Goal: Task Accomplishment & Management: Complete application form

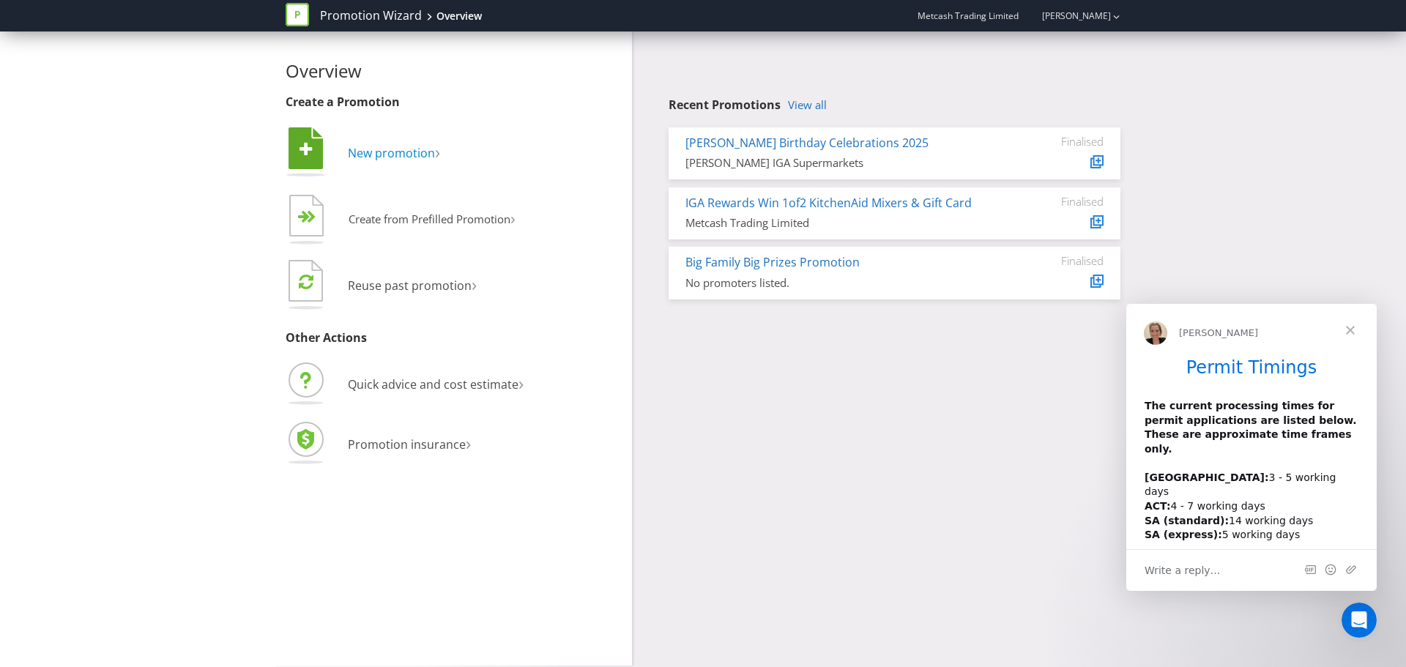
click at [390, 153] on span "New promotion" at bounding box center [391, 153] width 87 height 16
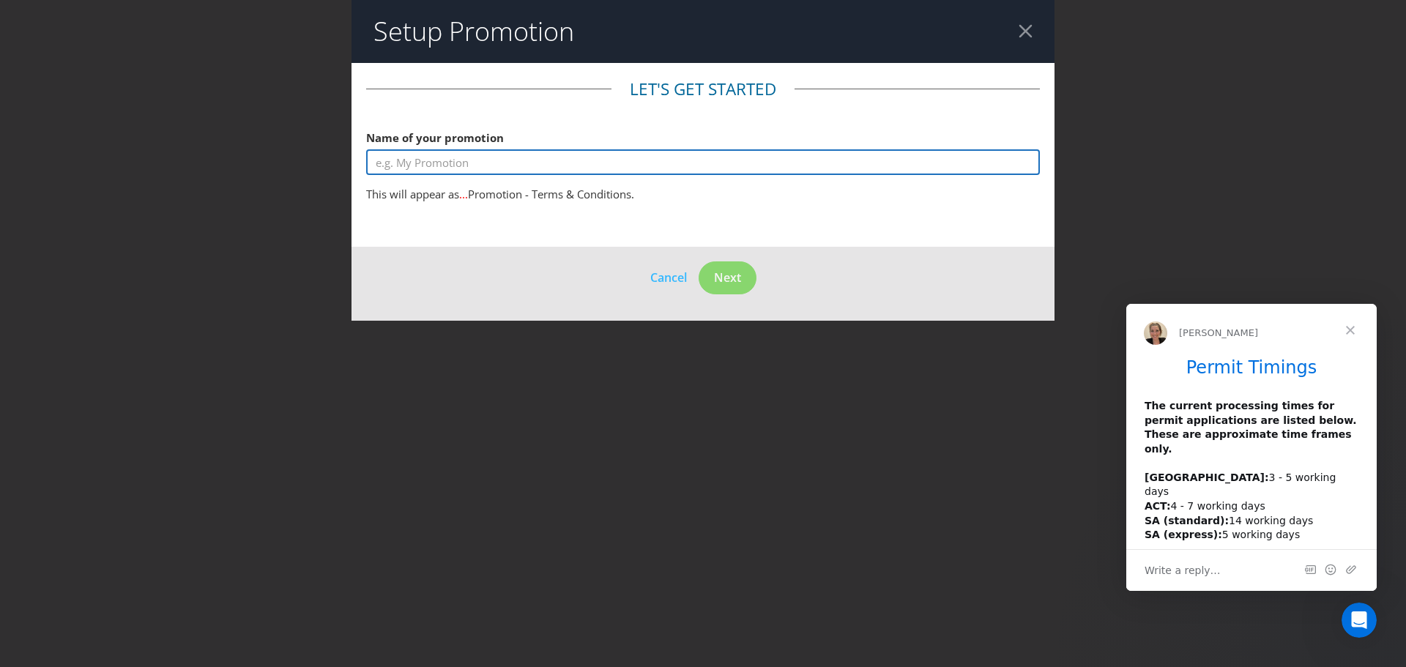
click at [554, 166] on input "text" at bounding box center [703, 162] width 674 height 26
type input "Campbells $2000 Dec_Jan"
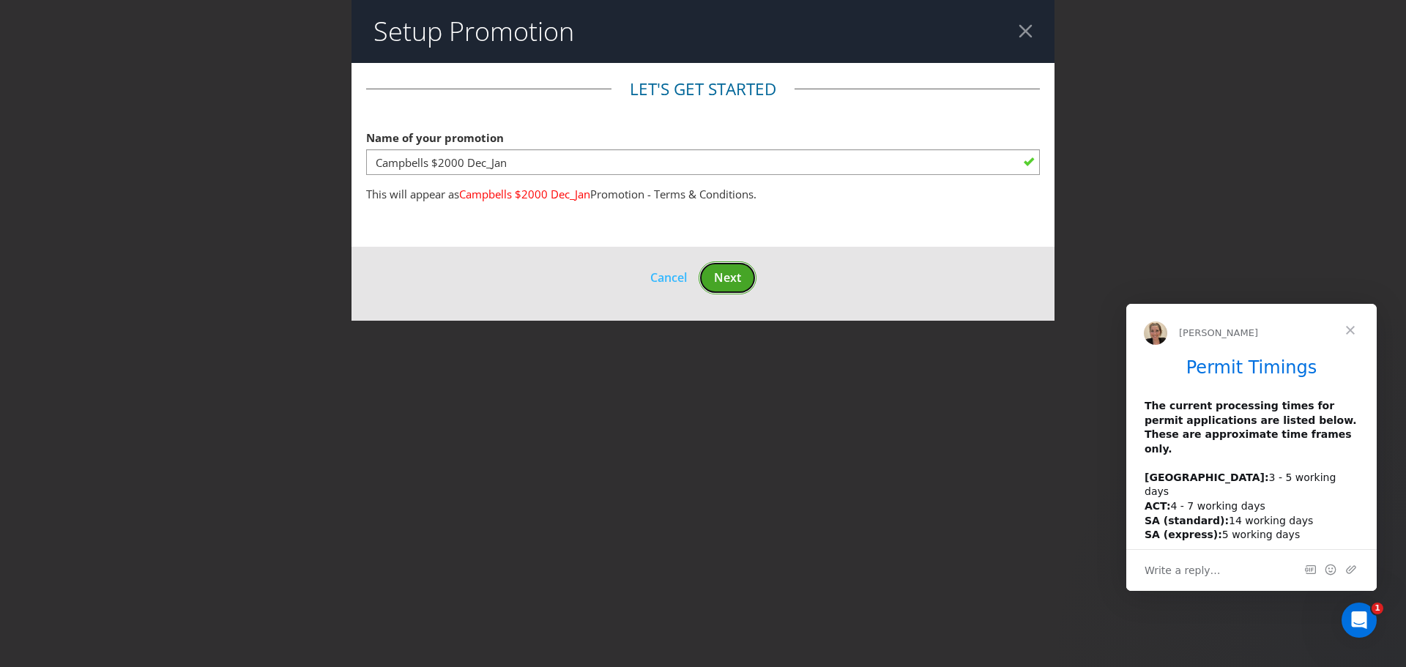
click at [727, 275] on span "Next" at bounding box center [727, 277] width 27 height 16
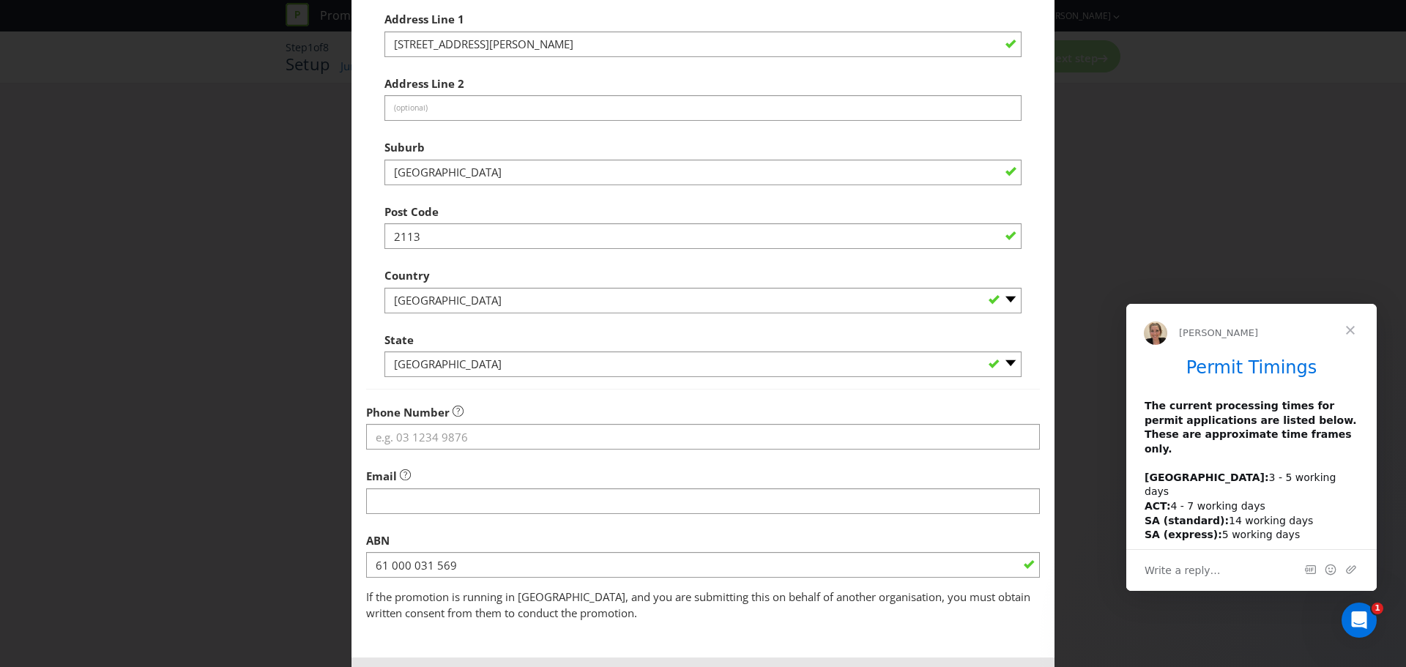
scroll to position [225, 0]
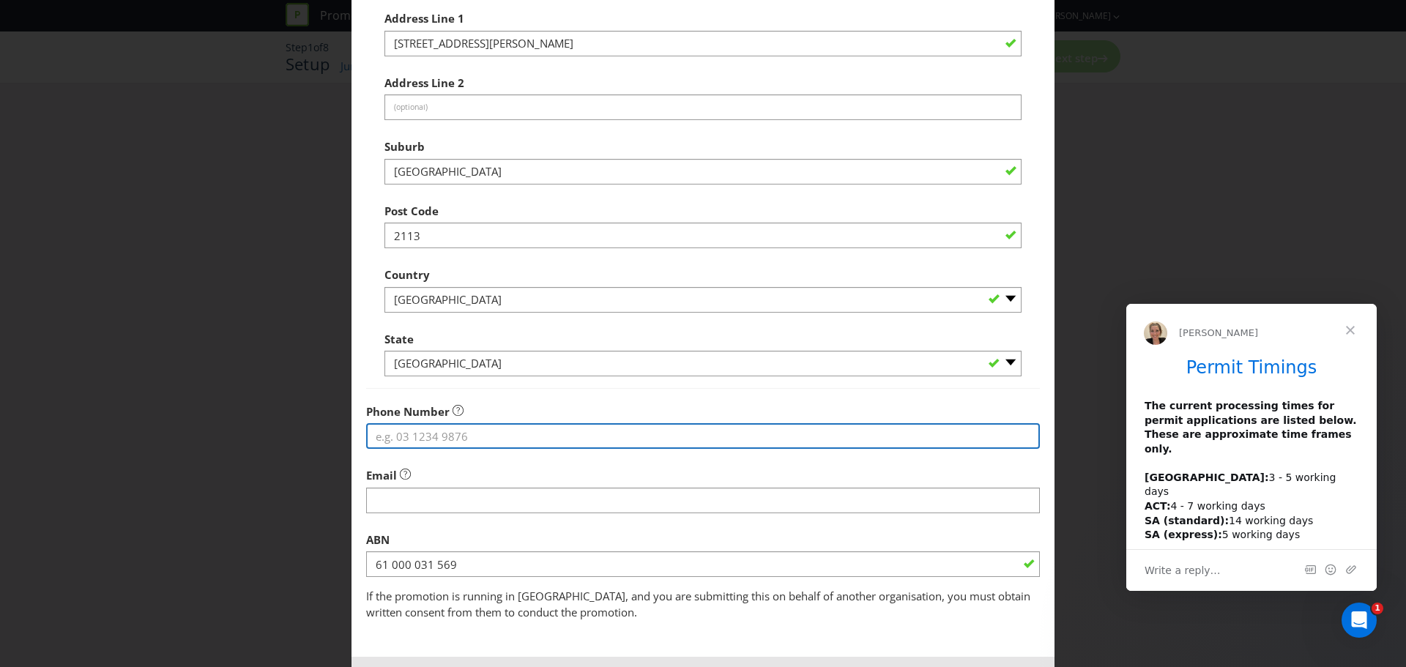
click at [399, 435] on input "tel" at bounding box center [703, 436] width 674 height 26
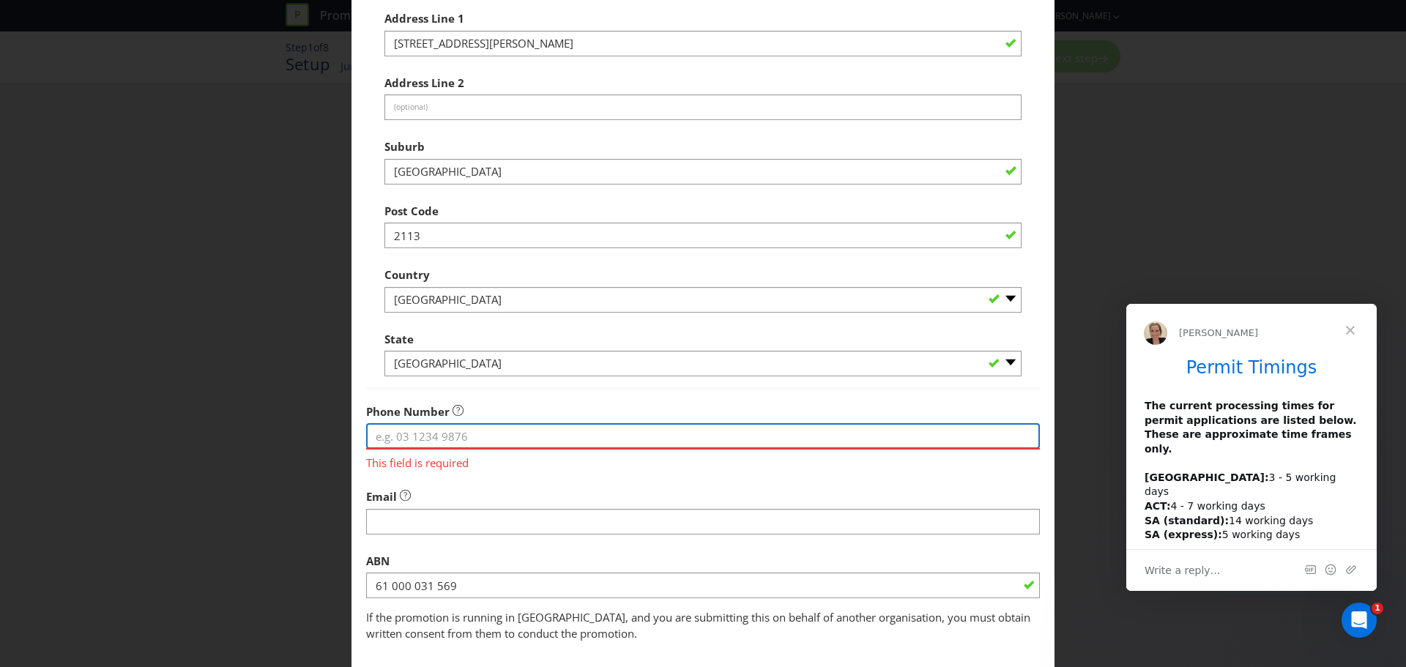
paste input "1300 226 723"
type input "1300 226 723"
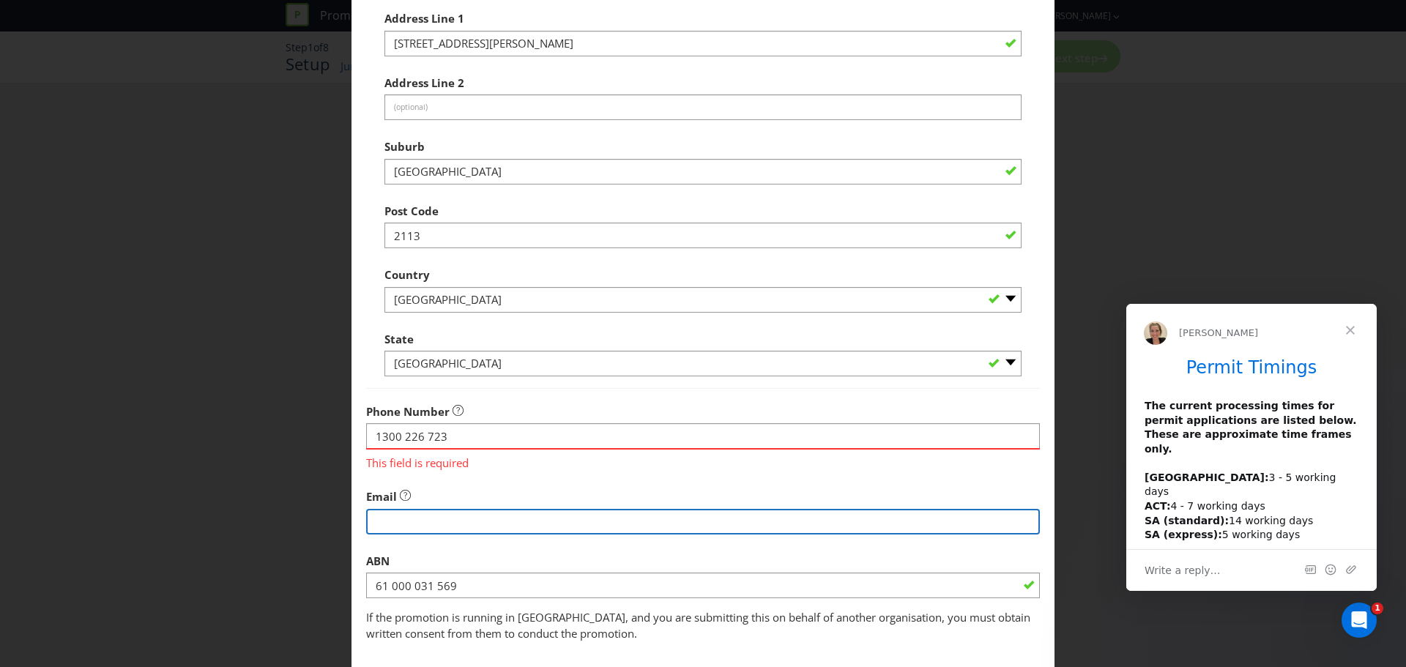
click at [455, 521] on fieldset "Promoter Information Company Name Metcash Trading Limited What is the promoter'…" at bounding box center [703, 247] width 674 height 789
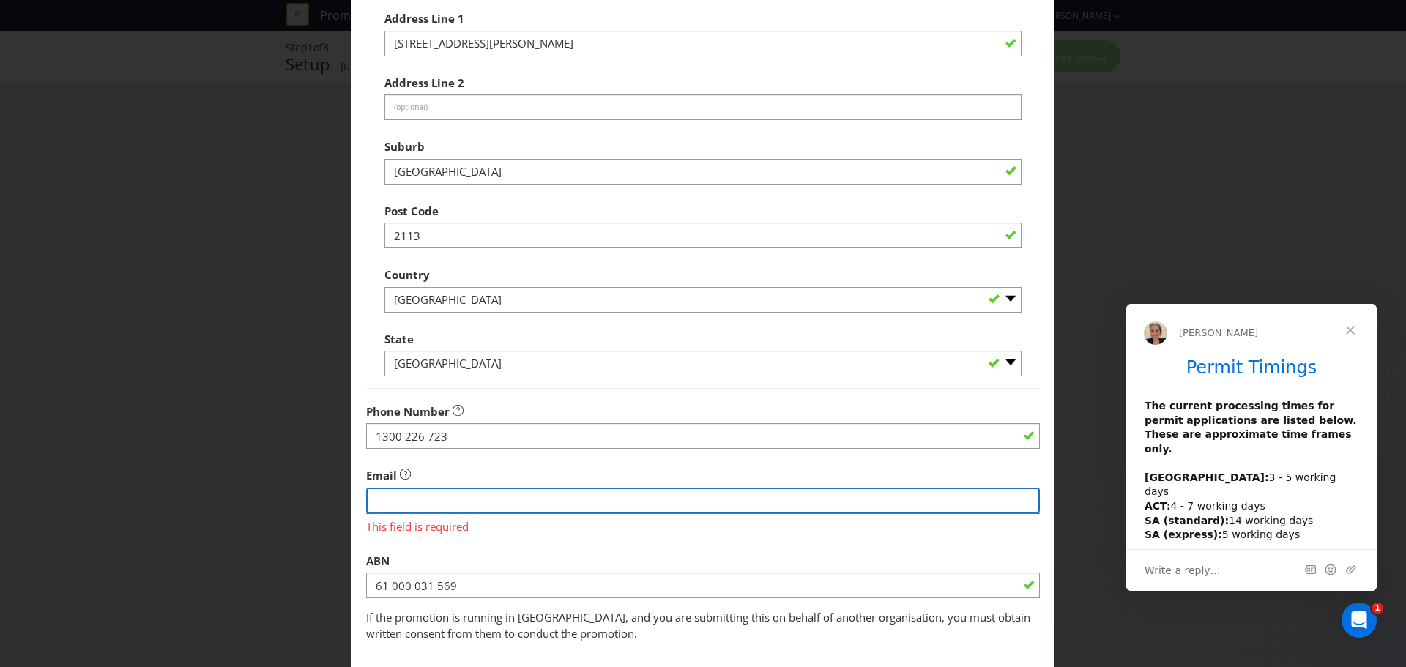
paste input "[EMAIL_ADDRESS][DOMAIN_NAME]"
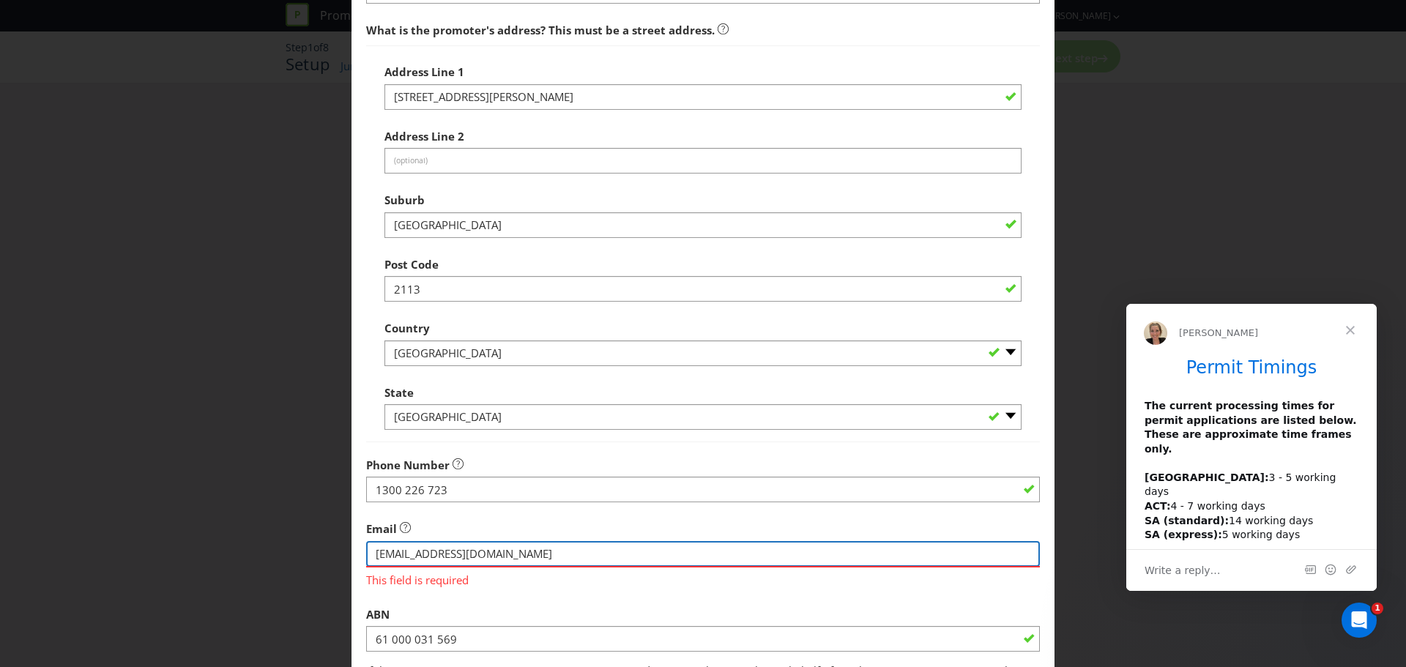
scroll to position [310, 0]
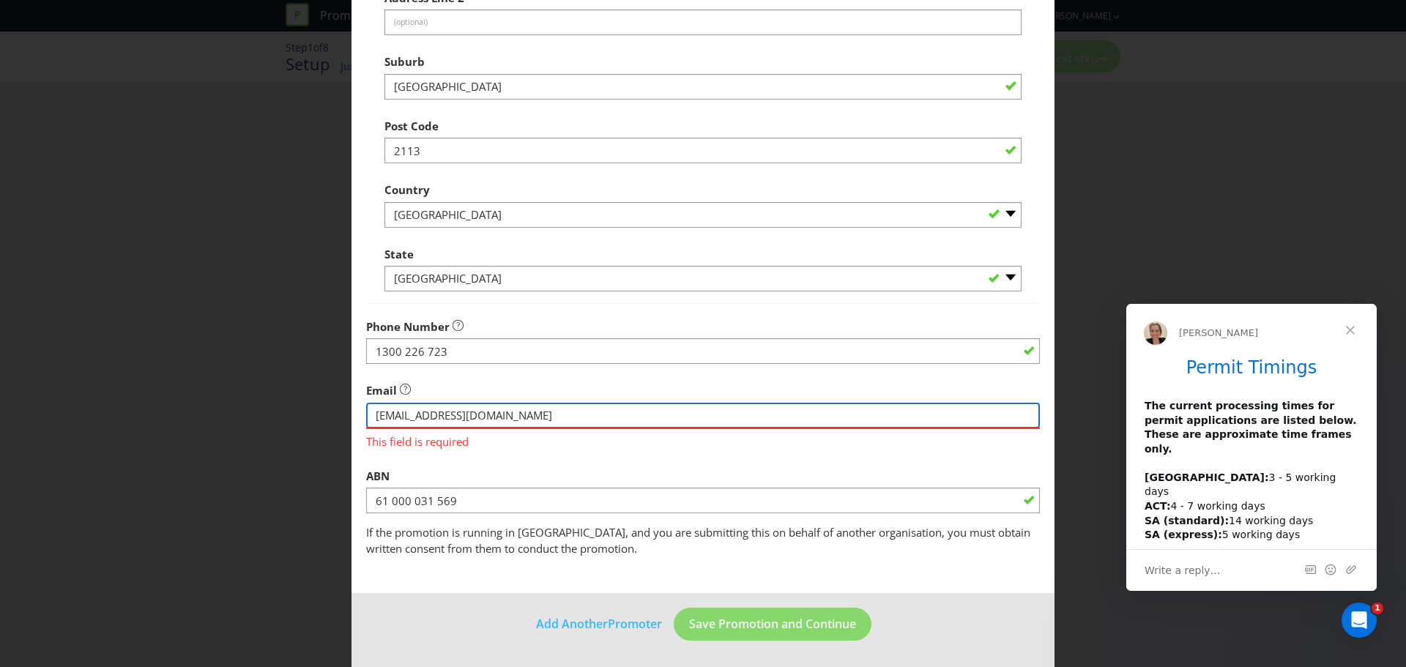
type input "[EMAIL_ADDRESS][DOMAIN_NAME]"
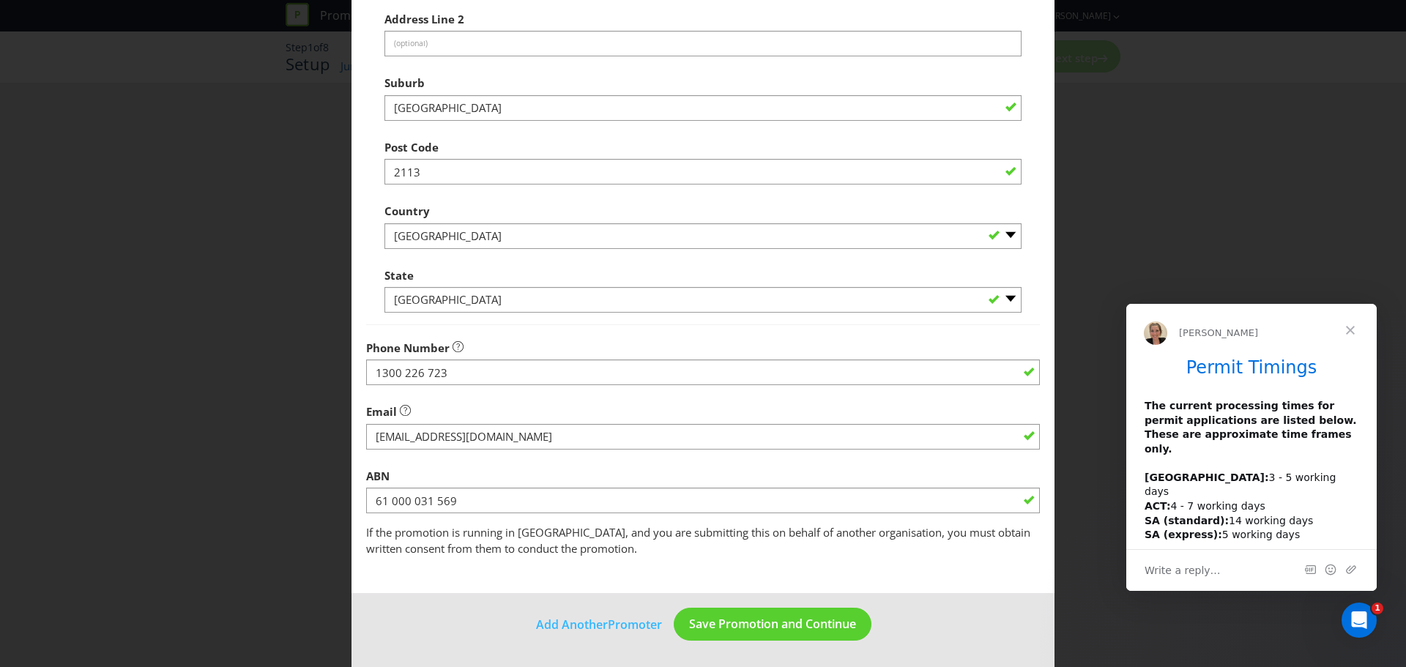
scroll to position [289, 0]
click at [730, 630] on span "Save Promotion and Continue" at bounding box center [772, 624] width 167 height 16
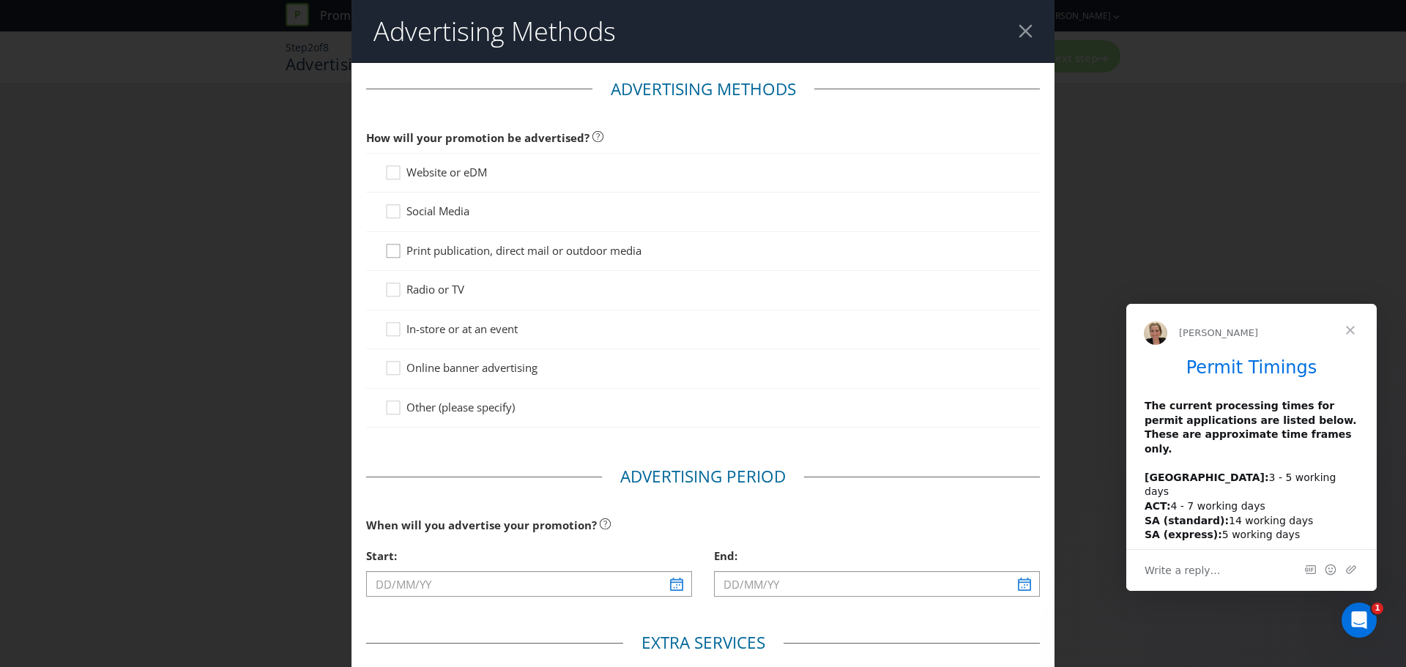
click at [393, 250] on icon at bounding box center [395, 254] width 22 height 22
click at [0, 0] on input "Print publication, direct mail or outdoor media" at bounding box center [0, 0] width 0 height 0
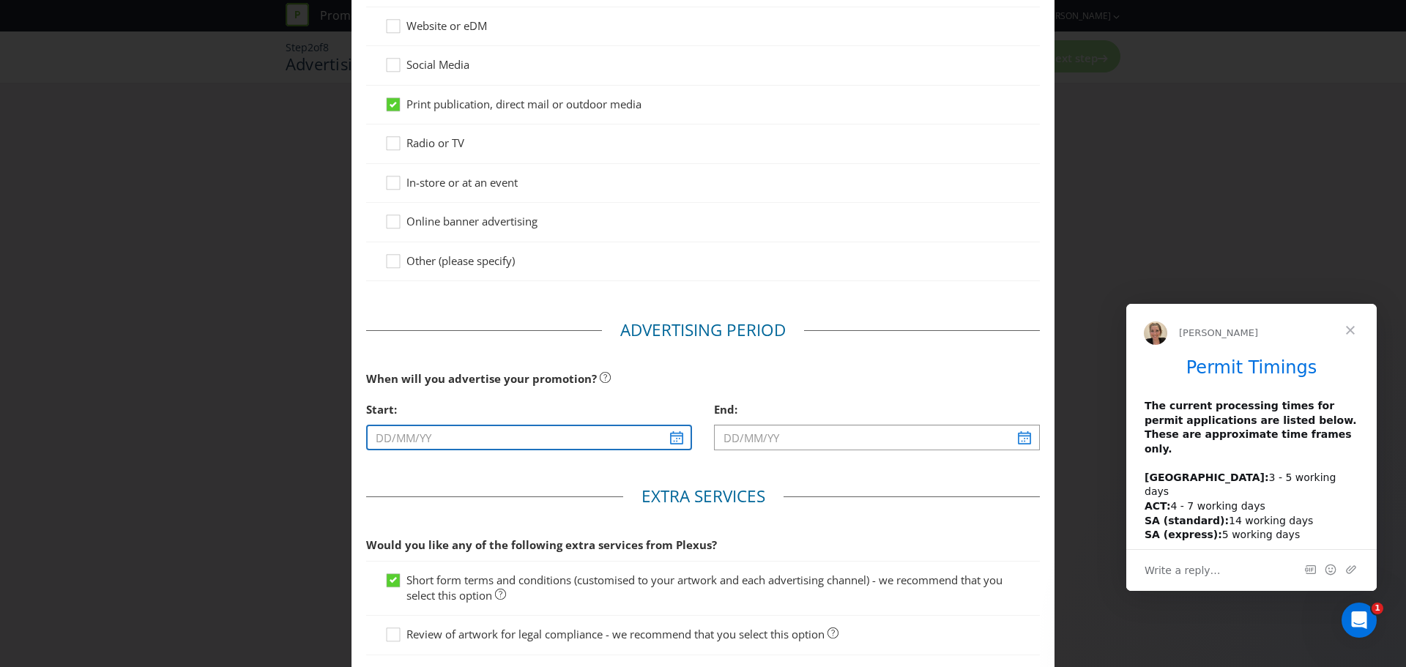
click at [380, 437] on input "text" at bounding box center [529, 438] width 326 height 26
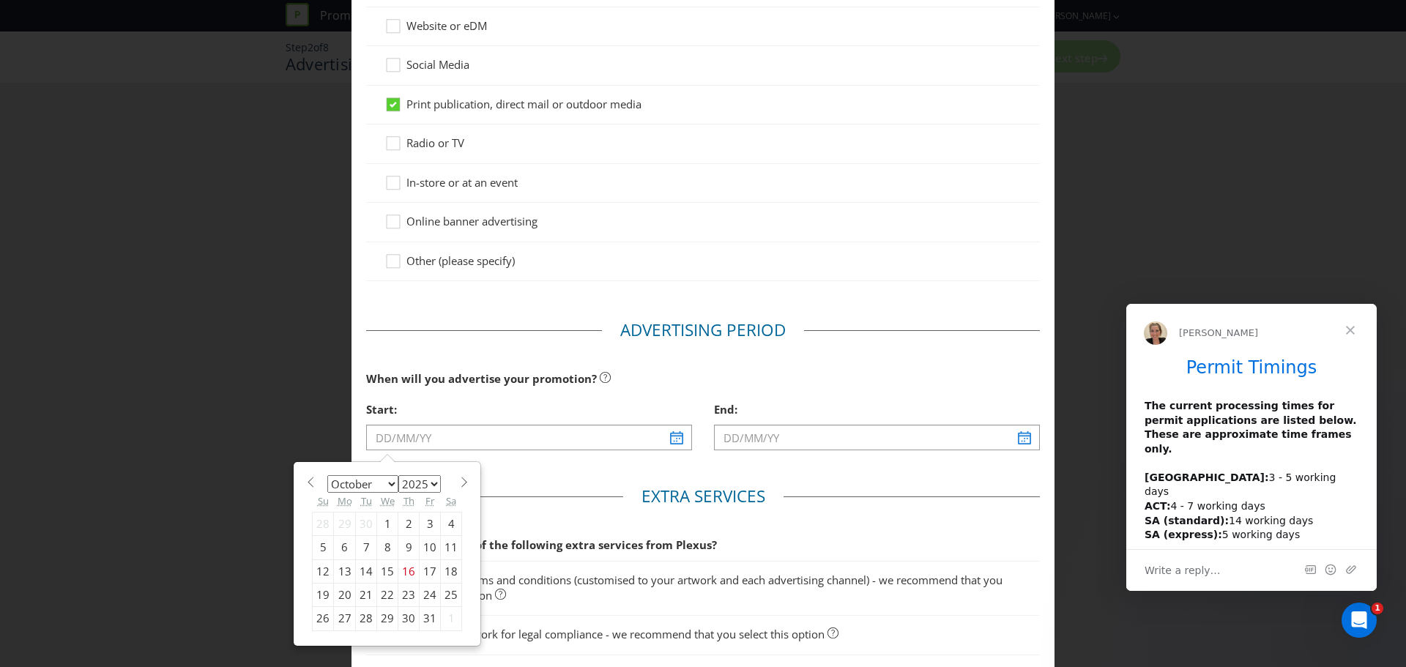
click at [391, 487] on select "January February March April May June July August September October November De…" at bounding box center [362, 484] width 71 height 18
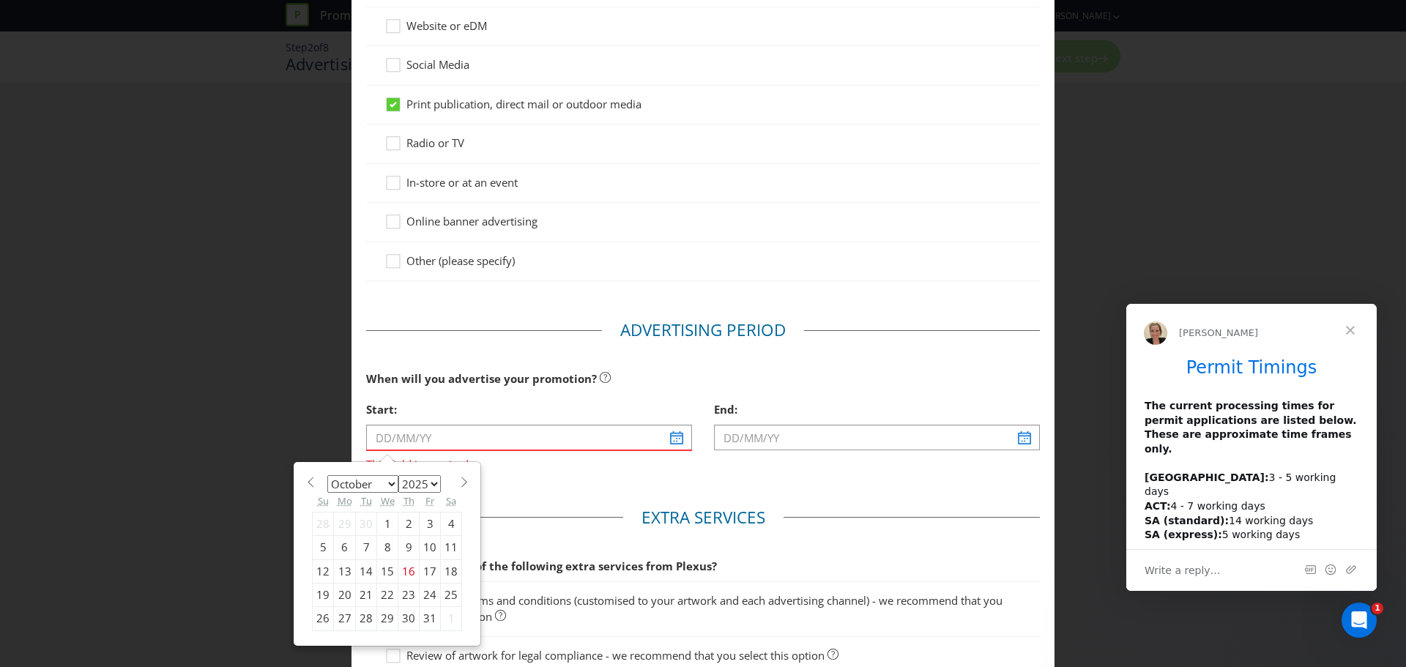
select select "10"
click at [327, 475] on select "January February March April May June July August September October November De…" at bounding box center [362, 484] width 71 height 18
click at [337, 546] on div "3" at bounding box center [345, 547] width 22 height 23
type input "[DATE]"
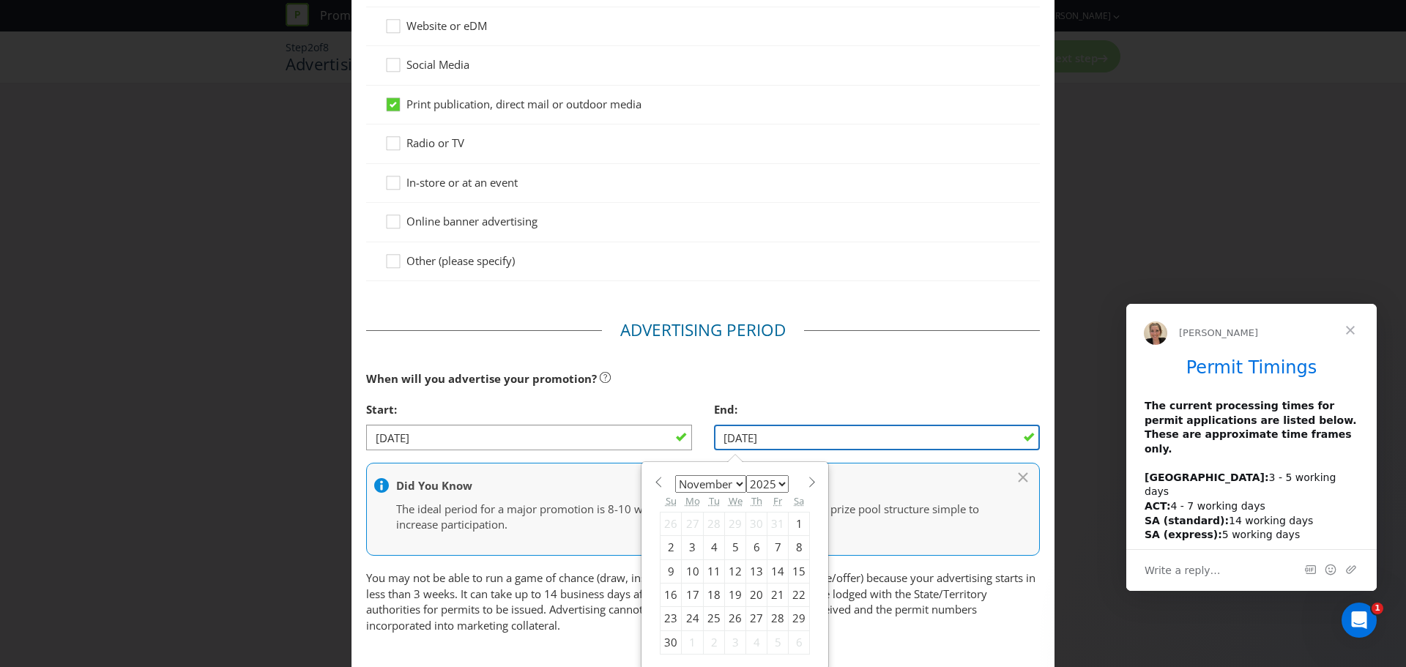
click at [912, 439] on input "[DATE]" at bounding box center [877, 438] width 326 height 26
click at [806, 487] on span at bounding box center [811, 482] width 11 height 11
select select "11"
click at [731, 618] on div "31" at bounding box center [735, 618] width 21 height 23
type input "[DATE]"
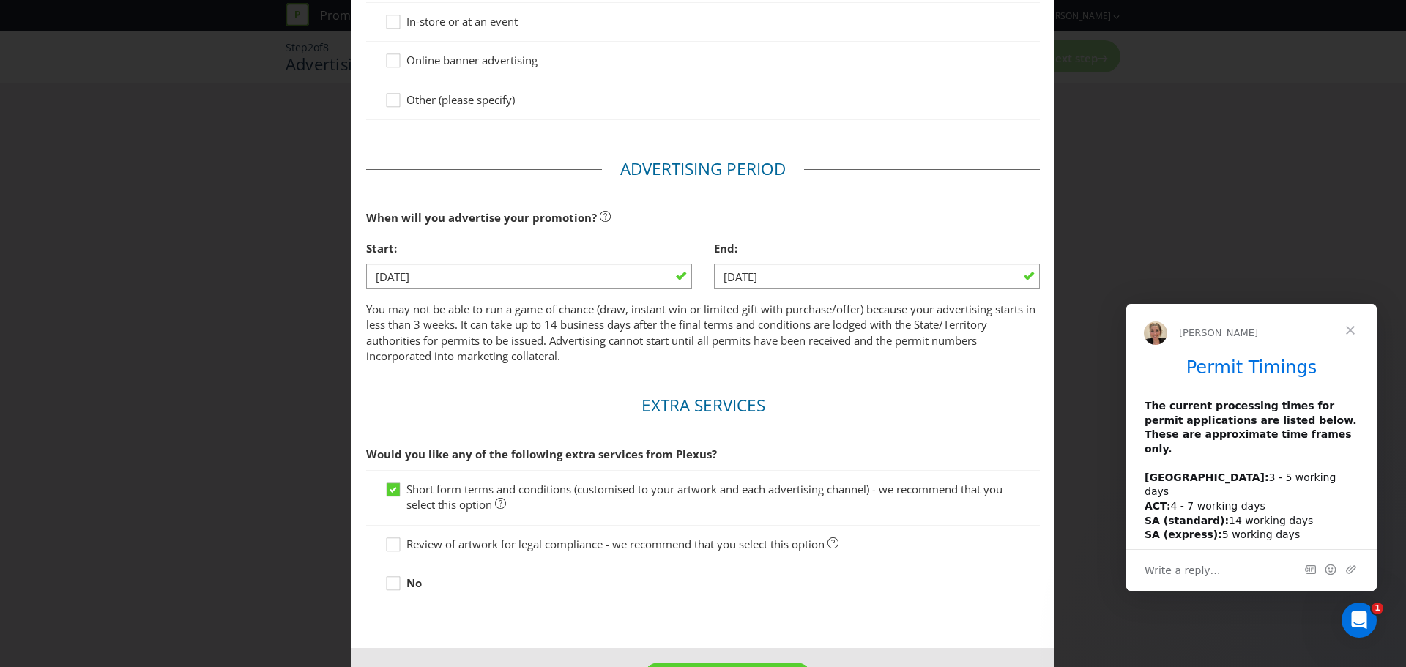
scroll to position [308, 0]
click at [395, 544] on icon at bounding box center [395, 547] width 22 height 22
click at [0, 0] on input "Review of artwork for legal compliance - we recommend that you select this opti…" at bounding box center [0, 0] width 0 height 0
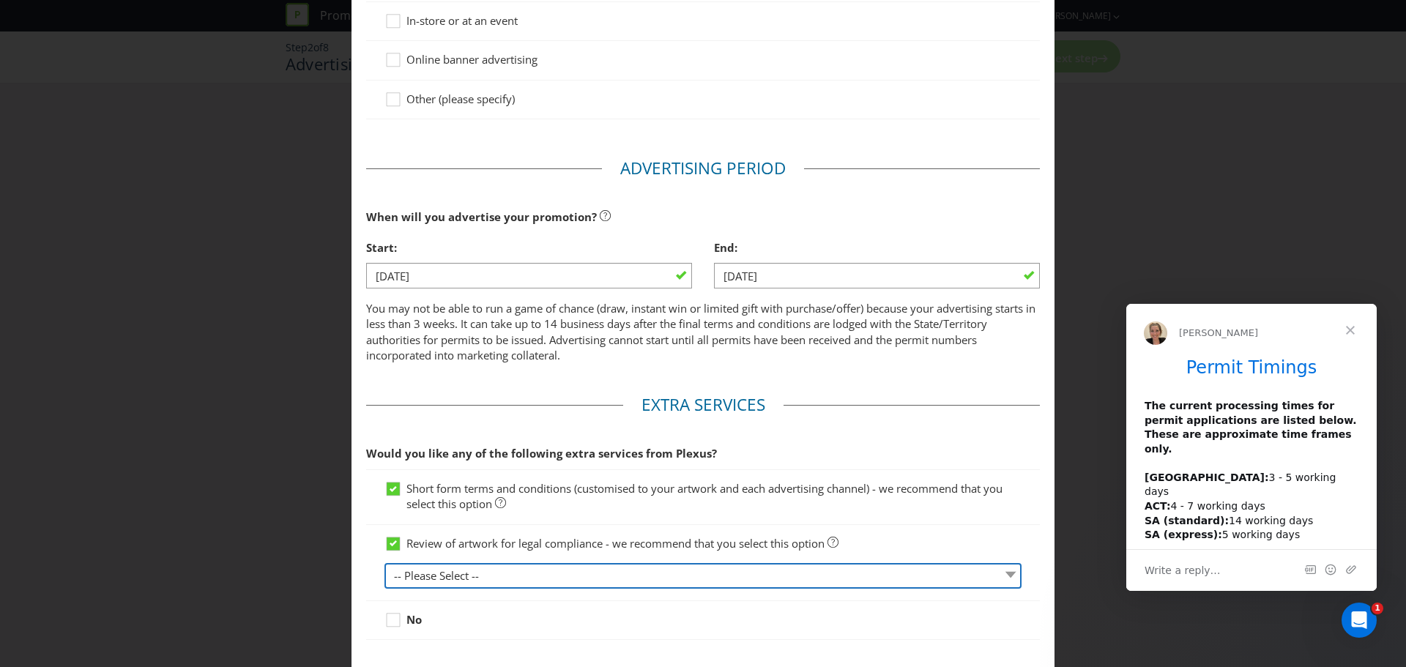
click at [424, 570] on select "-- Please Select -- 1 piece 2-4 pieces (provided at same time) 5-7 pieces (prov…" at bounding box center [702, 576] width 637 height 26
select select "MARKETING_REVIEW_1"
click at [384, 563] on select "-- Please Select -- 1 piece 2-4 pieces (provided at same time) 5-7 pieces (prov…" at bounding box center [702, 576] width 637 height 26
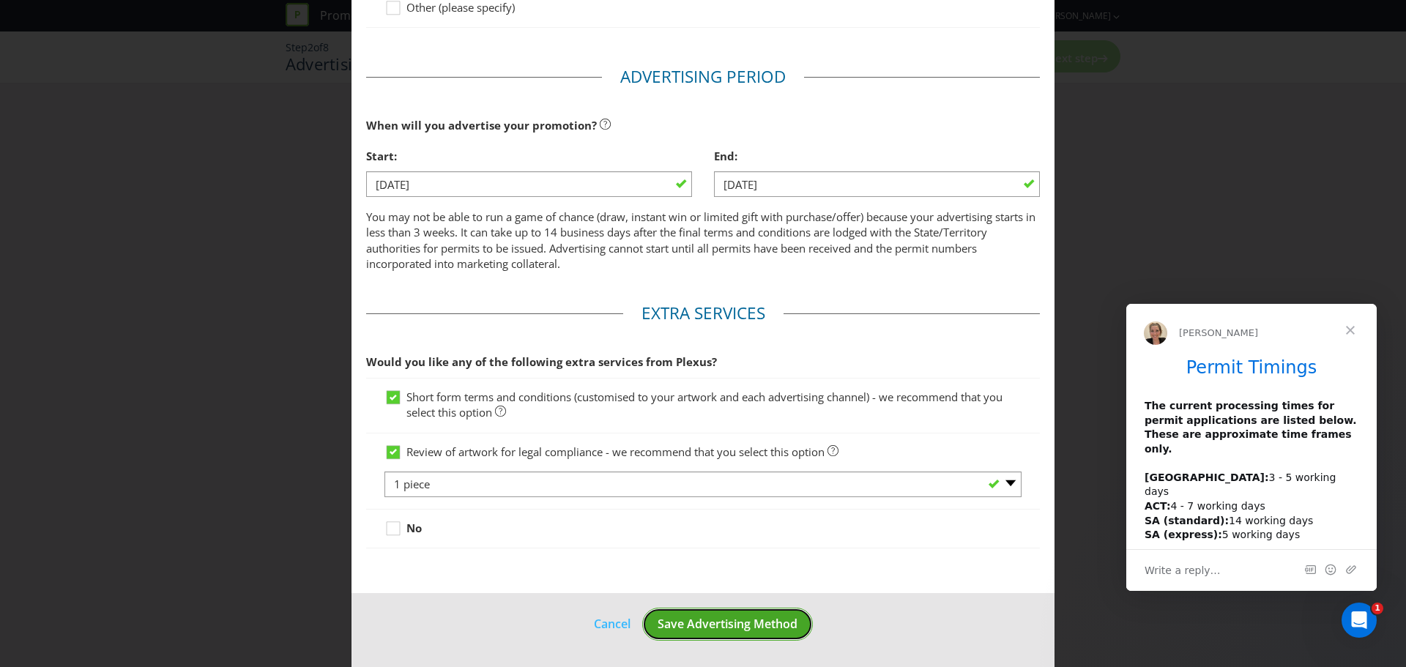
click at [706, 628] on span "Save Advertising Method" at bounding box center [728, 624] width 140 height 16
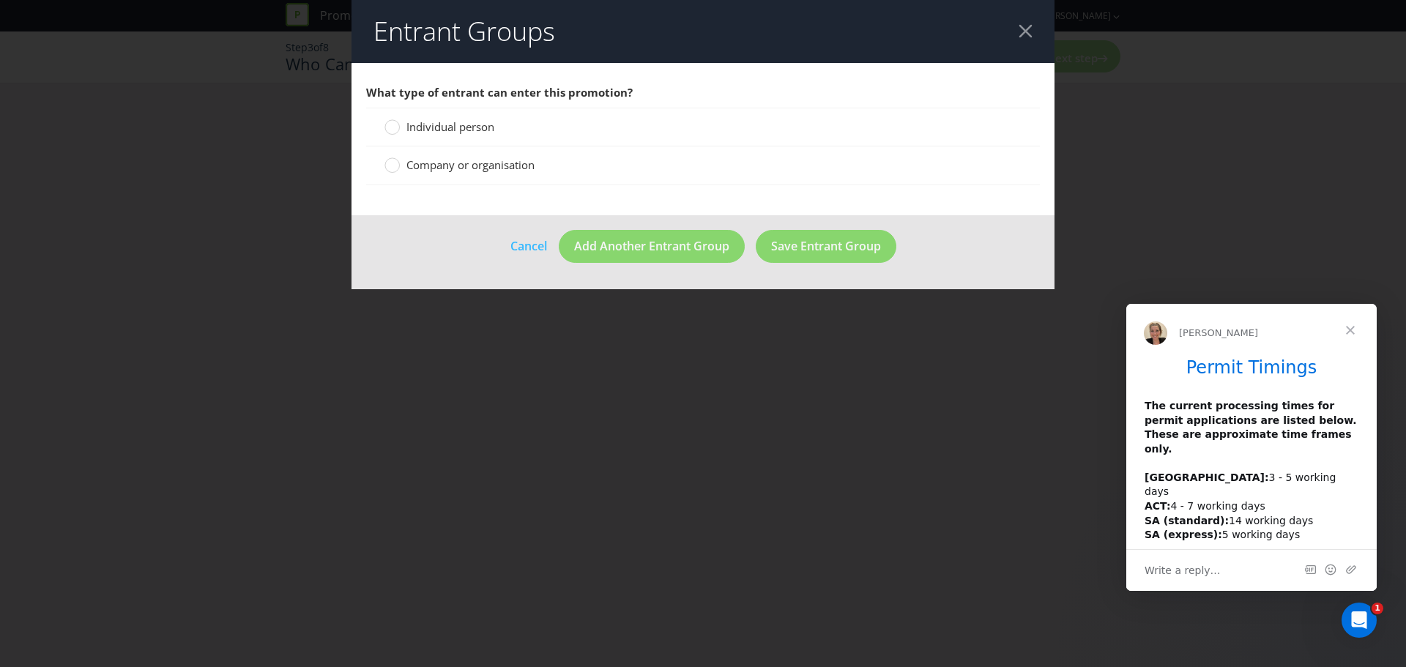
click at [422, 165] on span "Company or organisation" at bounding box center [470, 164] width 128 height 15
click at [0, 0] on input "Company or organisation" at bounding box center [0, 0] width 0 height 0
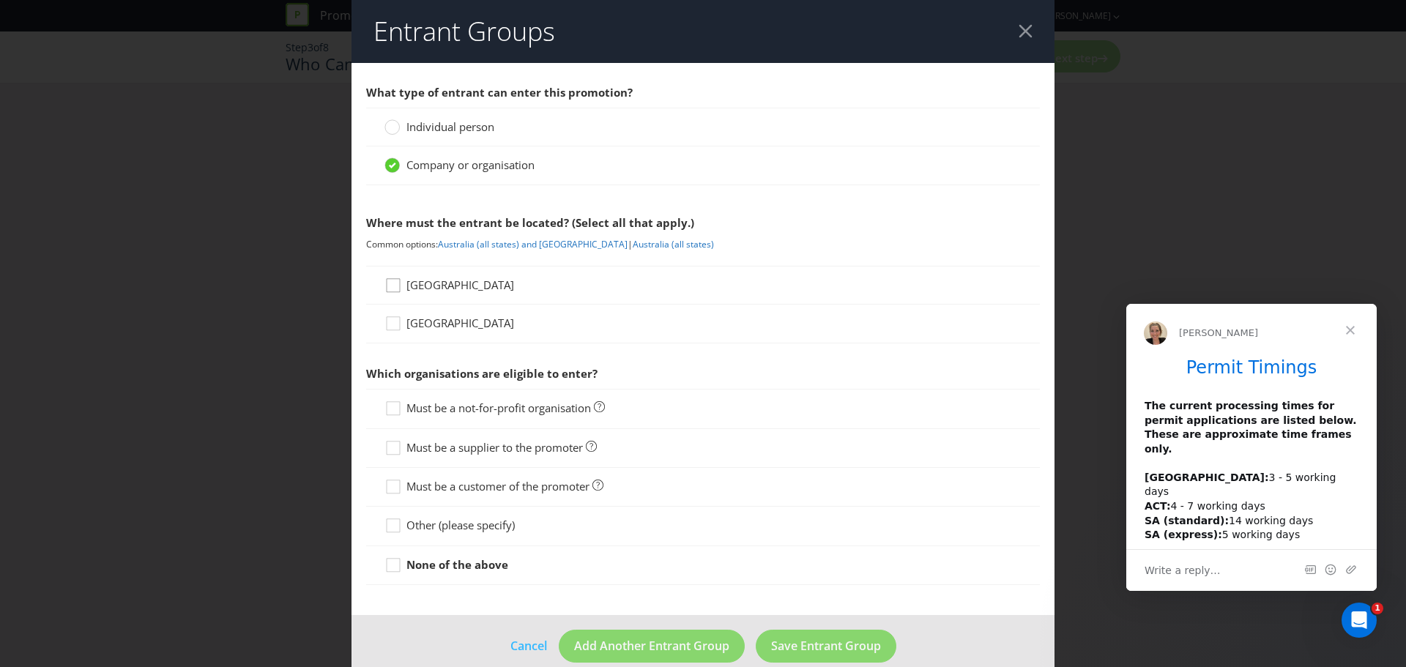
click at [392, 285] on icon at bounding box center [395, 289] width 22 height 22
click at [0, 0] on input "[GEOGRAPHIC_DATA]" at bounding box center [0, 0] width 0 height 0
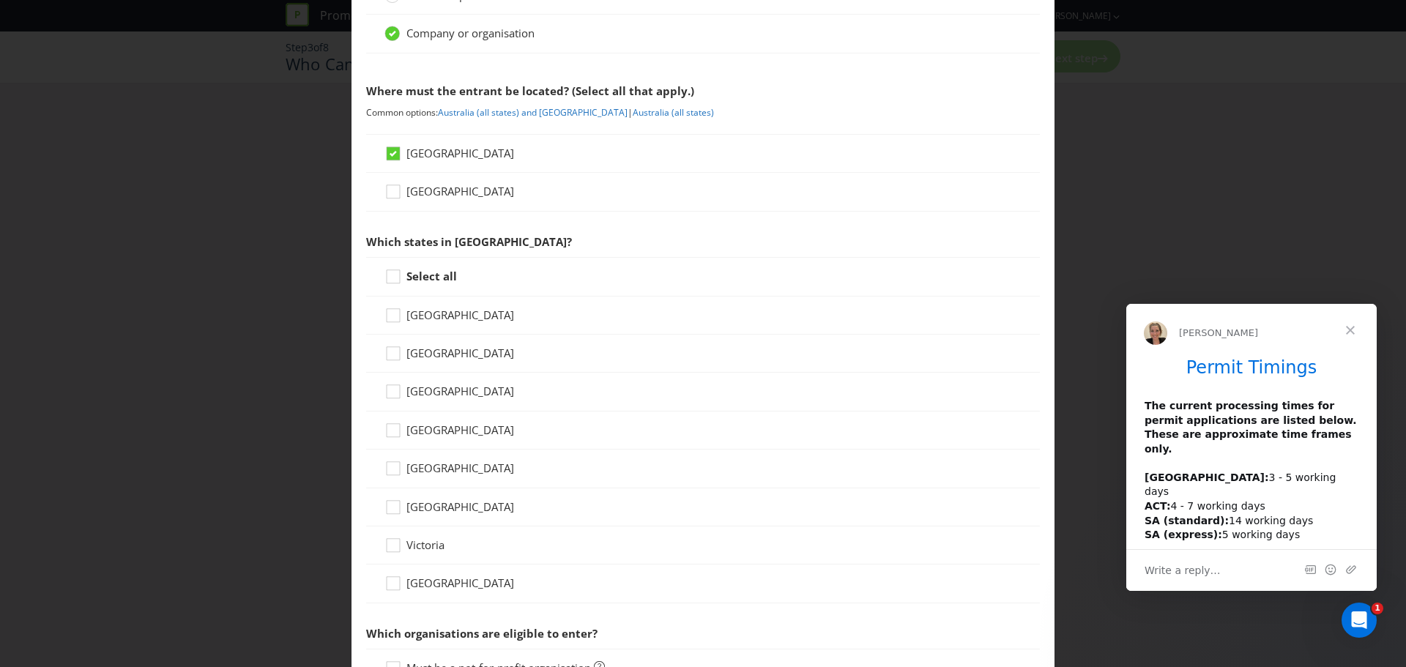
scroll to position [133, 0]
click at [386, 278] on icon at bounding box center [395, 279] width 22 height 22
click at [0, 0] on input "Select all" at bounding box center [0, 0] width 0 height 0
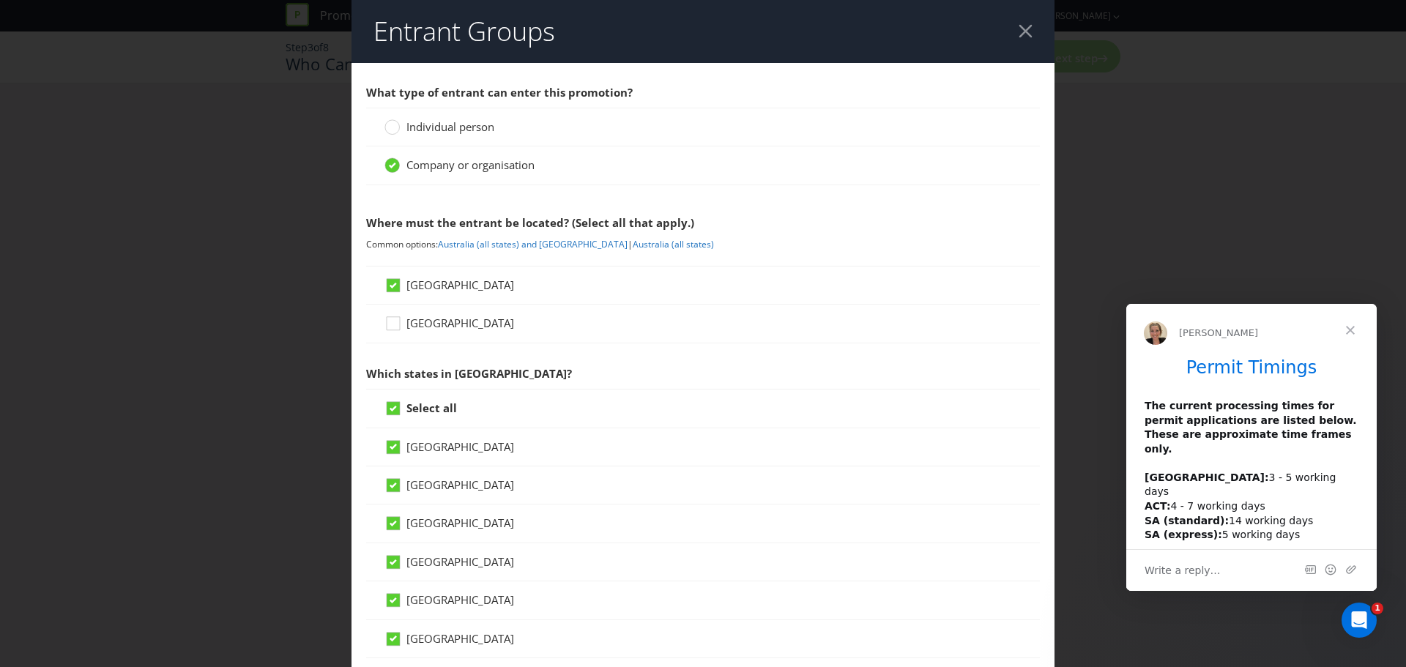
scroll to position [0, 0]
click at [421, 120] on span "Individual person" at bounding box center [450, 126] width 88 height 15
click at [0, 0] on input "Individual person" at bounding box center [0, 0] width 0 height 0
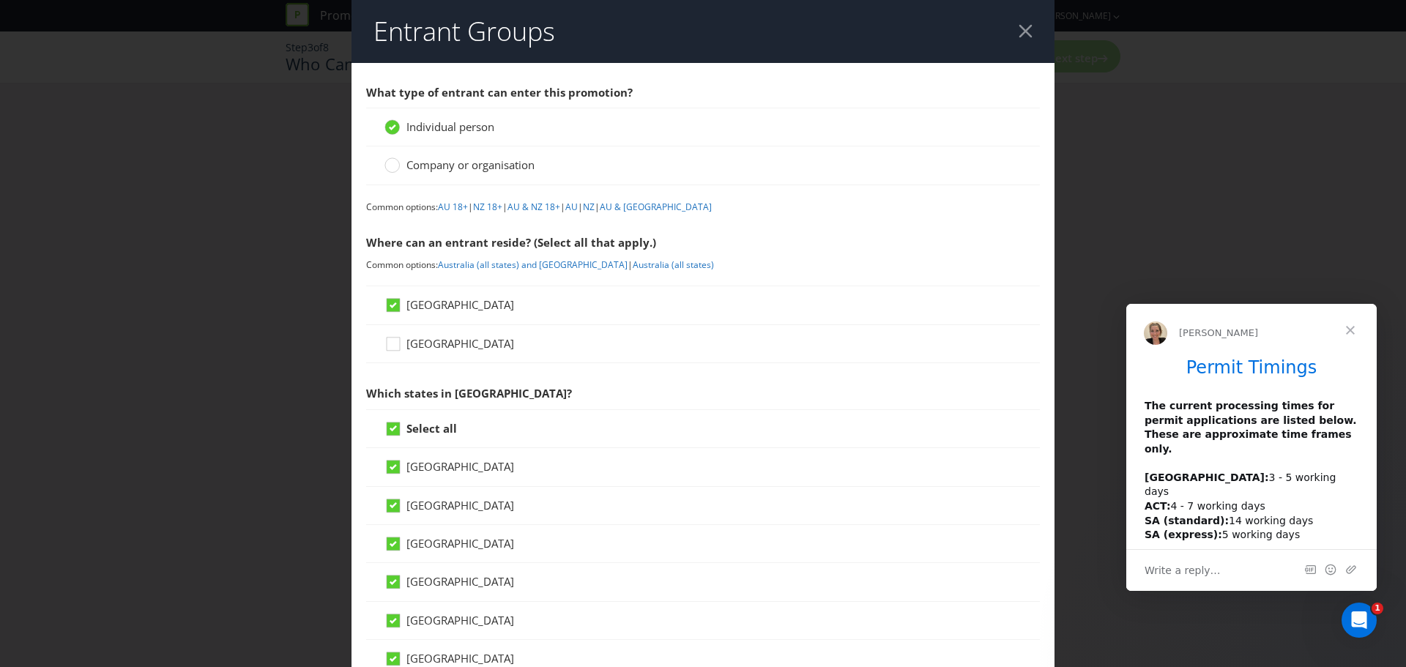
click at [481, 172] on span "Company or organisation" at bounding box center [470, 164] width 128 height 15
click at [0, 0] on input "Company or organisation" at bounding box center [0, 0] width 0 height 0
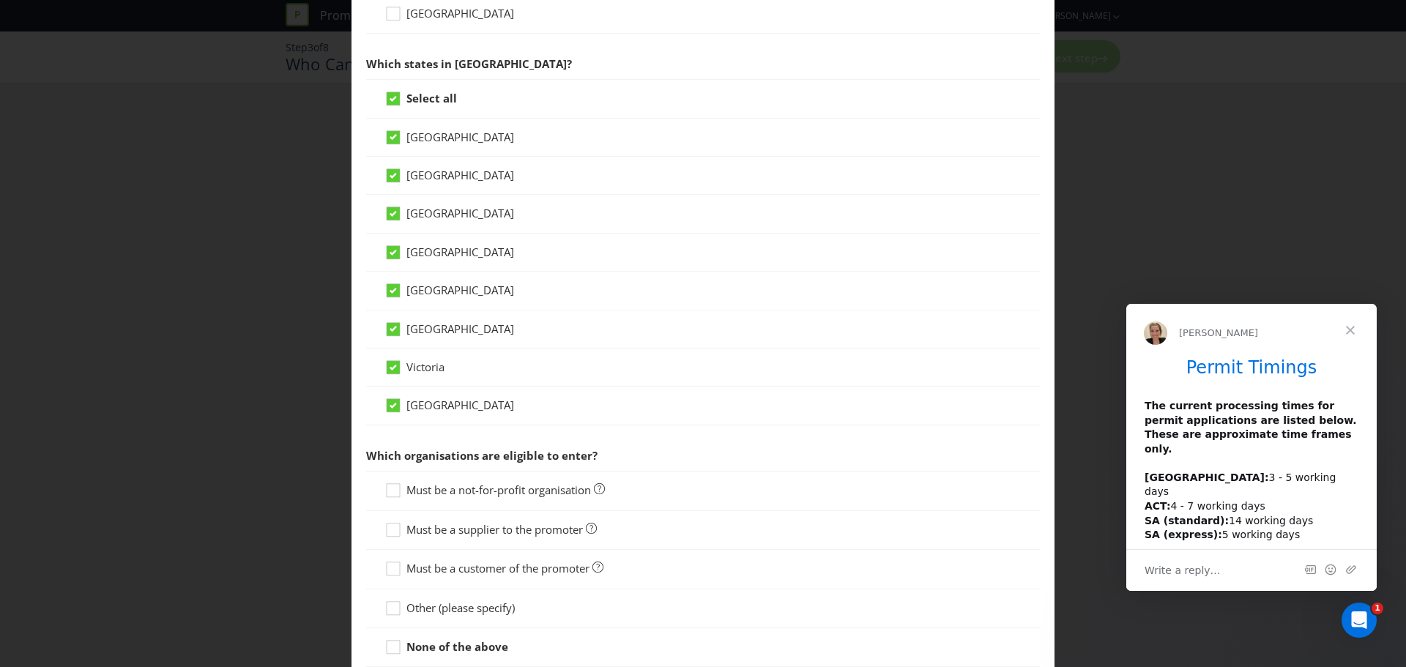
scroll to position [414, 0]
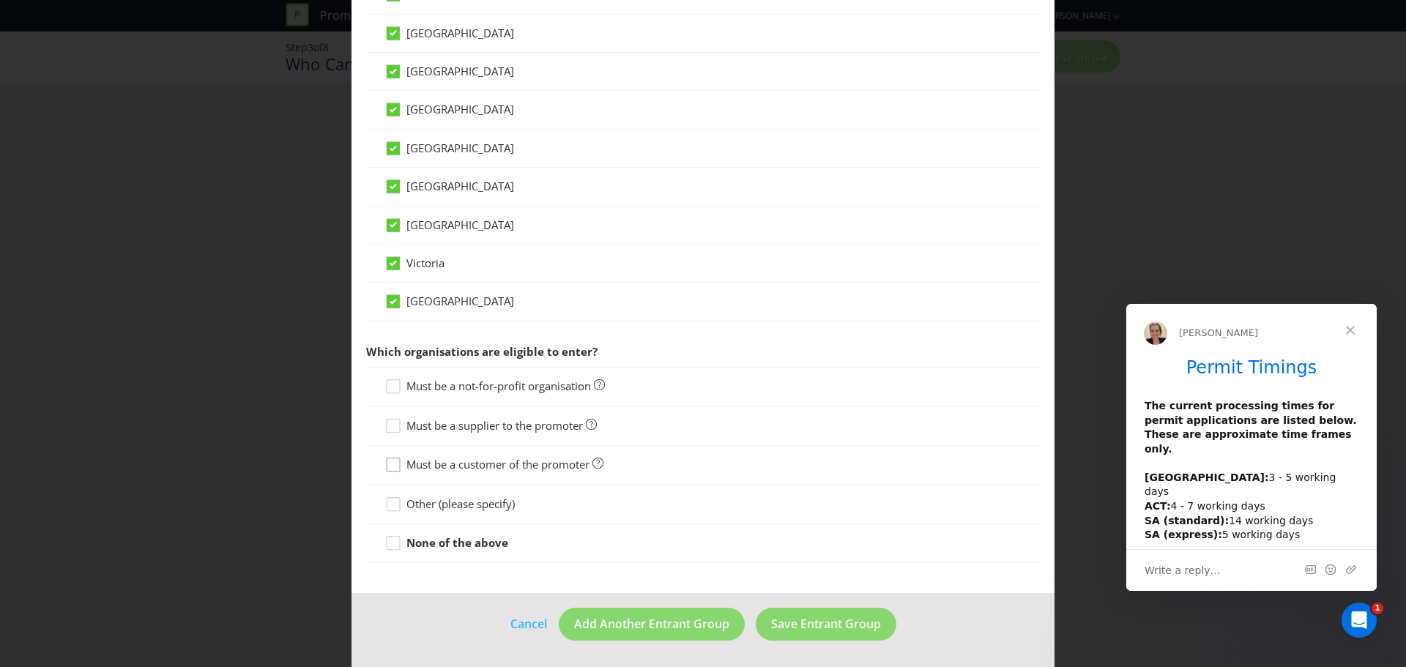
click at [389, 466] on icon at bounding box center [395, 468] width 22 height 22
click at [0, 0] on input "Must be a customer of the promoter" at bounding box center [0, 0] width 0 height 0
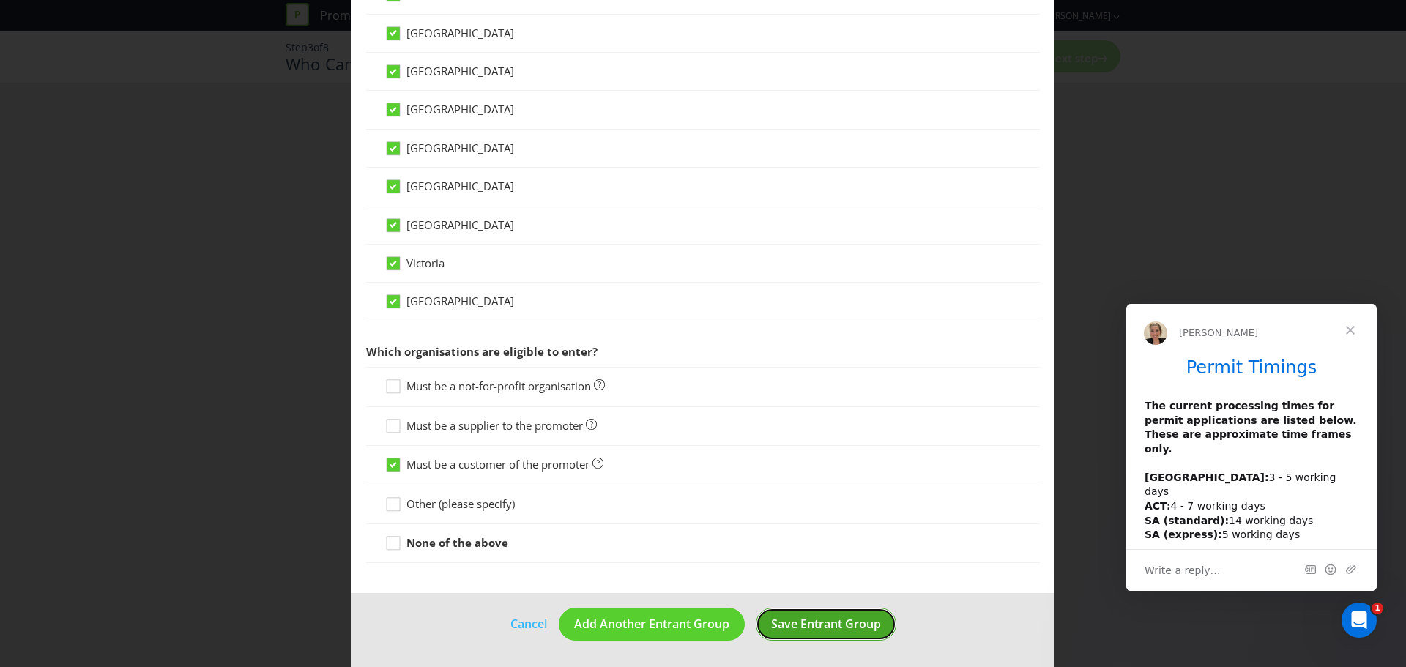
click at [838, 623] on span "Save Entrant Group" at bounding box center [826, 624] width 110 height 16
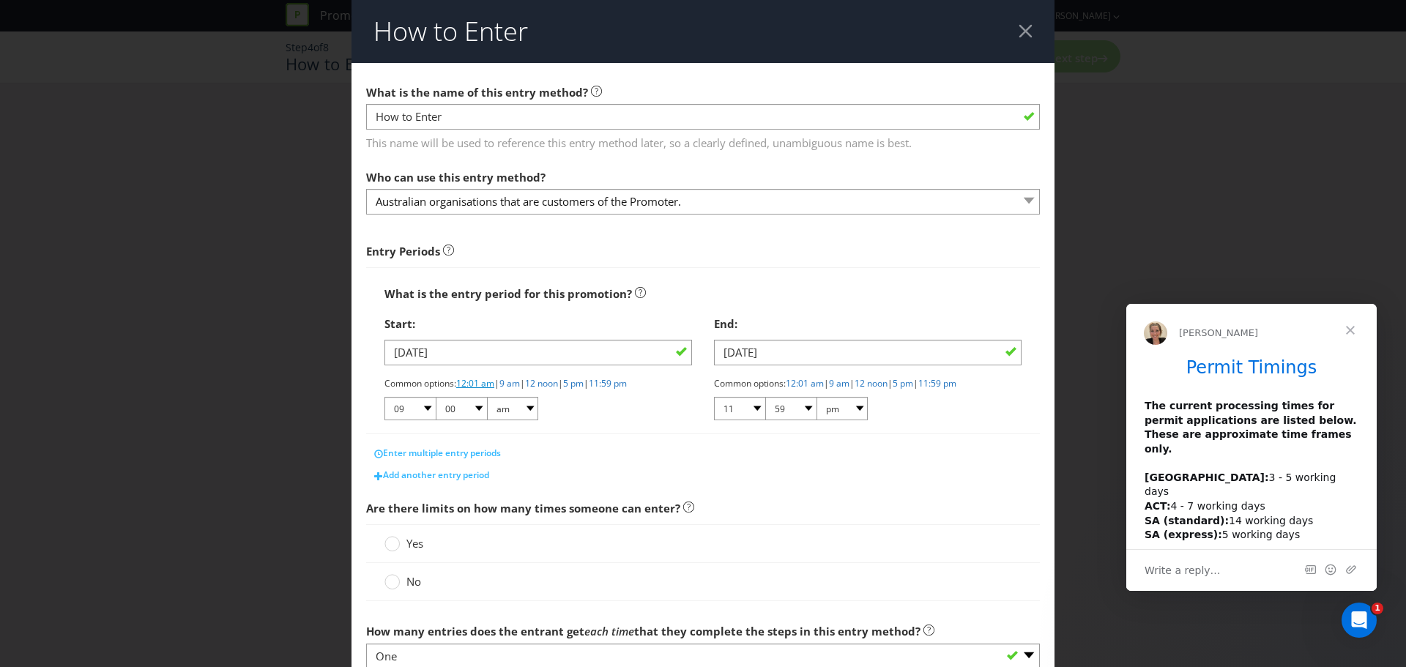
click at [467, 382] on link "12:01 am" at bounding box center [475, 383] width 38 height 12
select select "12"
select select "01"
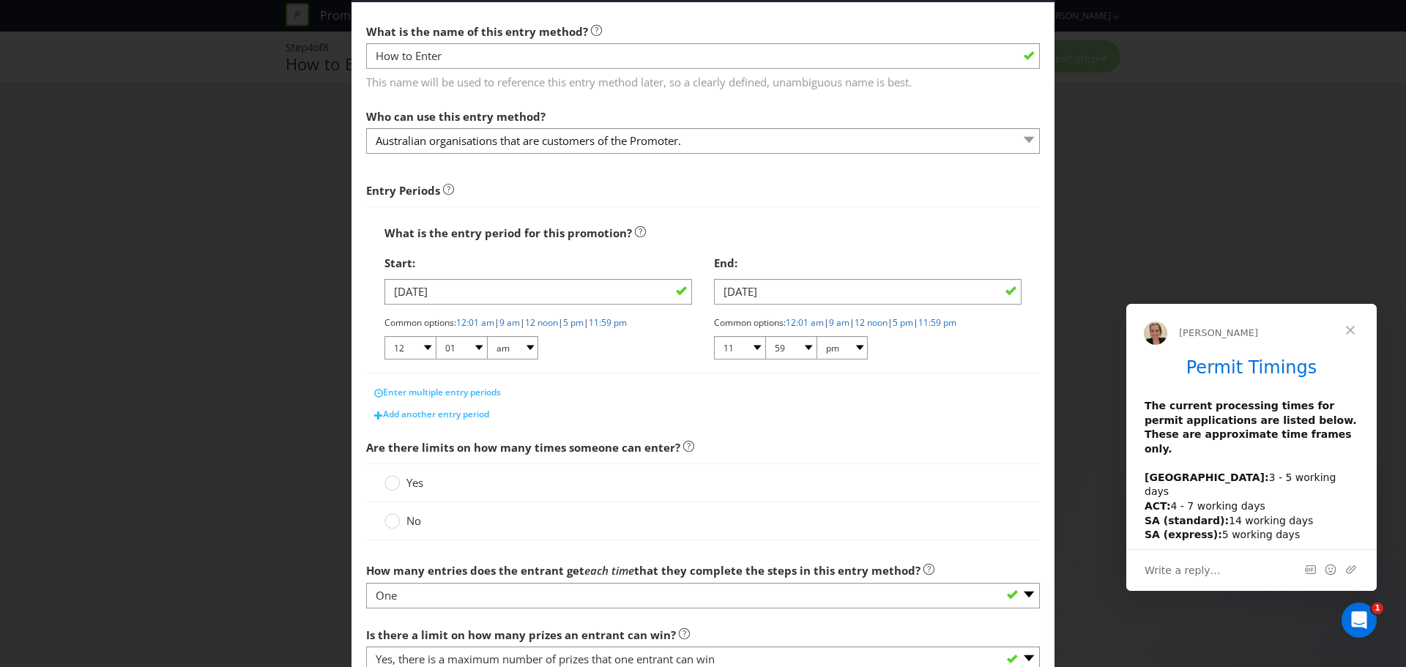
scroll to position [62, 0]
click at [387, 527] on icon at bounding box center [391, 520] width 15 height 15
click at [0, 0] on input "No" at bounding box center [0, 0] width 0 height 0
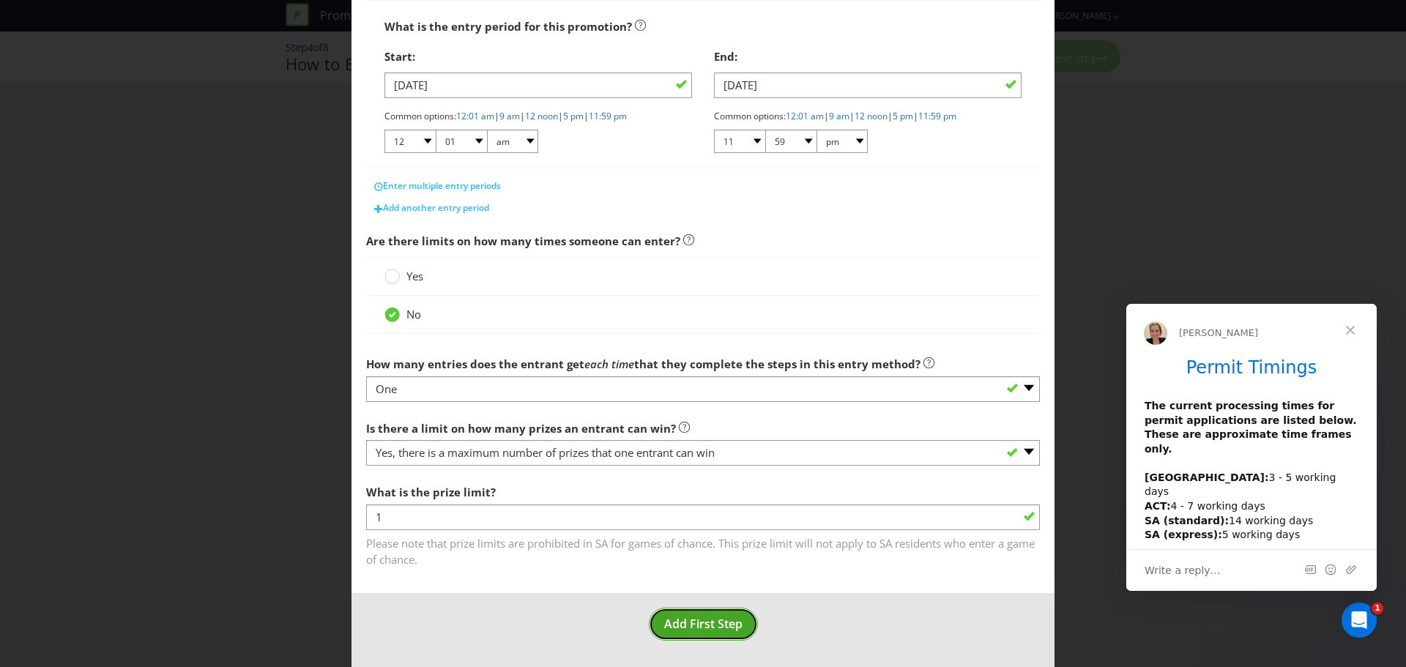
click at [726, 617] on span "Add First Step" at bounding box center [703, 624] width 78 height 16
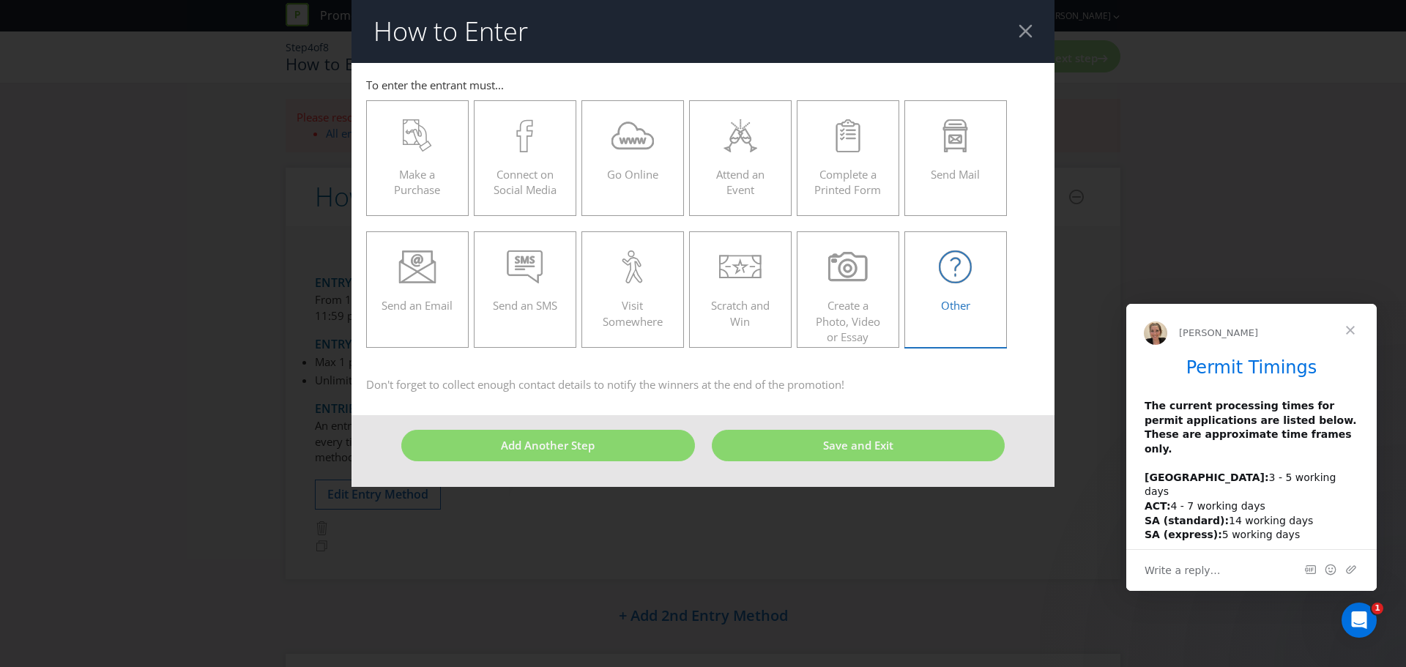
click at [946, 284] on div "Other" at bounding box center [956, 283] width 72 height 66
click at [0, 0] on input "Other" at bounding box center [0, 0] width 0 height 0
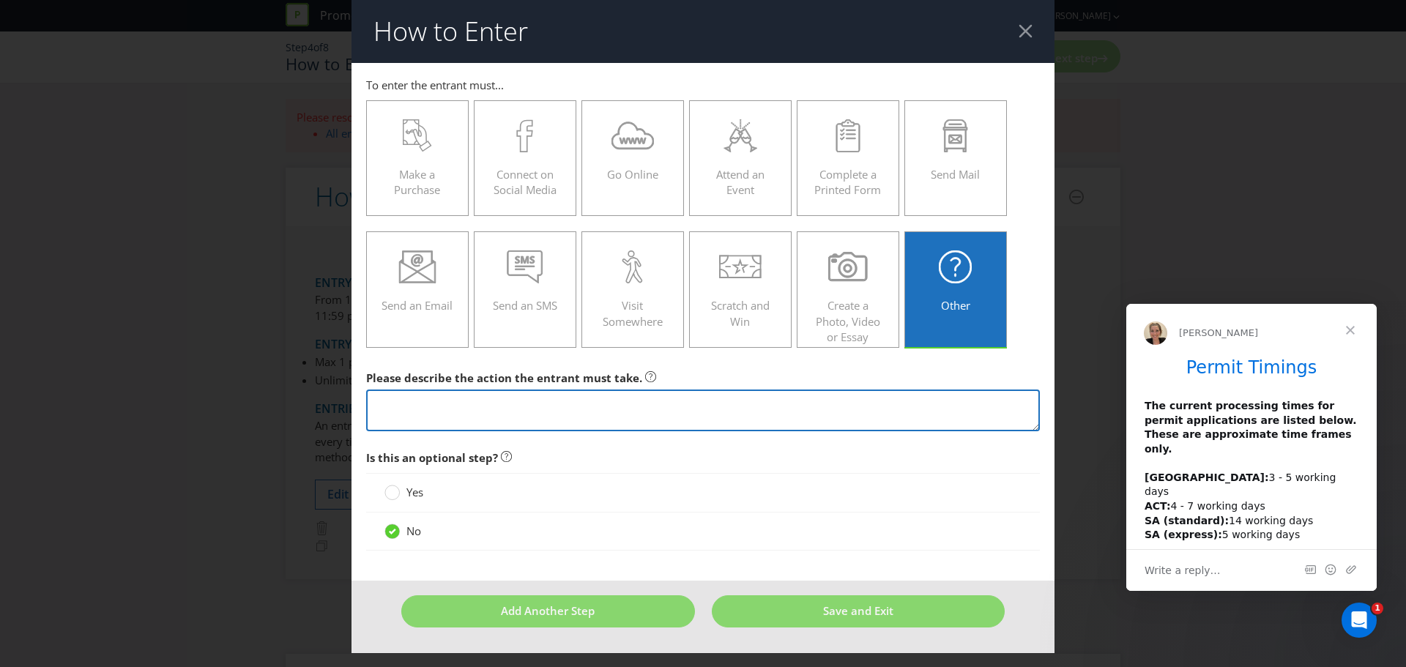
click at [488, 416] on textarea at bounding box center [703, 411] width 674 height 42
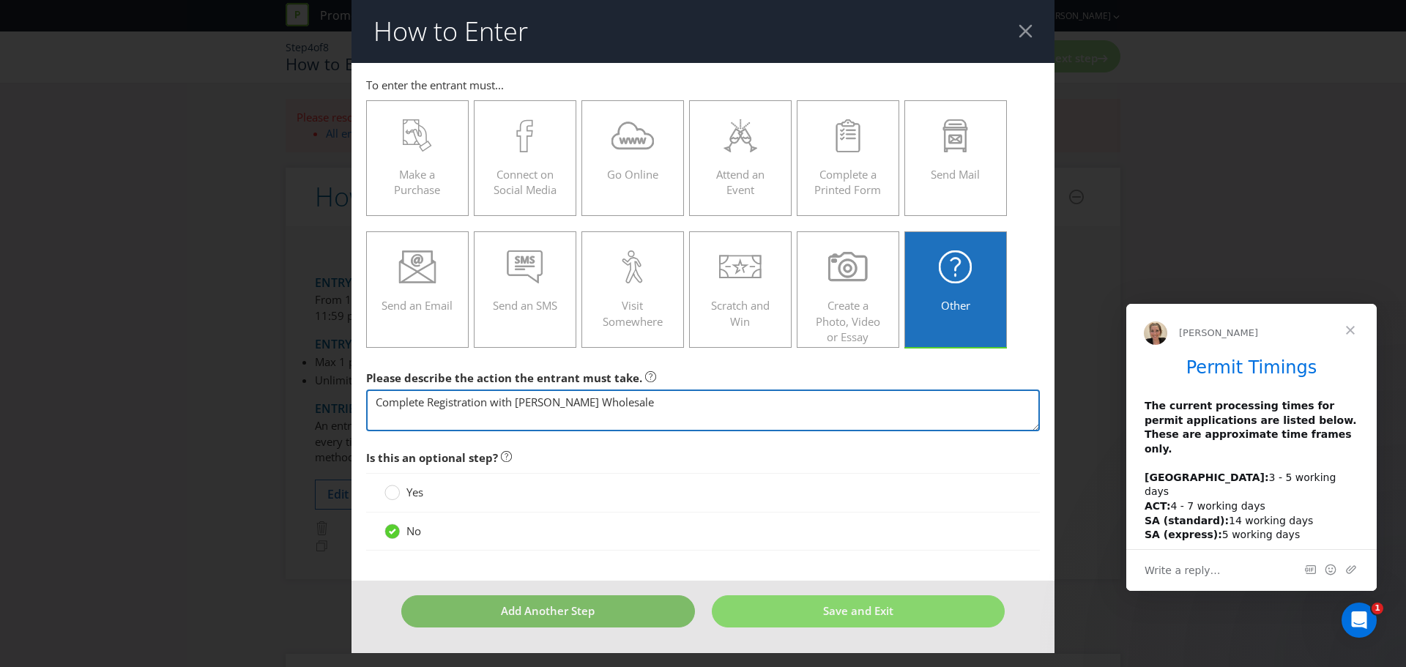
type textarea "Complete Registration with [PERSON_NAME] Wholesale"
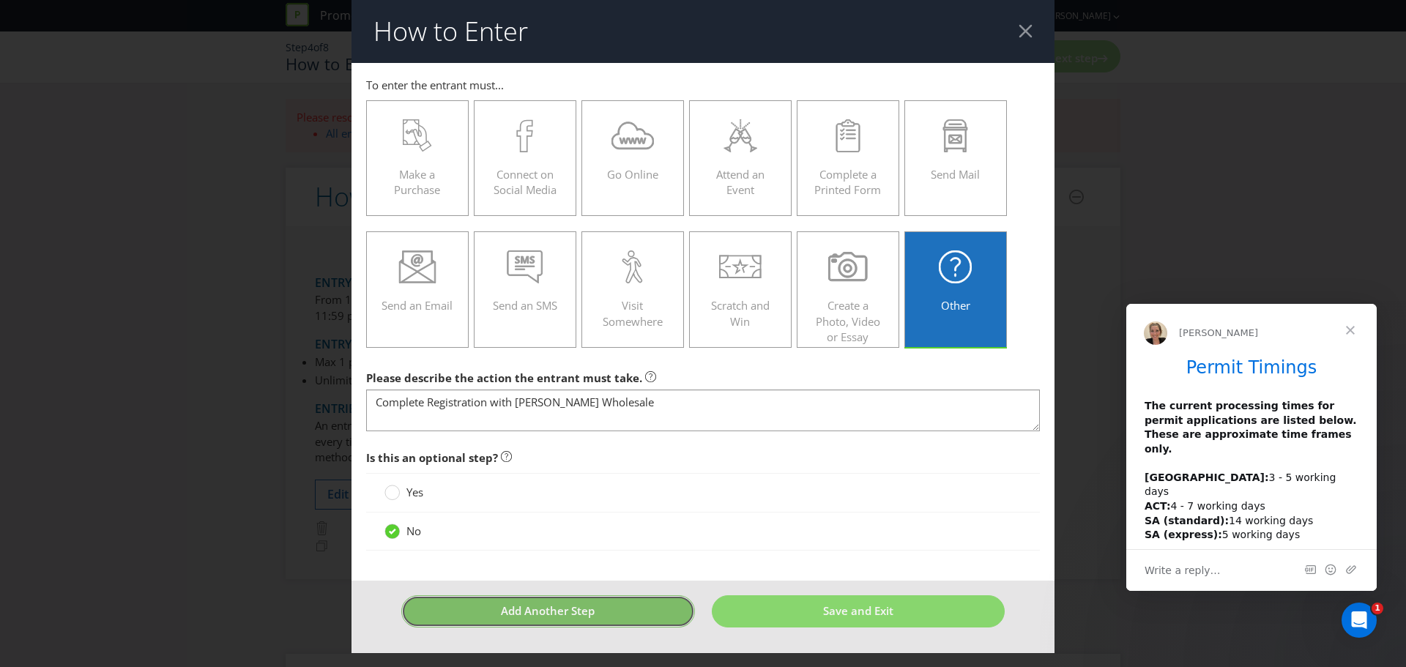
click at [637, 615] on button "Add Another Step" at bounding box center [548, 610] width 294 height 31
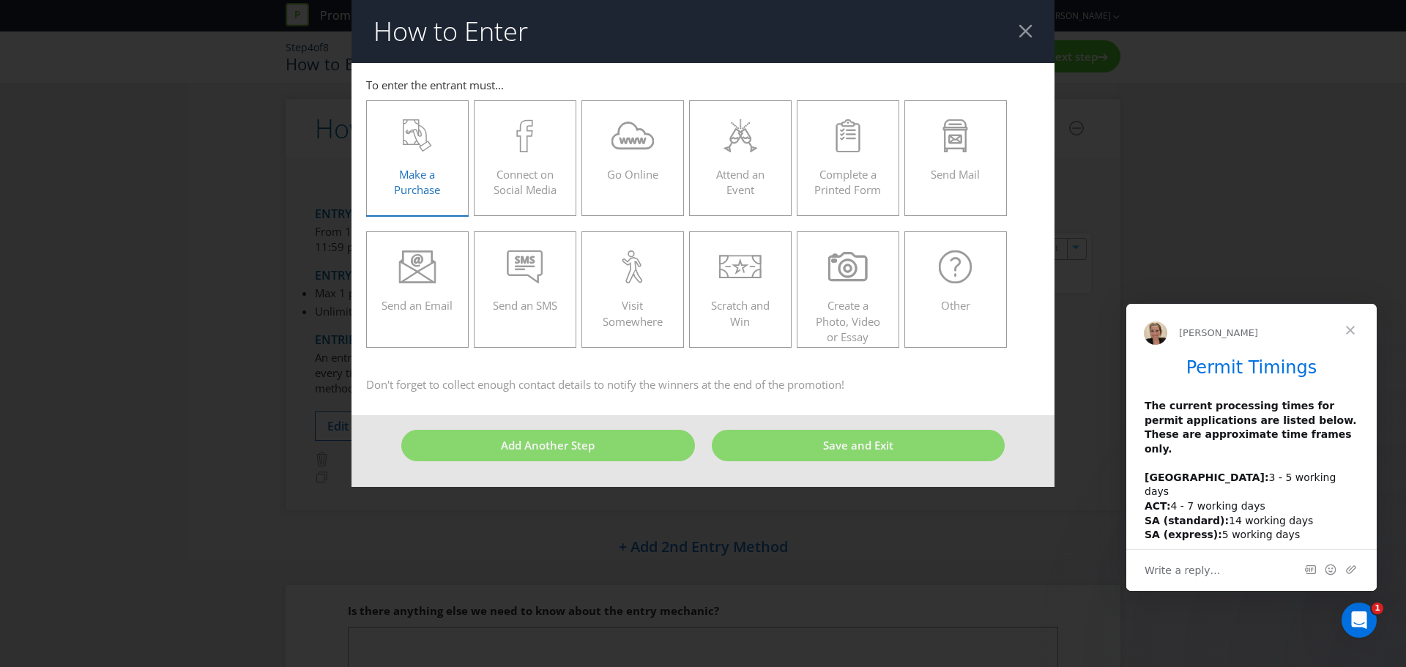
click at [431, 168] on span "Make a Purchase" at bounding box center [417, 182] width 46 height 30
click at [0, 0] on input "Make a Purchase" at bounding box center [0, 0] width 0 height 0
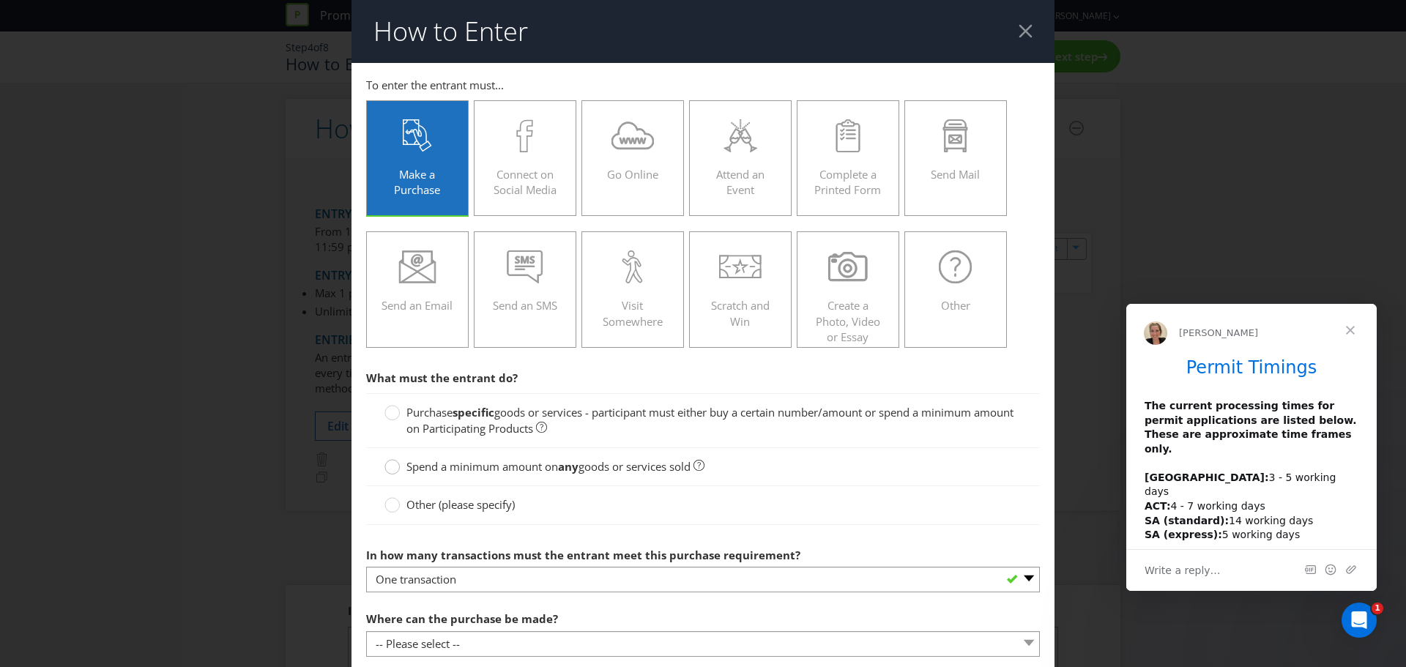
click at [392, 466] on circle at bounding box center [392, 467] width 15 height 15
click at [0, 0] on input "Spend a minimum amount on any goods or services sold" at bounding box center [0, 0] width 0 height 0
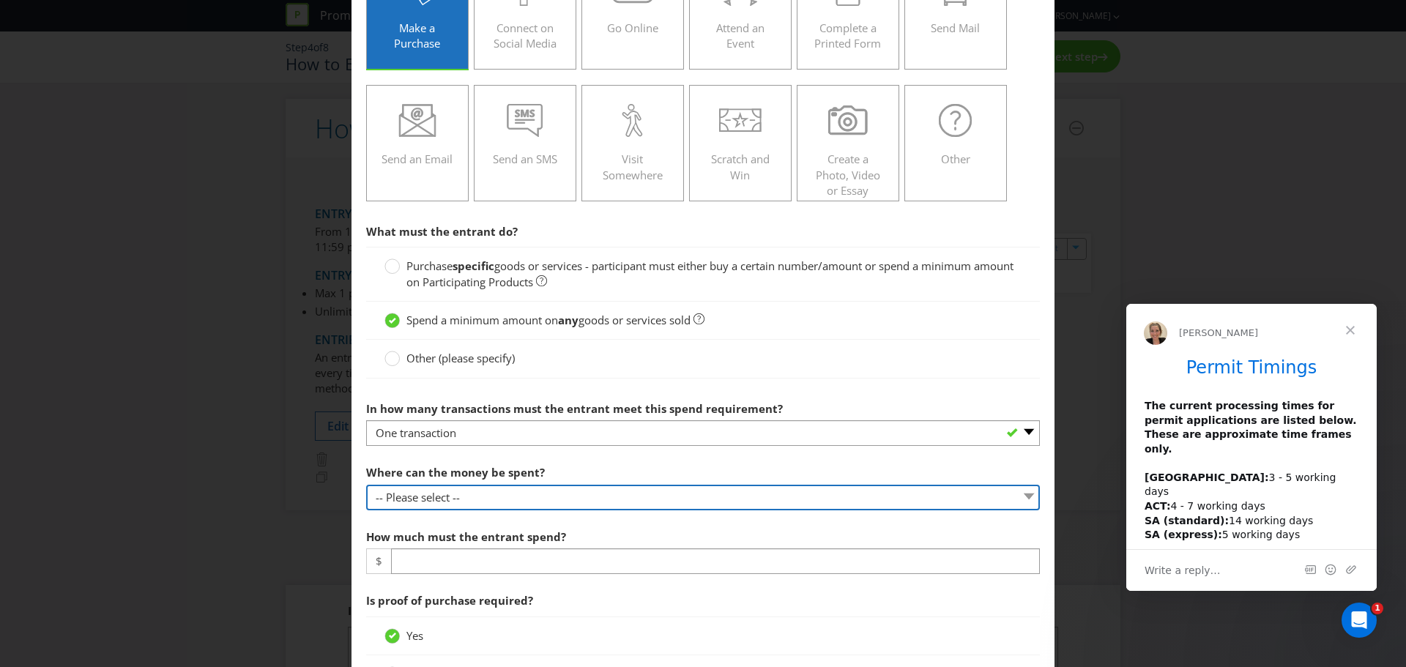
click at [476, 498] on select "-- Please select -- Any stores displaying promotional material (including onlin…" at bounding box center [703, 498] width 674 height 26
click at [366, 485] on select "-- Please select -- Any stores displaying promotional material (including onlin…" at bounding box center [703, 498] width 674 height 26
drag, startPoint x: 1021, startPoint y: 493, endPoint x: 1005, endPoint y: 496, distance: 15.8
click at [1021, 493] on select "-- Please select -- Any stores displaying promotional material (including onlin…" at bounding box center [703, 498] width 674 height 26
select select "OTHER"
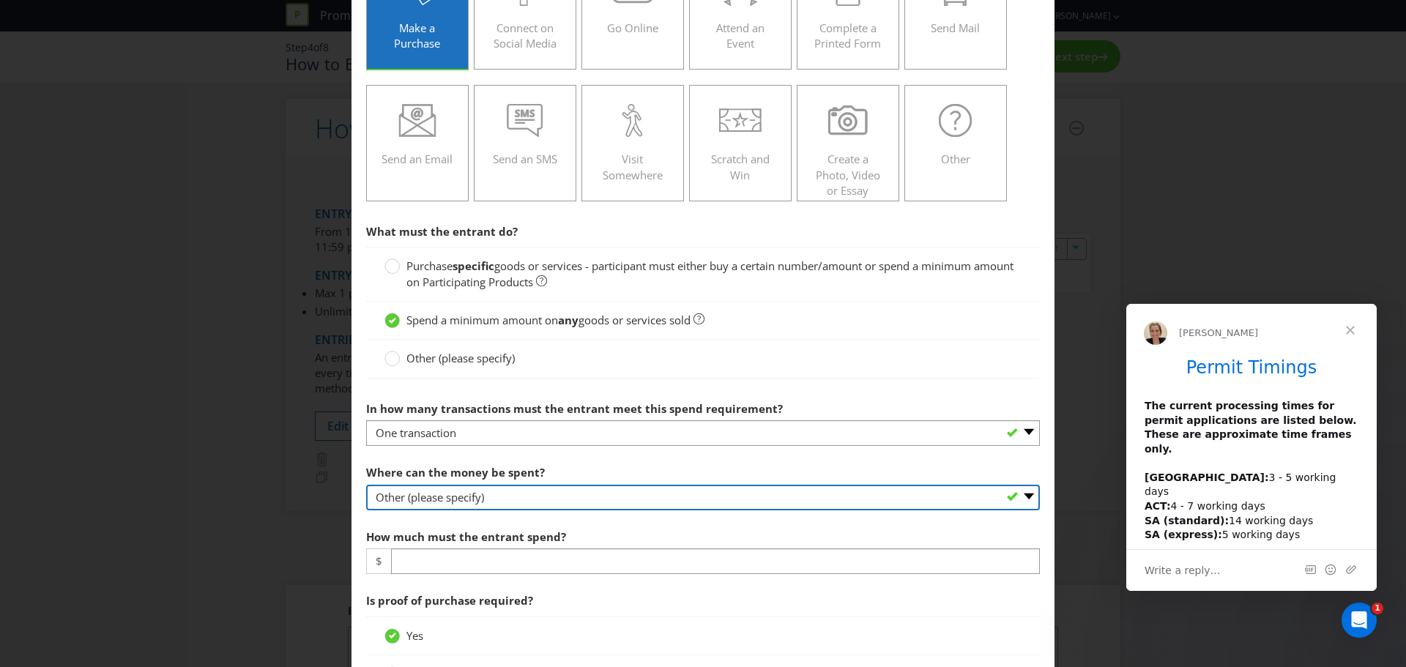
click at [366, 485] on select "-- Please select -- Any stores displaying promotional material (including onlin…" at bounding box center [703, 498] width 674 height 26
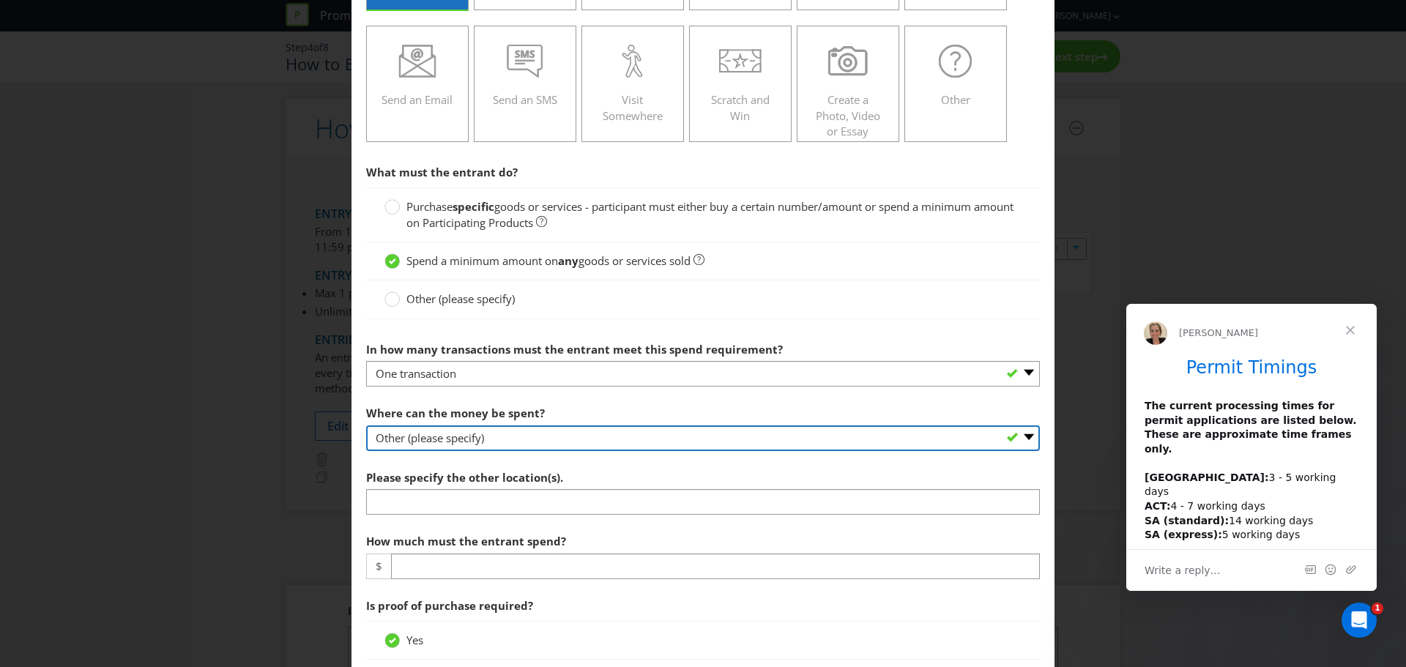
scroll to position [293, 0]
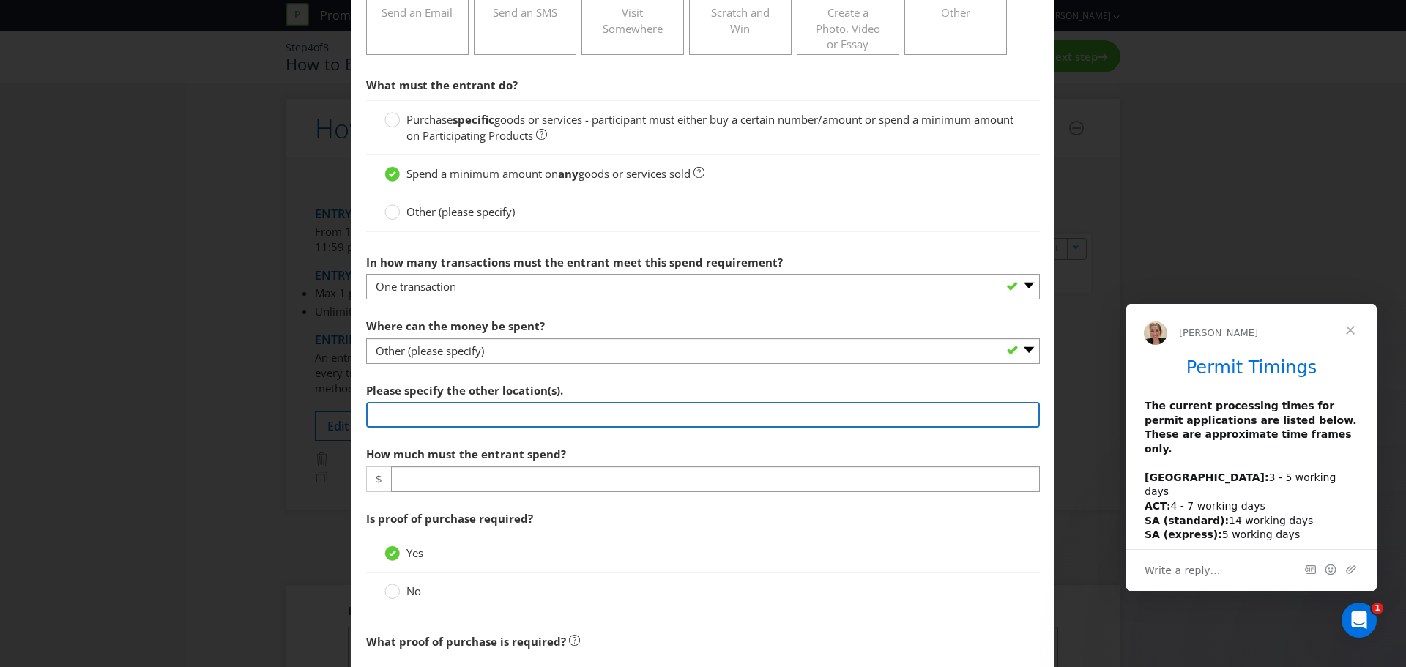
click at [515, 412] on input "text" at bounding box center [703, 415] width 674 height 26
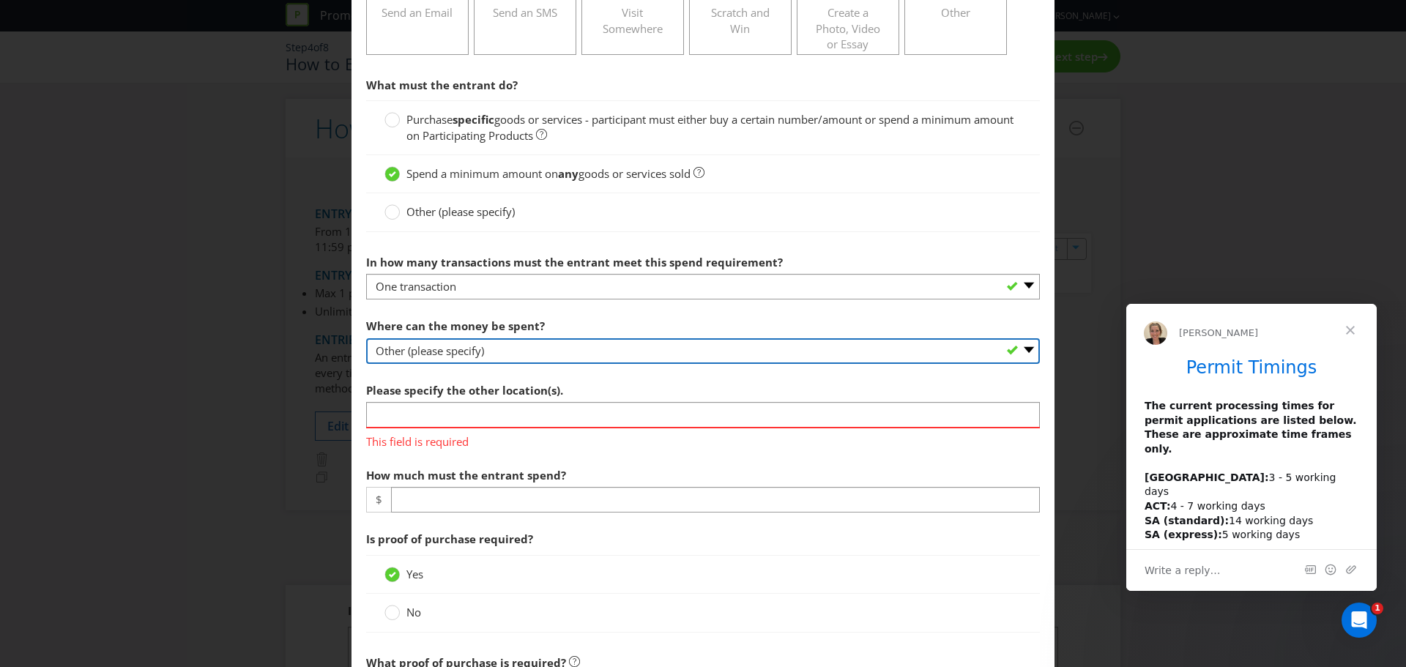
click at [483, 354] on select "-- Please select -- Any stores displaying promotional material (including onlin…" at bounding box center [703, 351] width 674 height 26
click at [366, 338] on select "-- Please select -- Any stores displaying promotional material (including onlin…" at bounding box center [703, 351] width 674 height 26
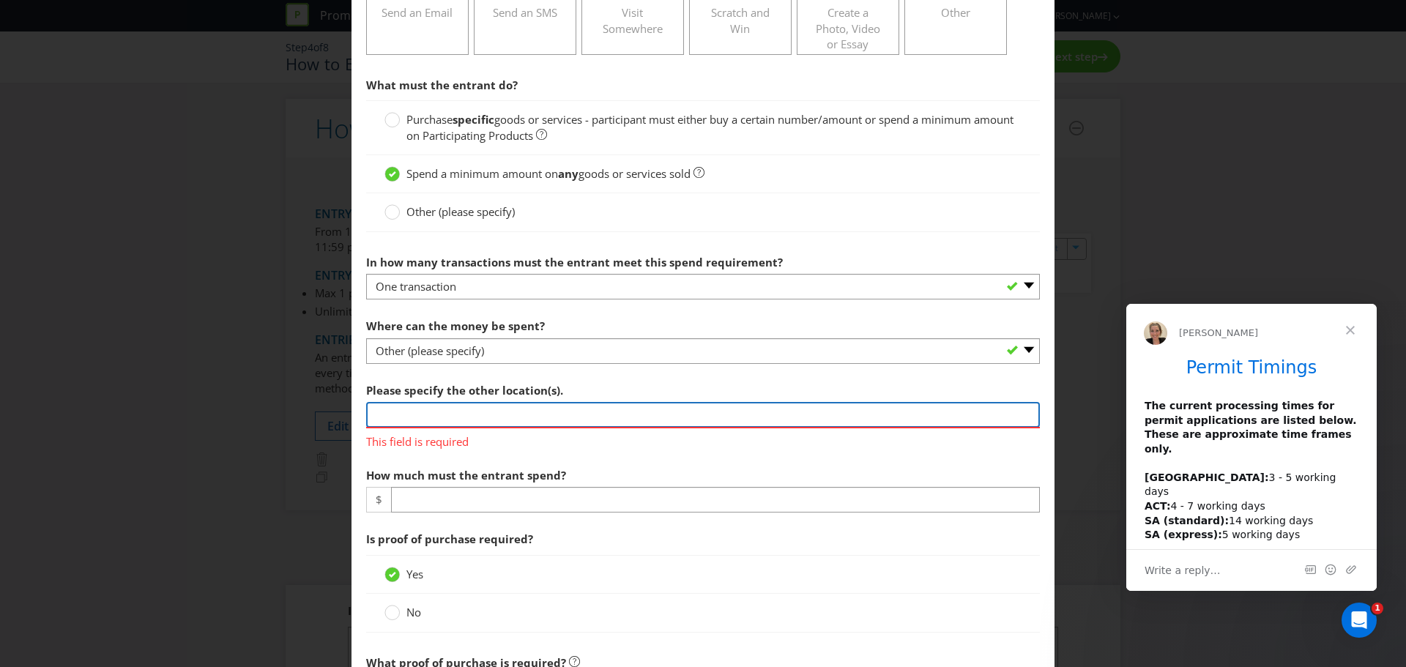
click at [418, 412] on input "text" at bounding box center [703, 415] width 674 height 26
type input "At the Customer's allocated branch"
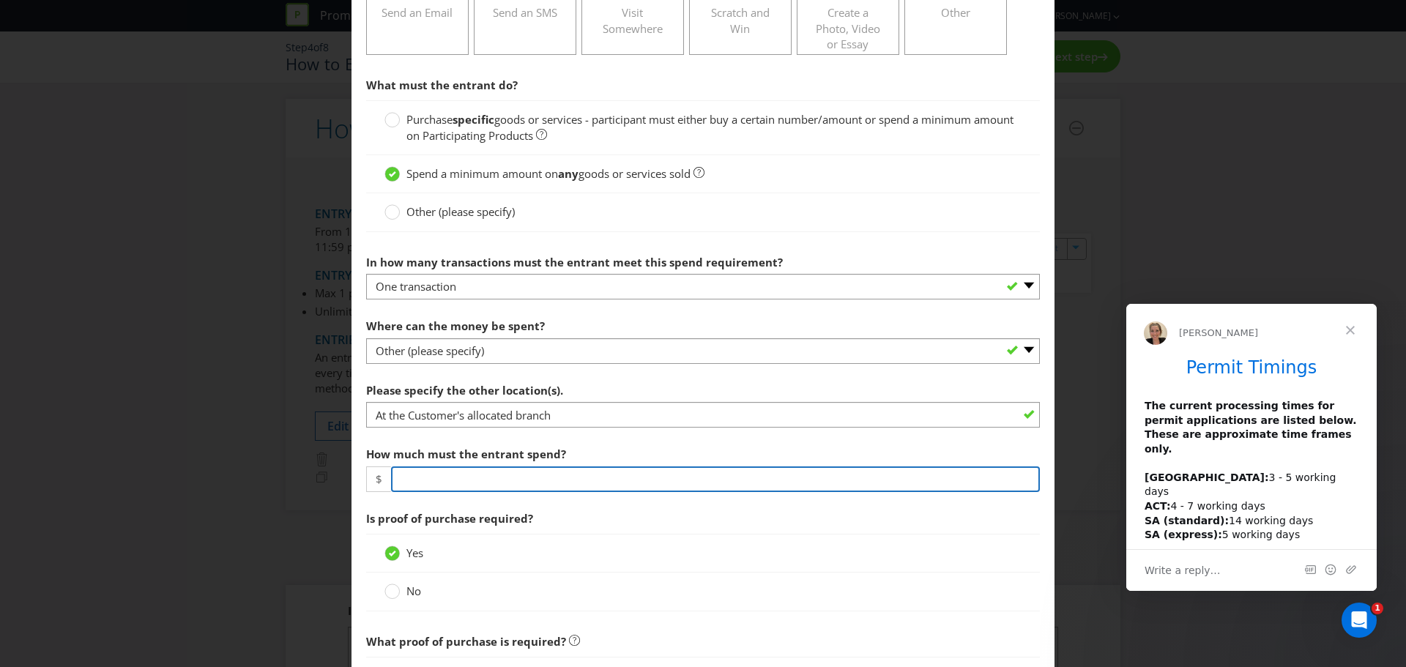
click at [425, 501] on section "What must the entrant do? Purchase specific goods or services - participant mus…" at bounding box center [703, 563] width 674 height 987
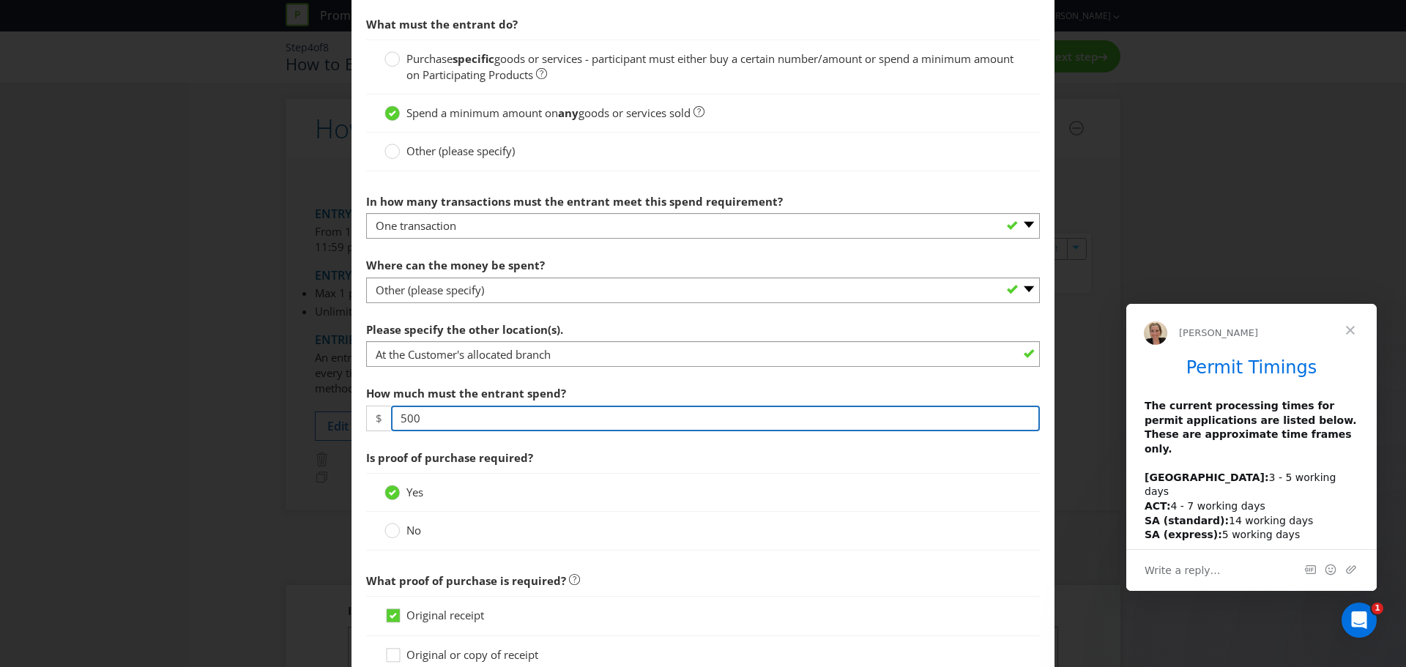
scroll to position [381, 0]
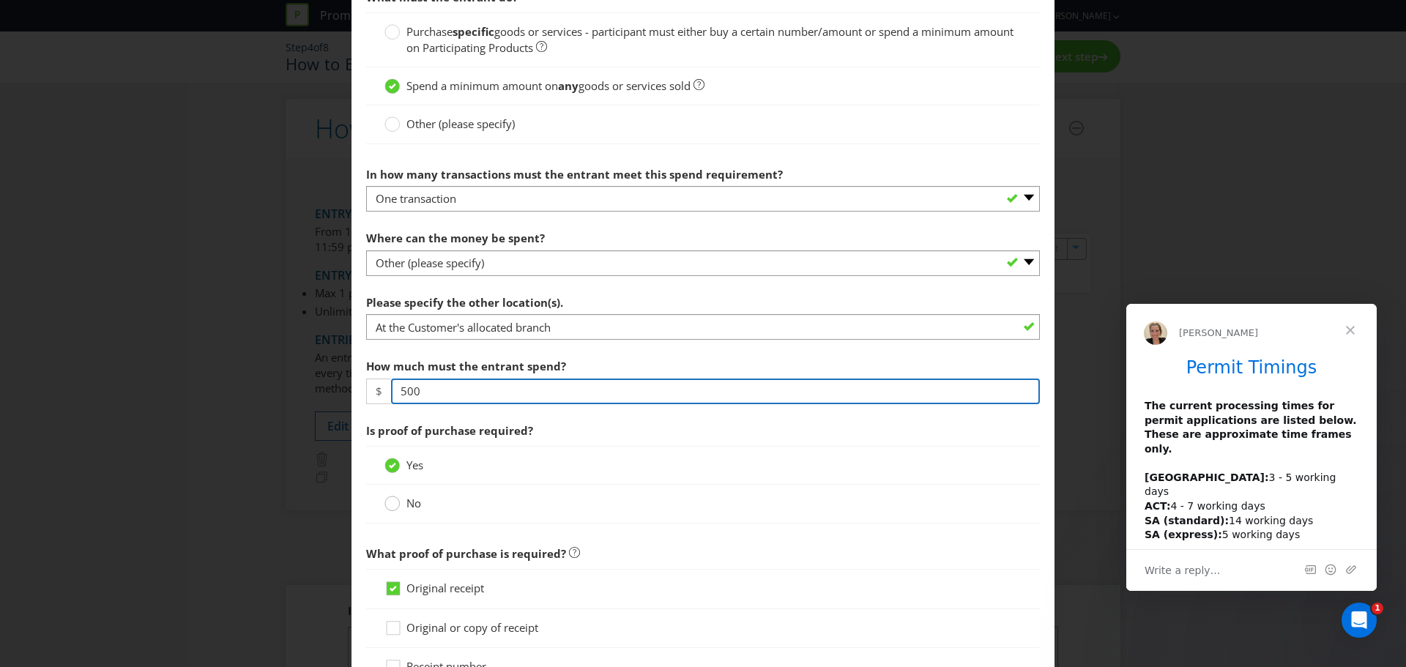
type input "500"
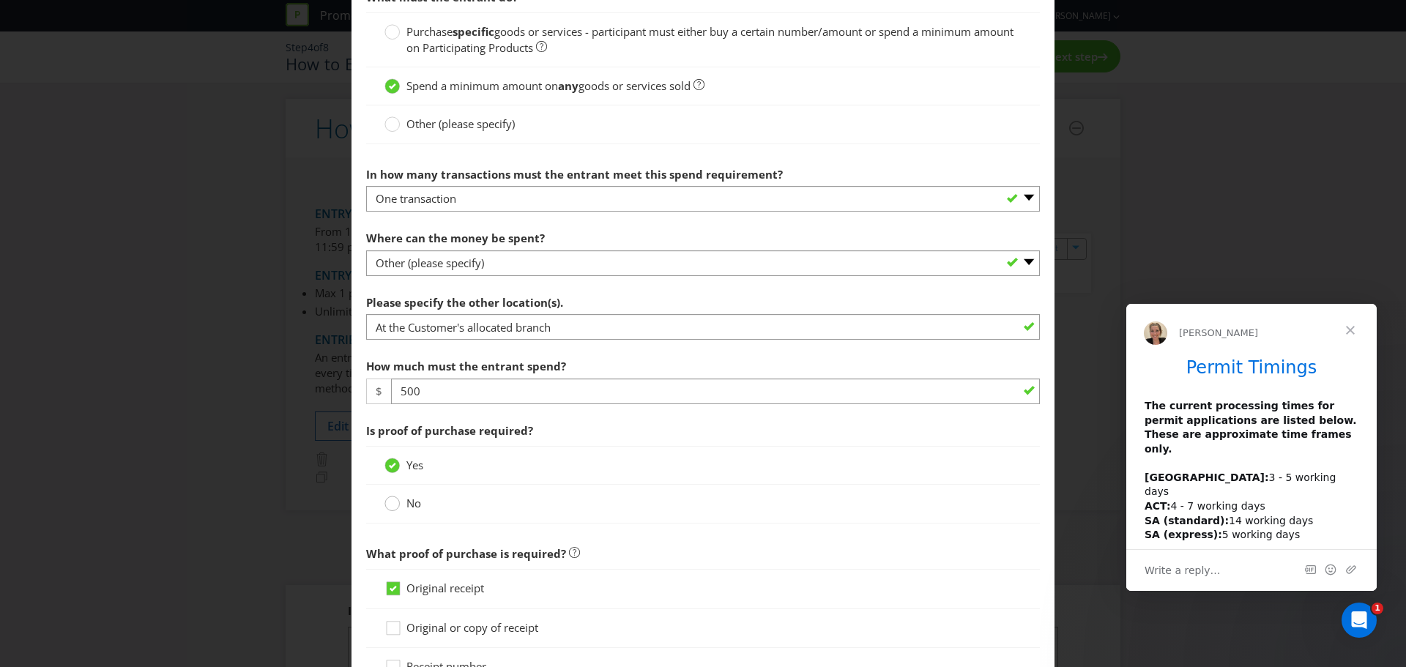
click at [387, 509] on circle at bounding box center [392, 503] width 15 height 15
click at [0, 0] on input "No" at bounding box center [0, 0] width 0 height 0
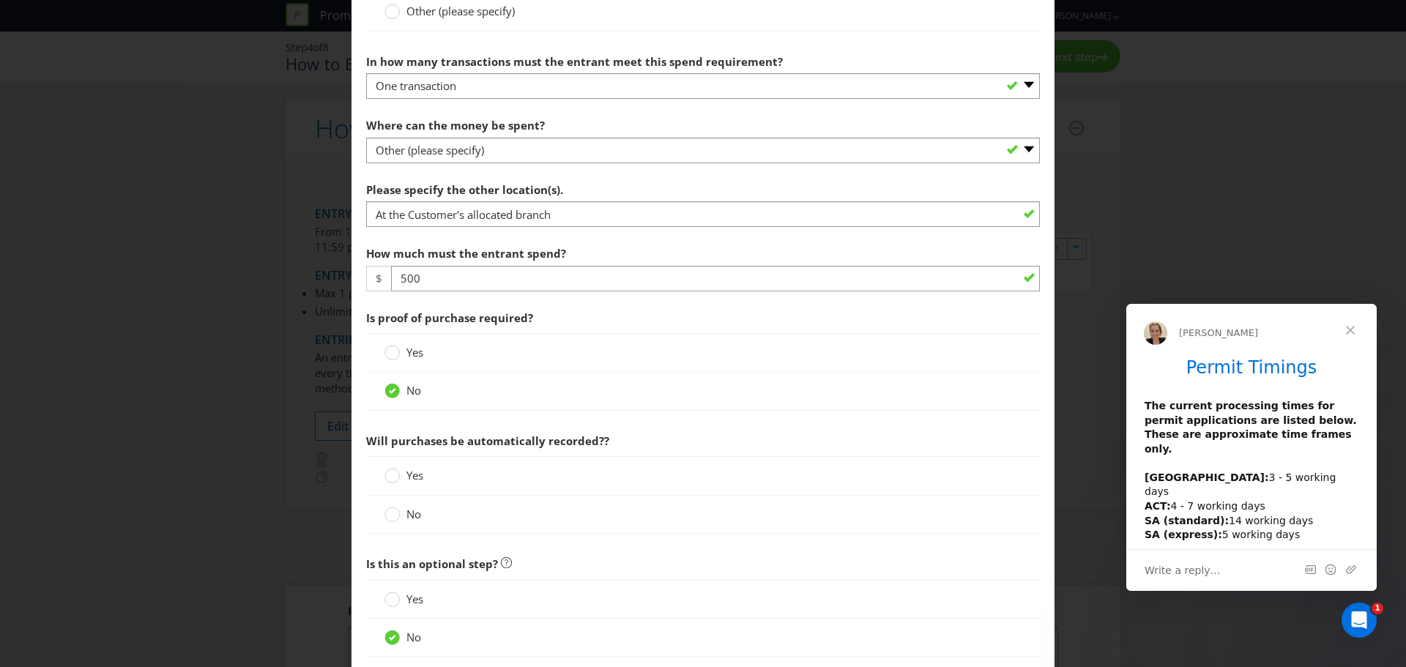
scroll to position [494, 0]
click at [395, 473] on circle at bounding box center [392, 475] width 15 height 15
click at [0, 0] on input "Yes" at bounding box center [0, 0] width 0 height 0
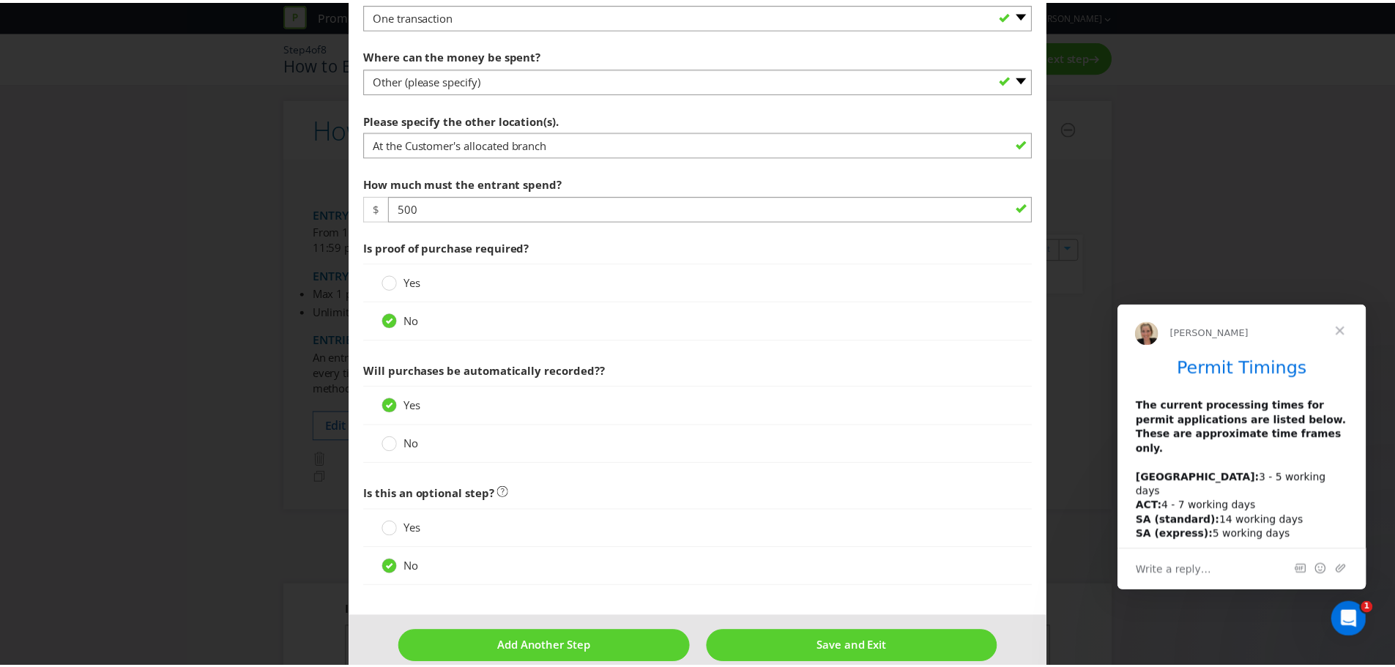
scroll to position [586, 0]
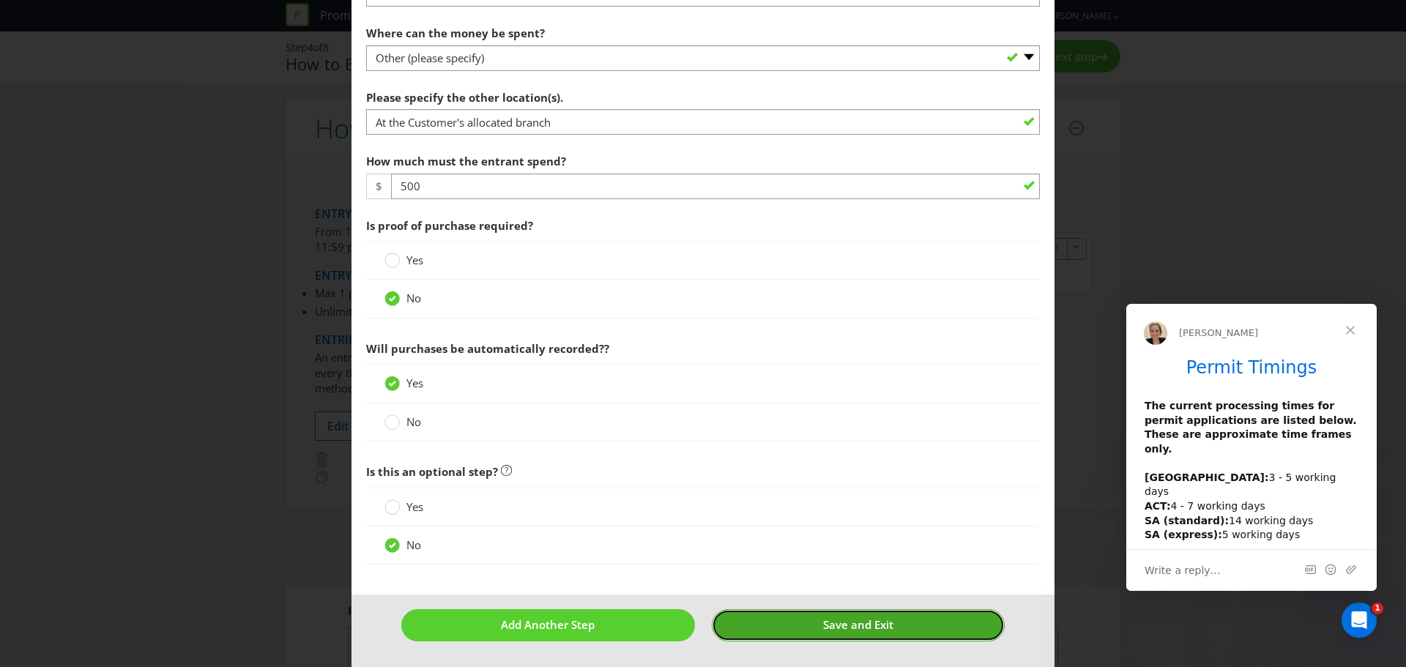
click at [898, 622] on button "Save and Exit" at bounding box center [859, 624] width 294 height 31
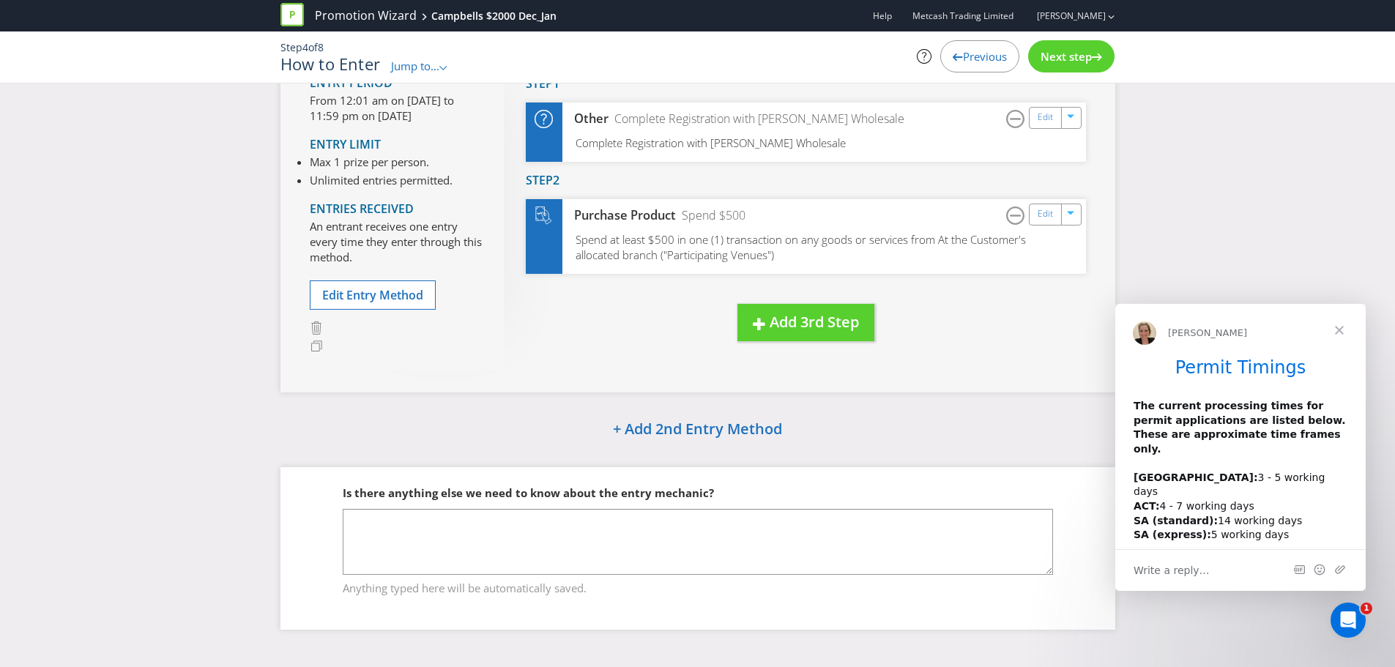
scroll to position [133, 0]
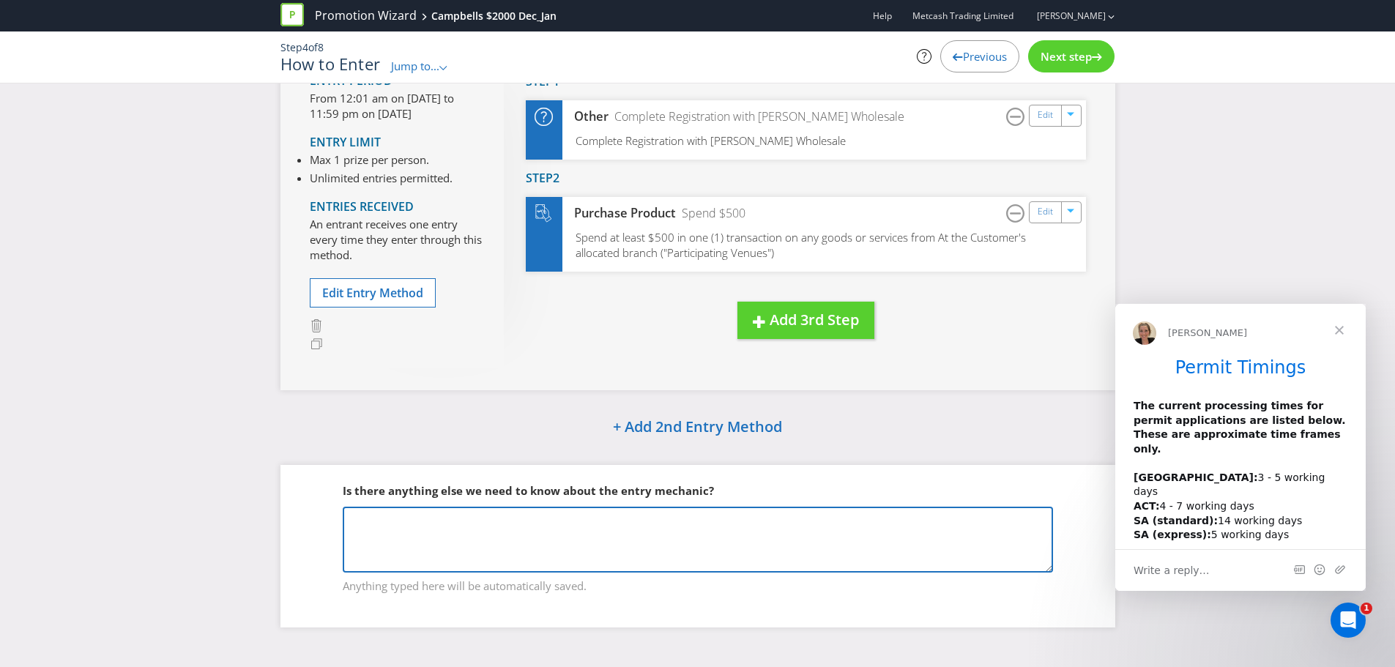
click at [463, 528] on textarea at bounding box center [698, 540] width 710 height 66
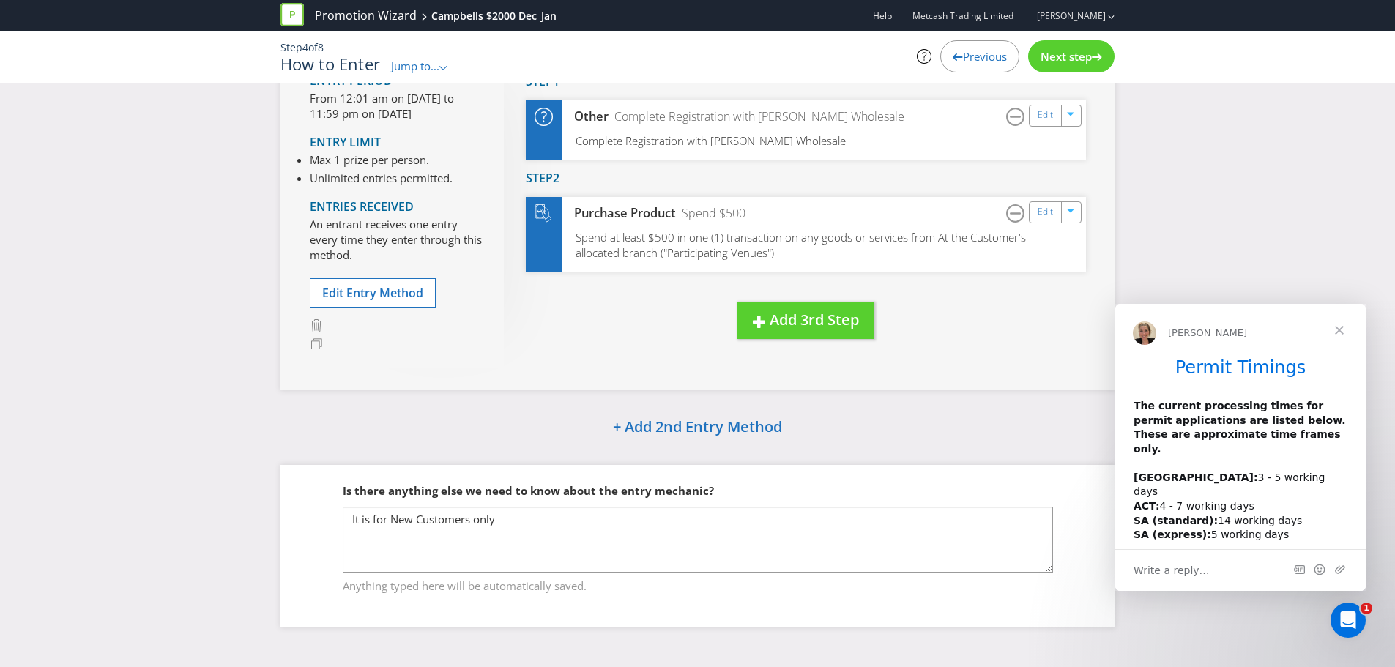
click at [1344, 333] on span "Close" at bounding box center [1339, 330] width 53 height 53
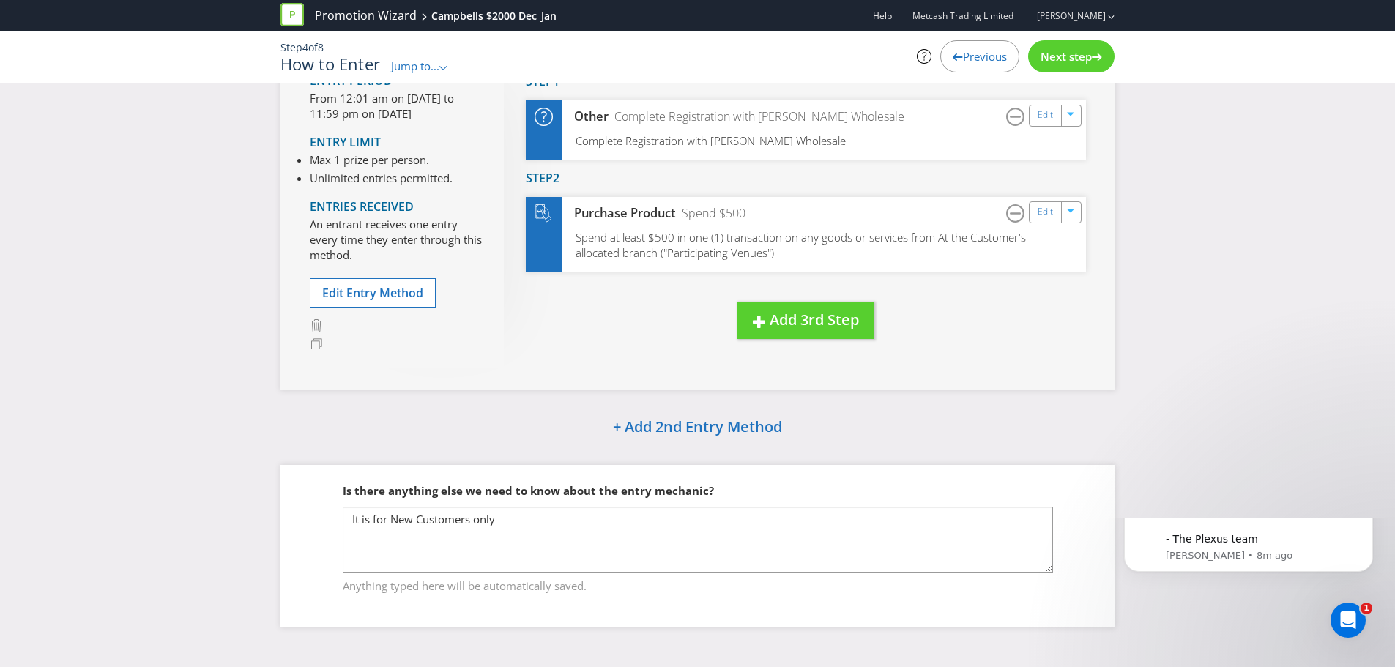
scroll to position [0, 0]
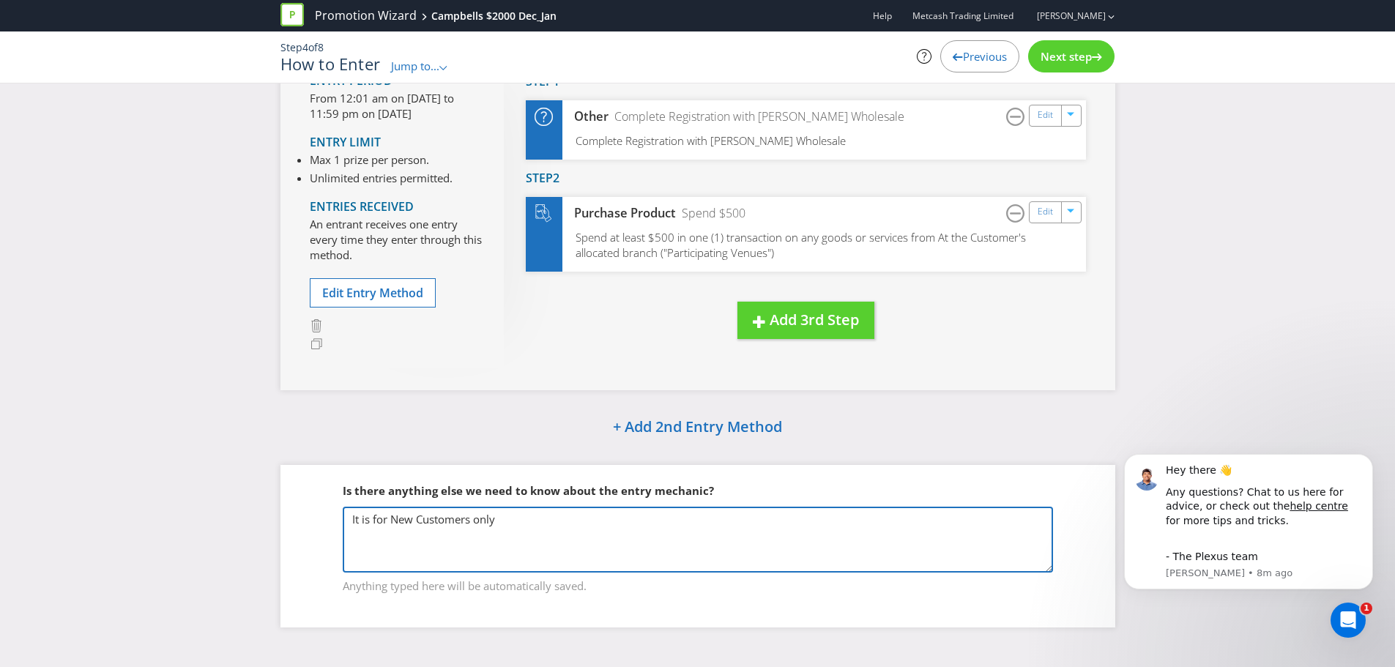
click at [567, 511] on textarea "It is for New Customers only" at bounding box center [698, 540] width 710 height 66
click at [581, 518] on textarea "It is for New Customers only. The eligible purchase must be completed by [DATE]." at bounding box center [698, 540] width 710 height 66
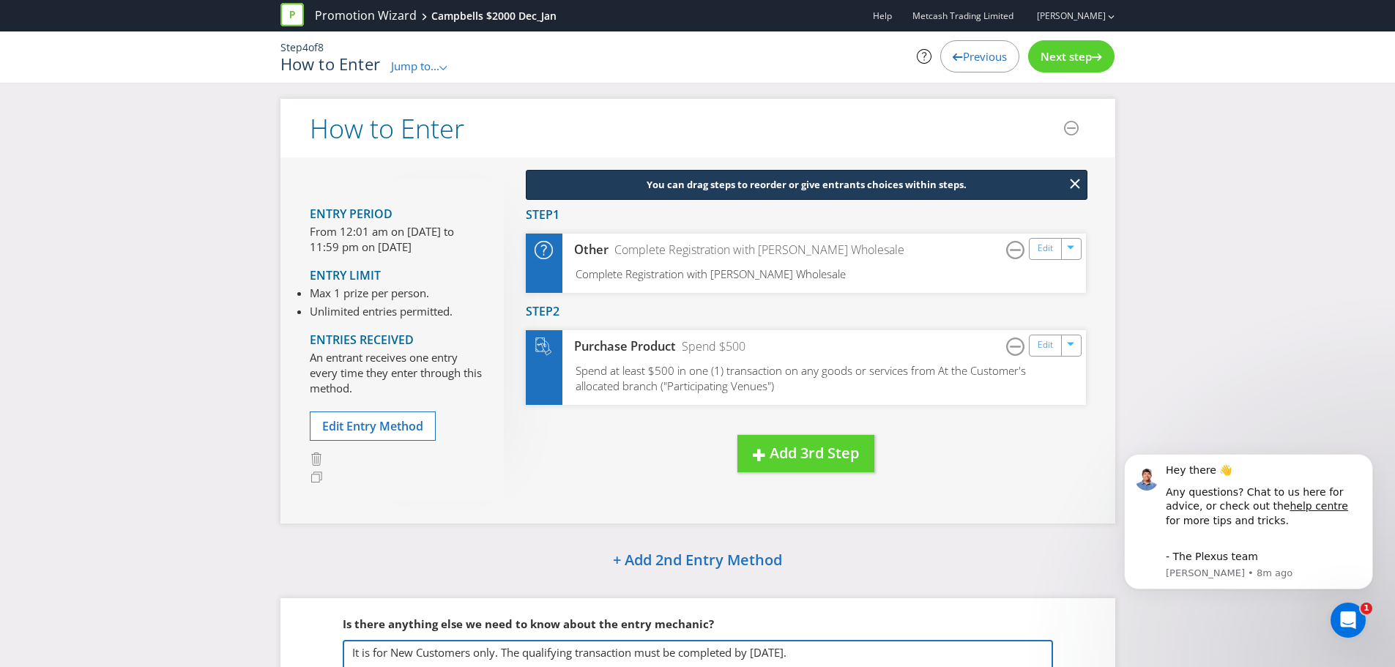
type textarea "It is for New Customers only. The qualifying transaction must be completed by […"
click at [1074, 59] on span "Next step" at bounding box center [1066, 56] width 51 height 15
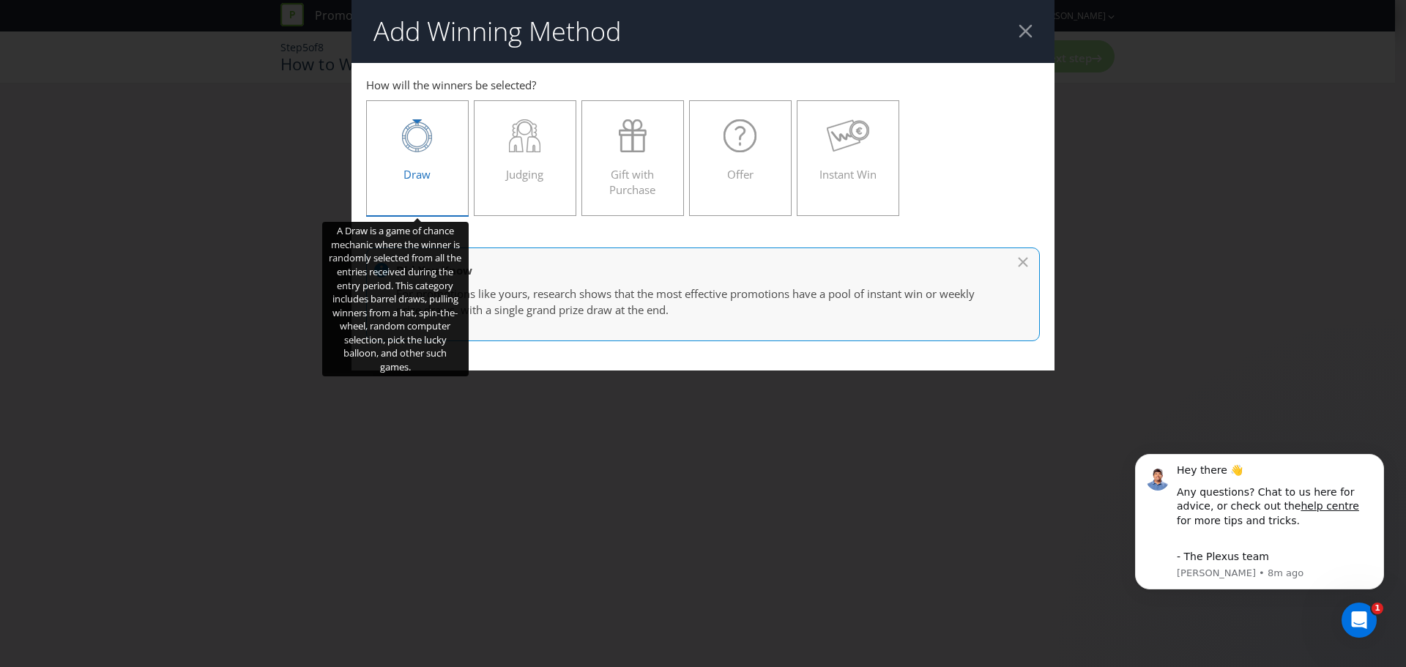
click at [441, 137] on div at bounding box center [418, 135] width 72 height 33
click at [0, 0] on input "Draw" at bounding box center [0, 0] width 0 height 0
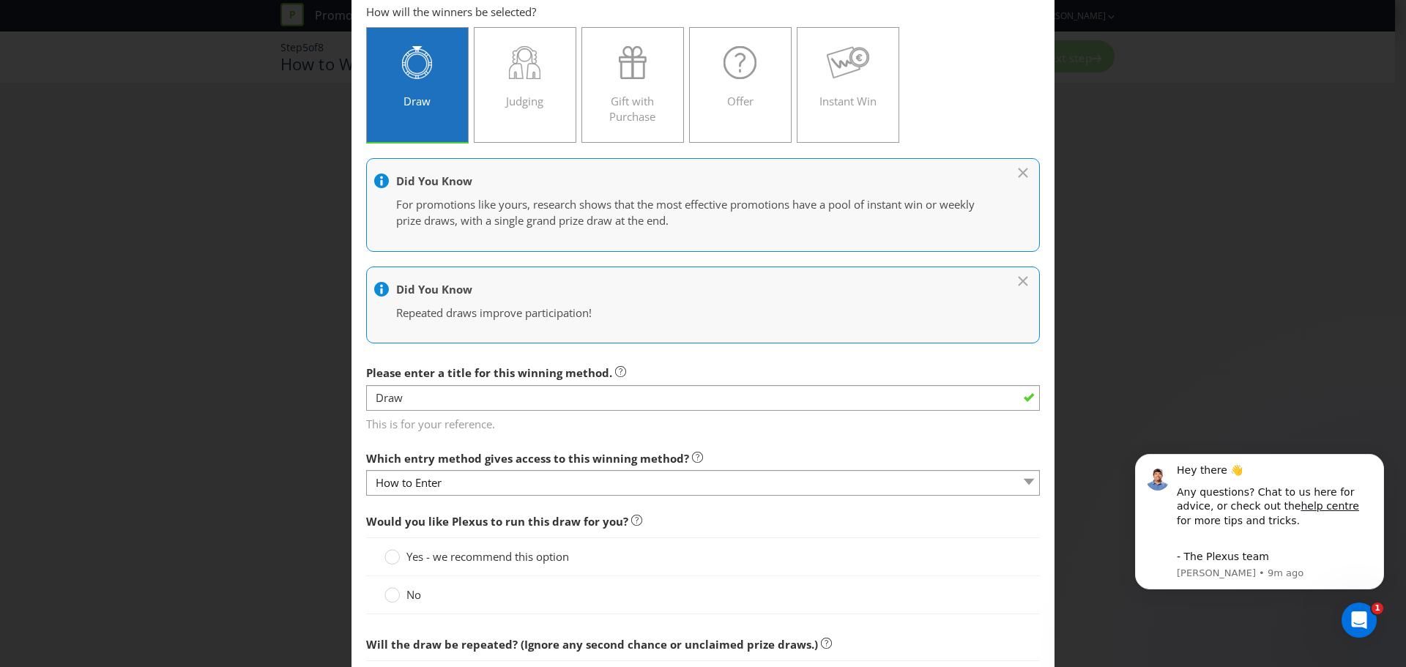
scroll to position [146, 0]
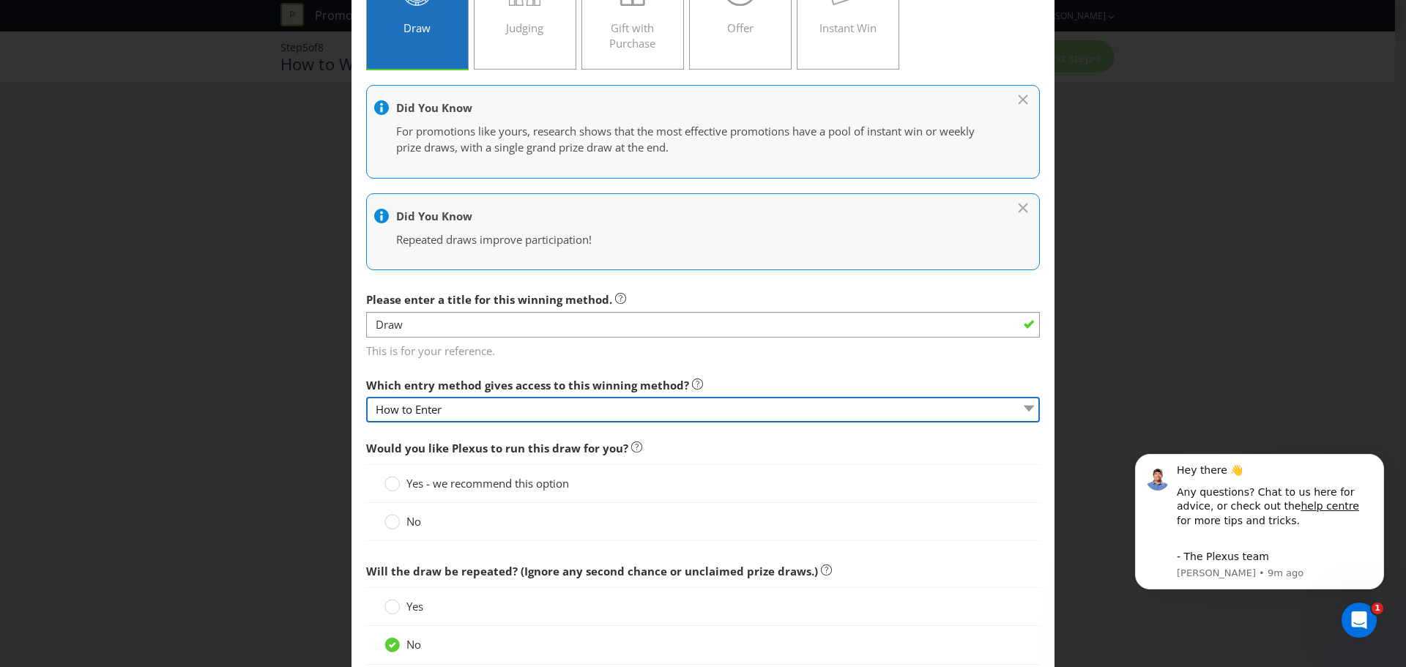
click at [972, 403] on select "How to Enter" at bounding box center [703, 410] width 674 height 26
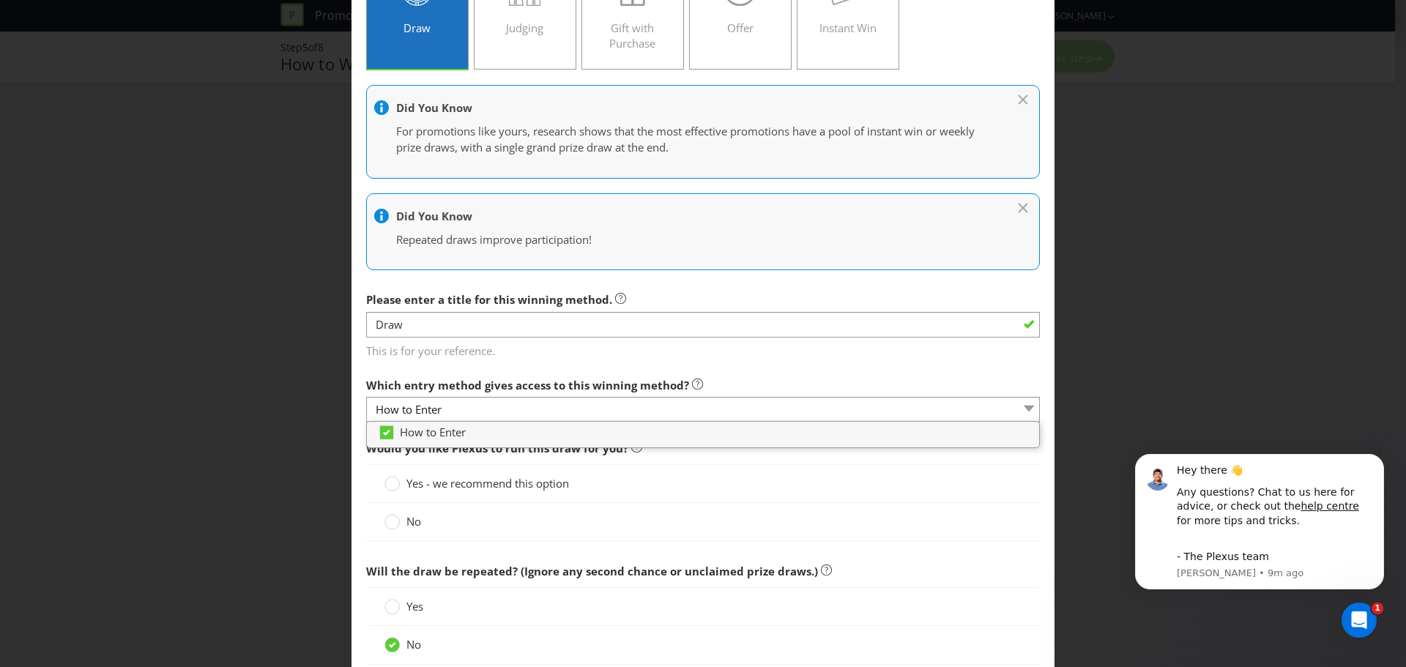
click at [870, 365] on main "How to Enter How will the winners be selected? Draw Judging Gift with Purchase …" at bounding box center [702, 467] width 703 height 1101
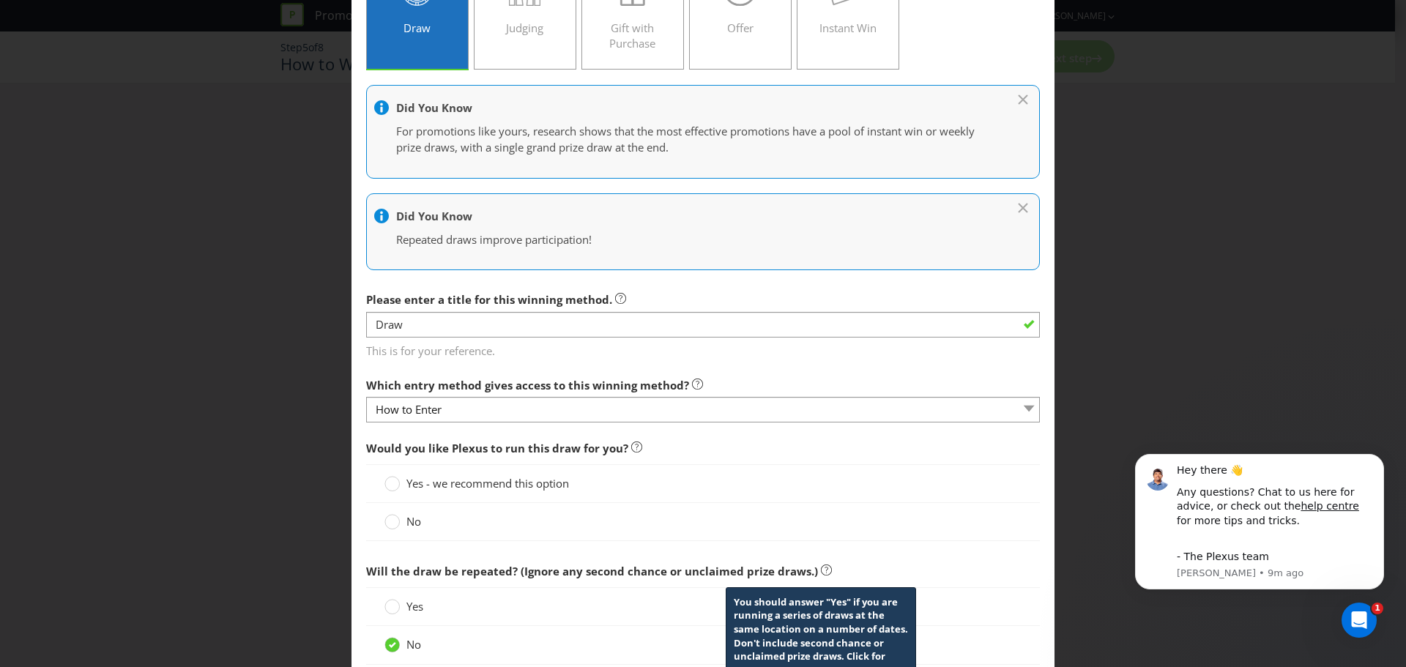
scroll to position [220, 0]
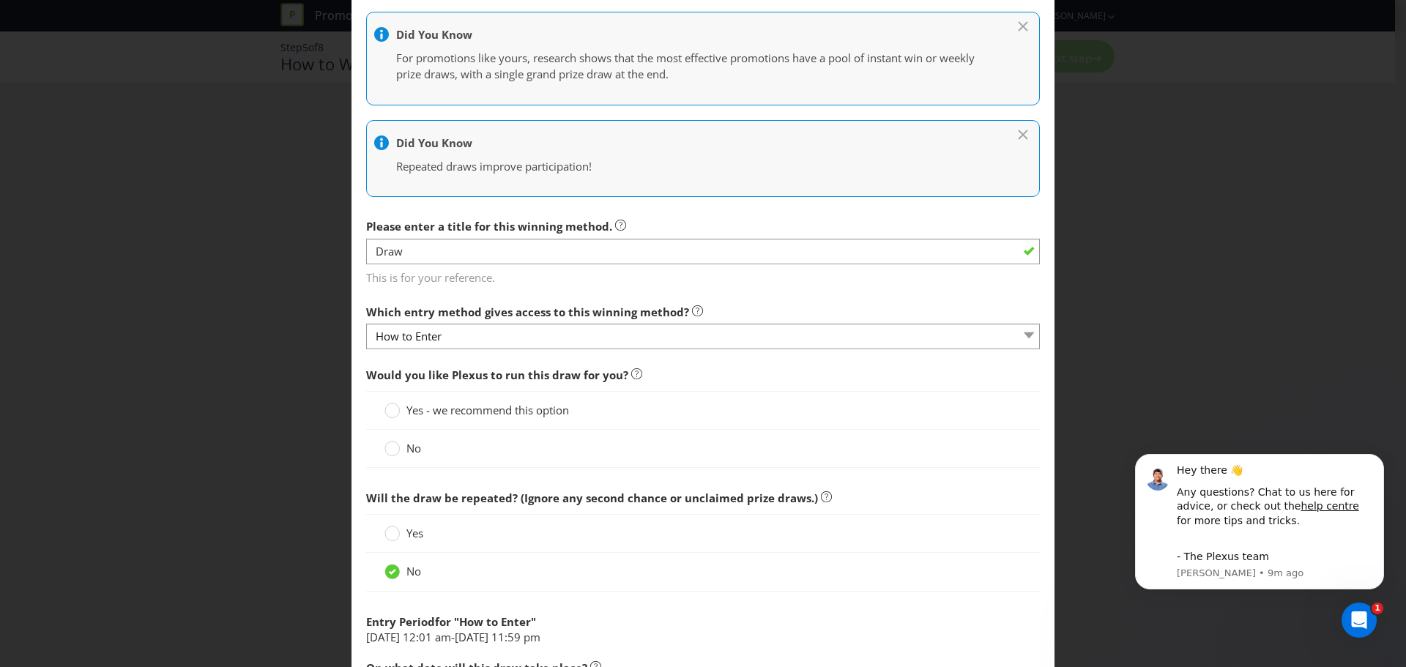
click at [406, 531] on span "Yes" at bounding box center [414, 533] width 17 height 15
click at [0, 0] on input "Yes" at bounding box center [0, 0] width 0 height 0
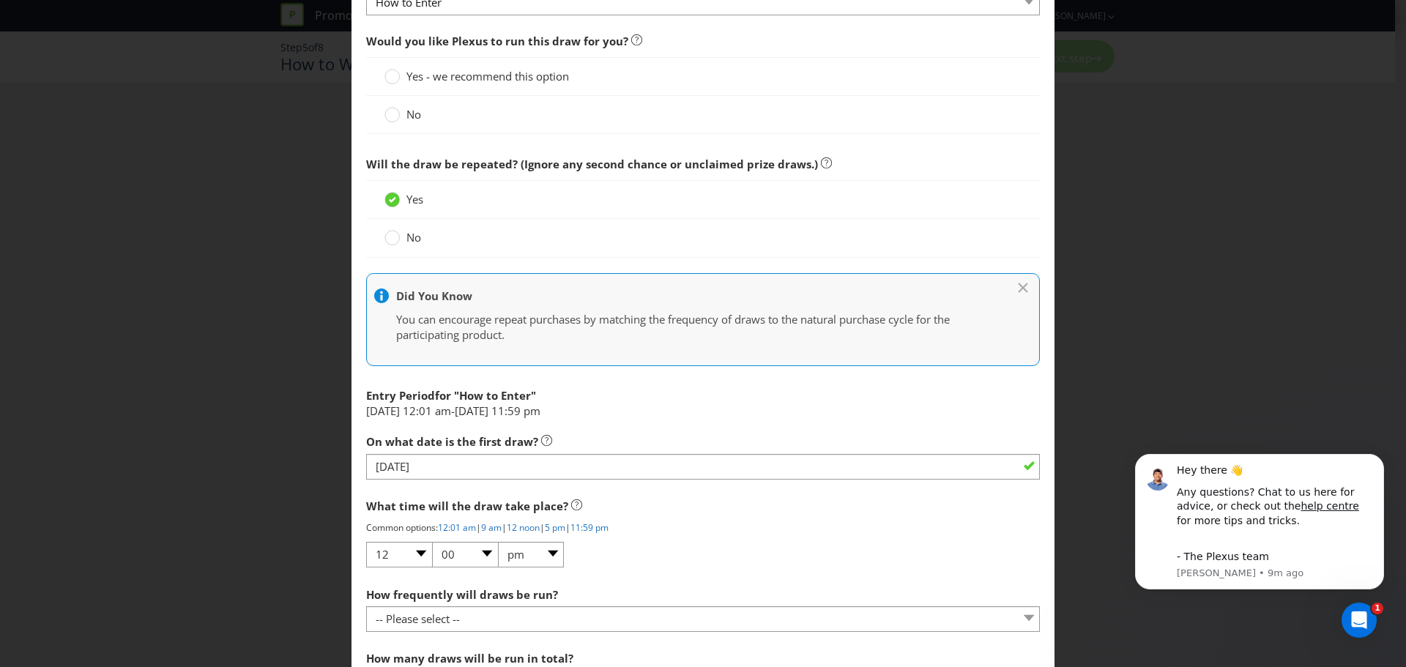
scroll to position [554, 0]
click at [389, 235] on div at bounding box center [392, 231] width 7 height 7
click at [0, 0] on input "No" at bounding box center [0, 0] width 0 height 0
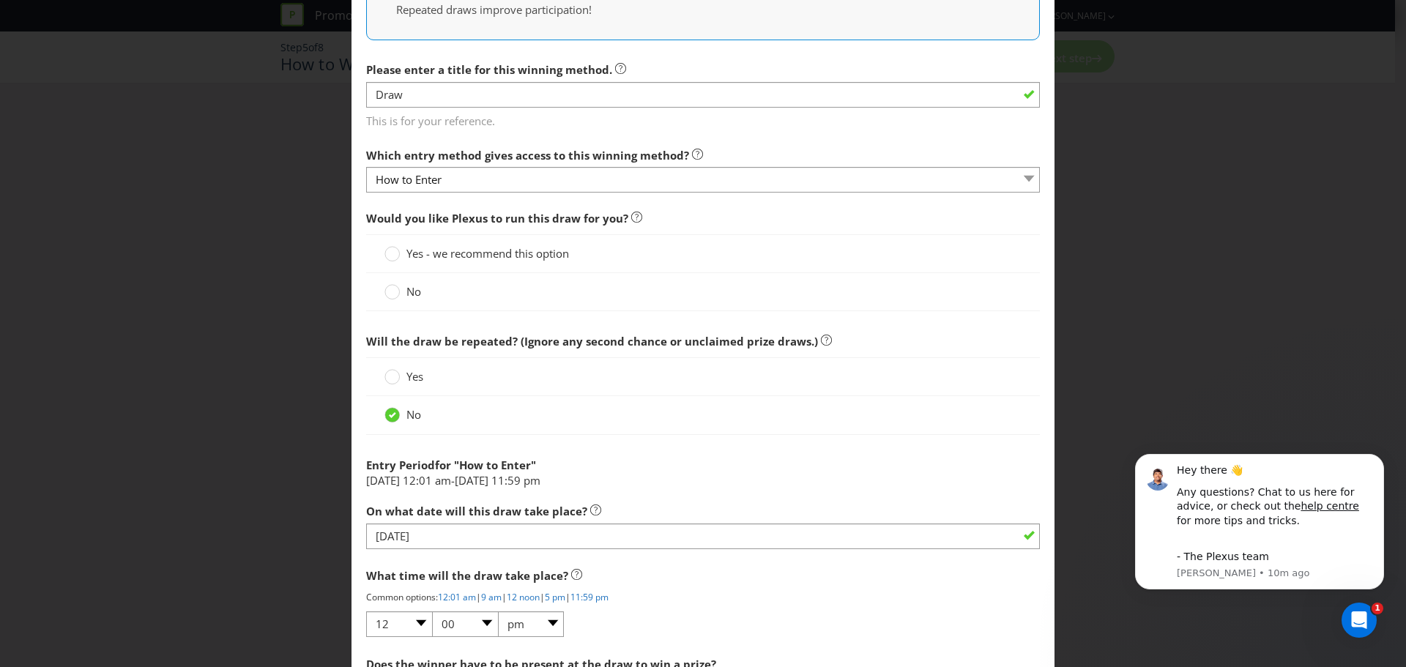
scroll to position [376, 0]
click at [403, 250] on label "Yes - we recommend this option" at bounding box center [477, 253] width 187 height 15
click at [0, 0] on input "Yes - we recommend this option" at bounding box center [0, 0] width 0 height 0
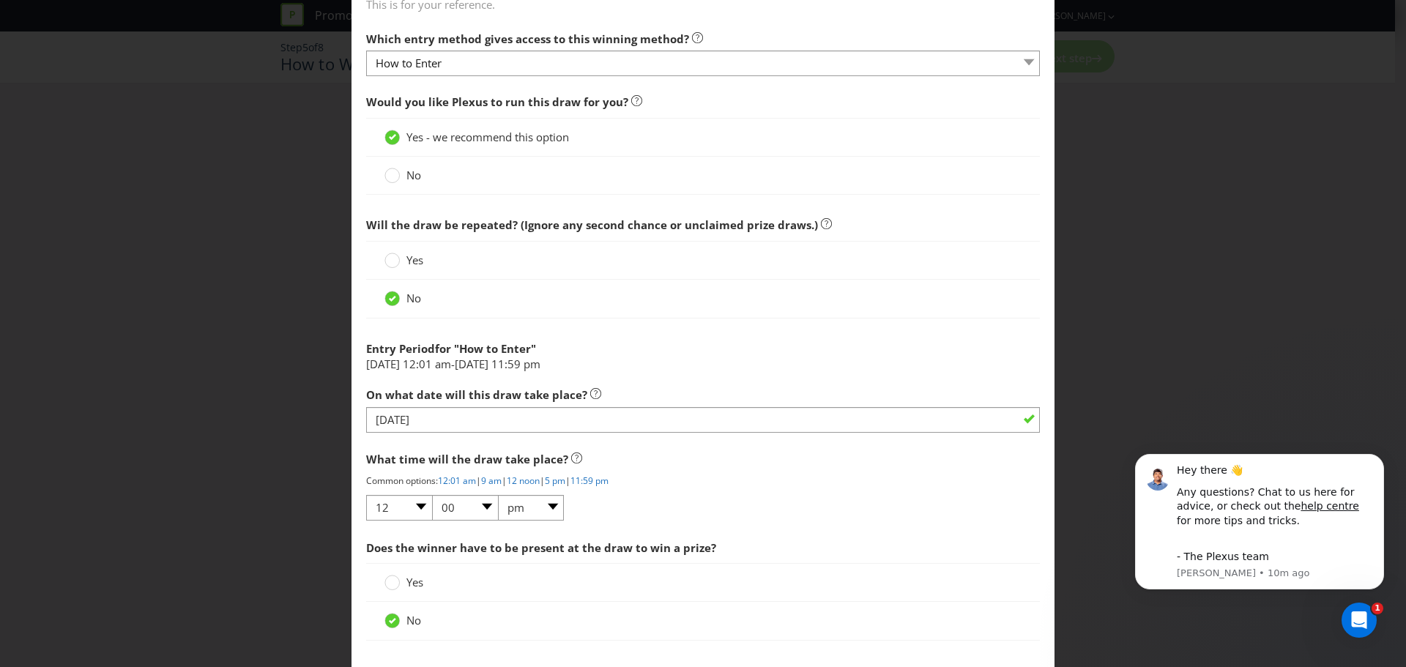
scroll to position [494, 0]
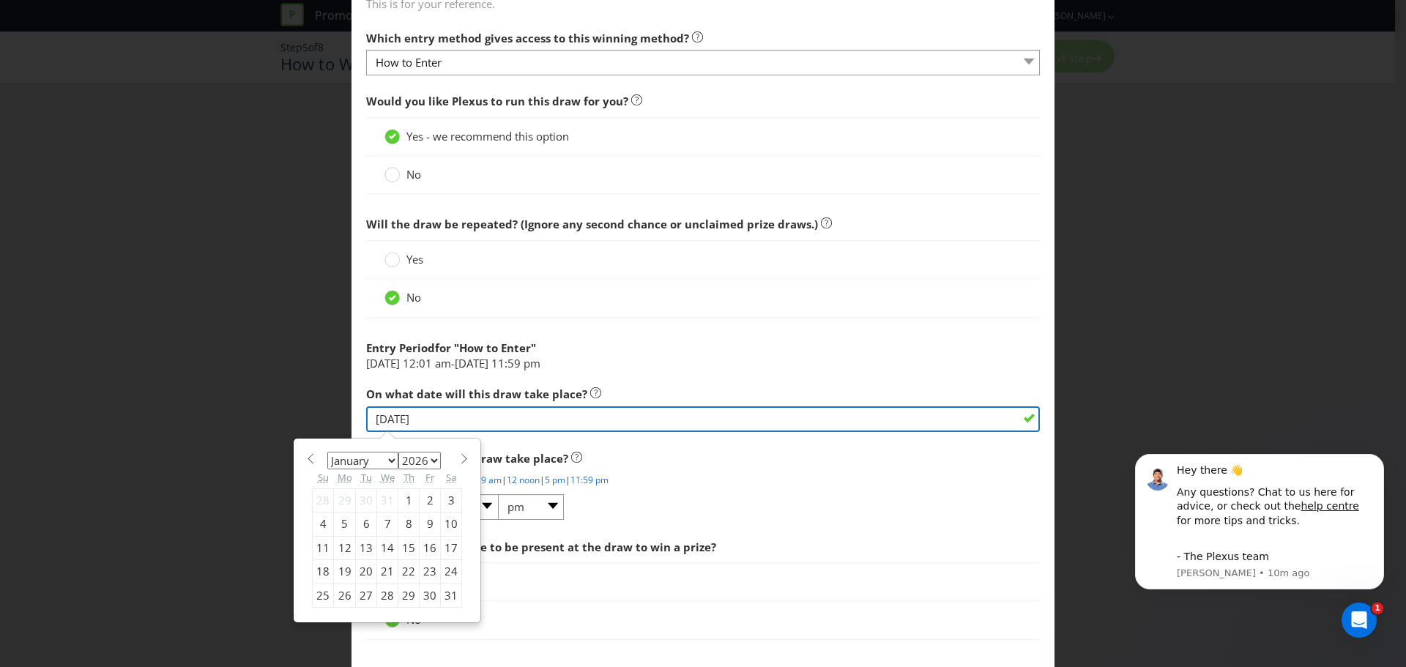
click at [937, 420] on input "[DATE]" at bounding box center [703, 419] width 674 height 26
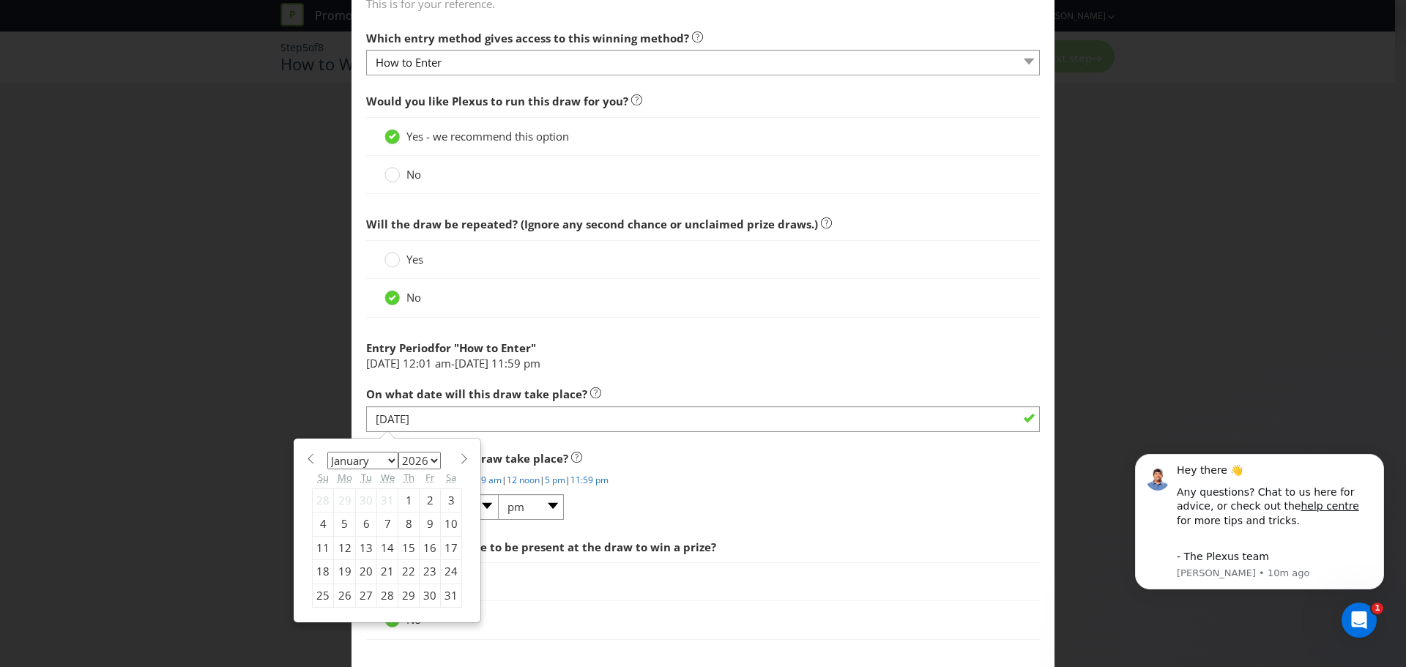
click at [425, 570] on div "23" at bounding box center [430, 571] width 21 height 23
type input "[DATE]"
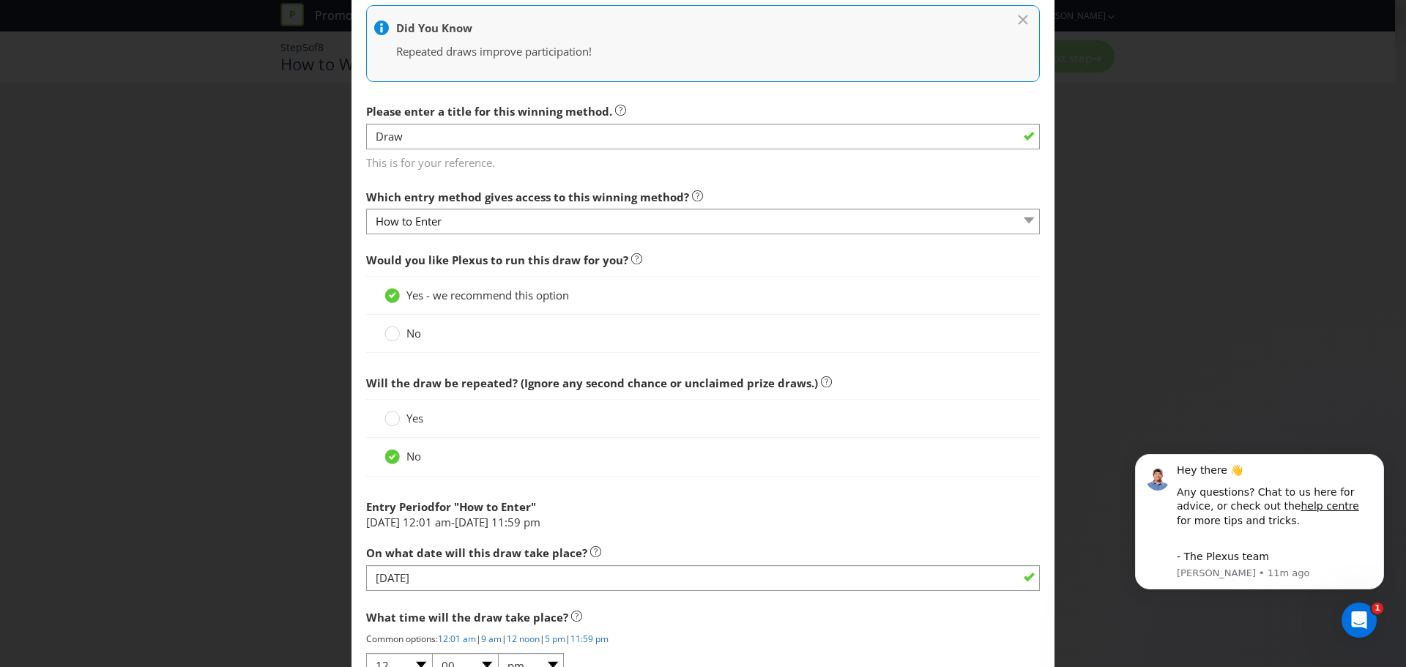
scroll to position [570, 0]
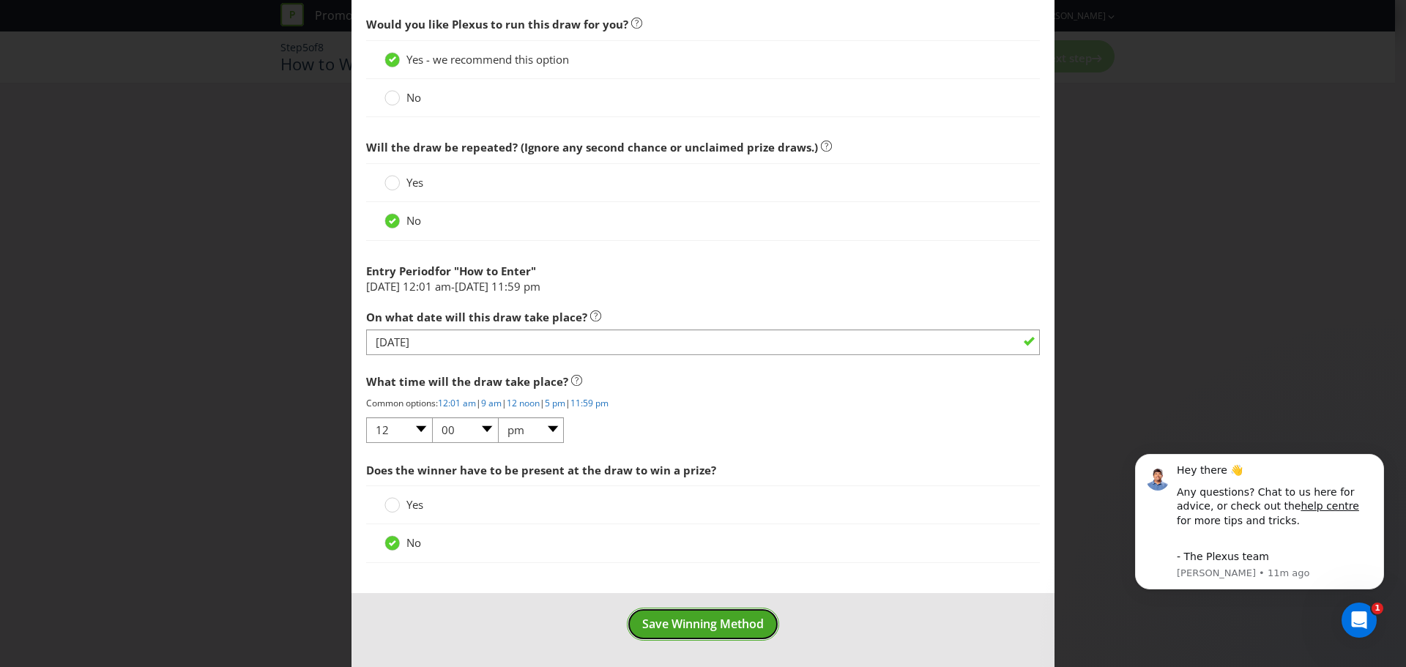
click at [735, 628] on span "Save Winning Method" at bounding box center [703, 624] width 122 height 16
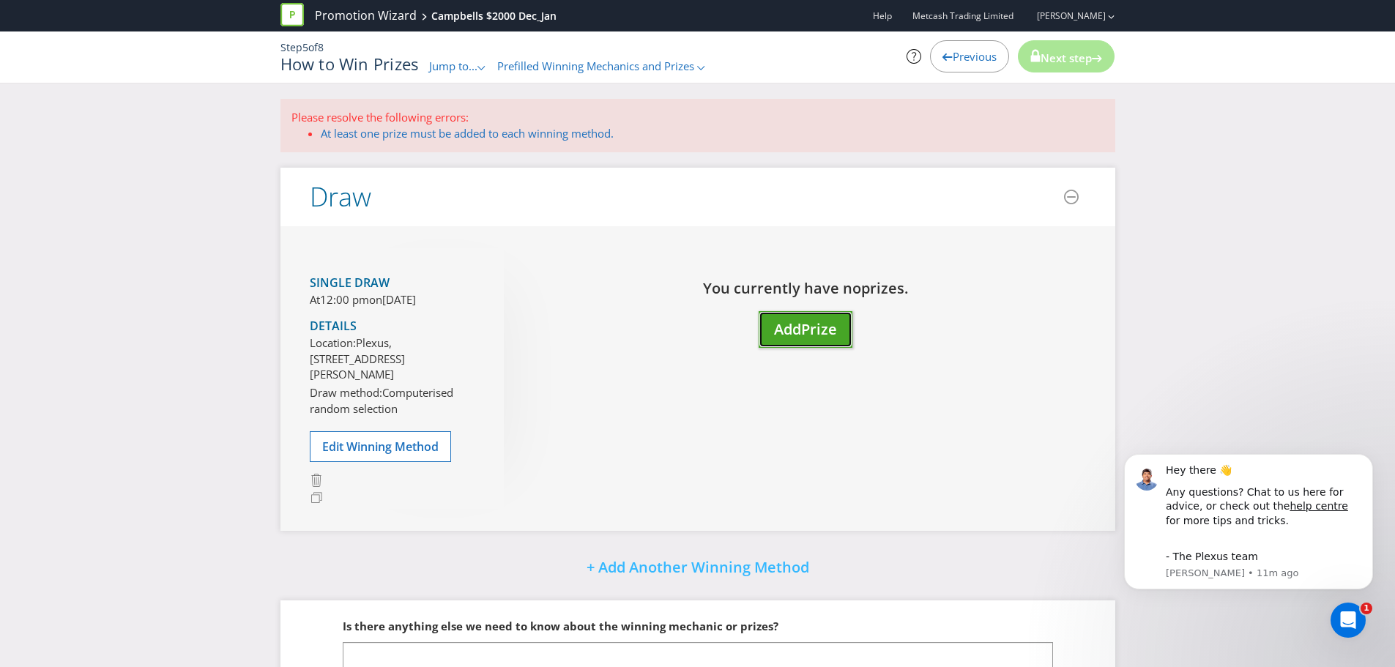
click at [785, 335] on span "Add" at bounding box center [787, 329] width 27 height 20
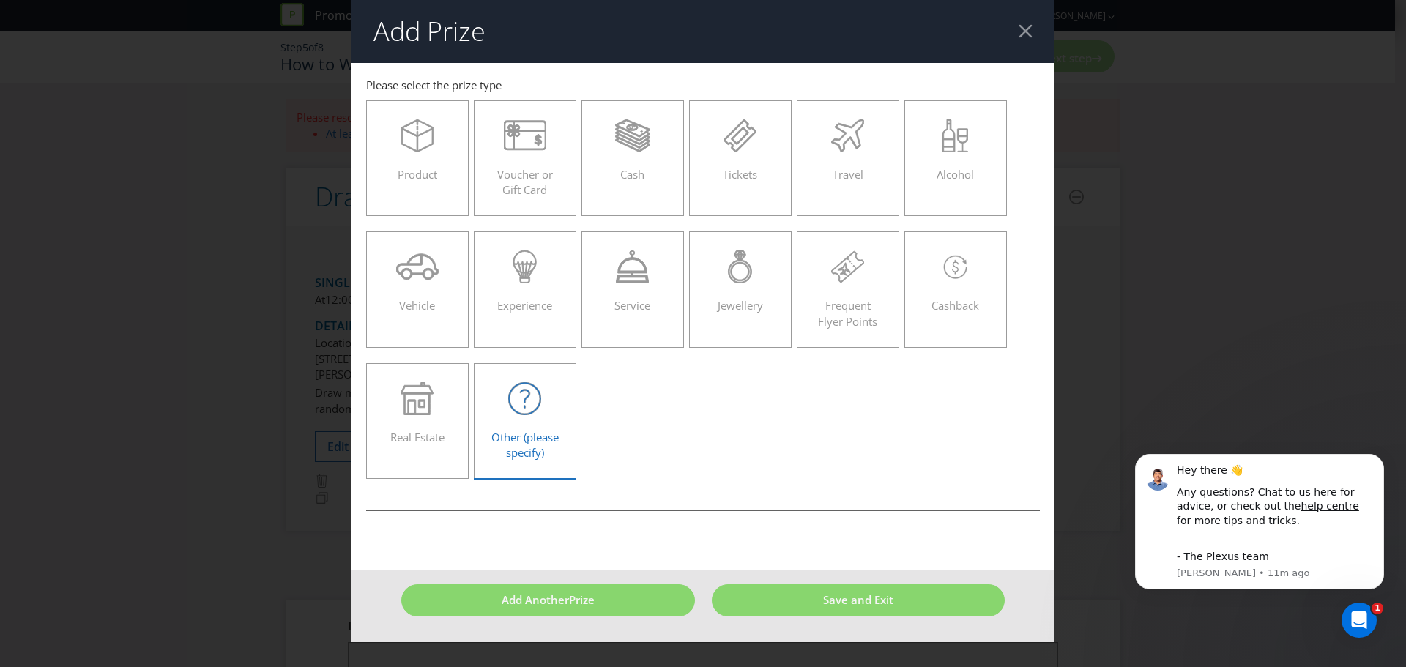
click at [529, 438] on span "Other (please specify)" at bounding box center [524, 445] width 67 height 30
click at [0, 0] on input "Other (please specify)" at bounding box center [0, 0] width 0 height 0
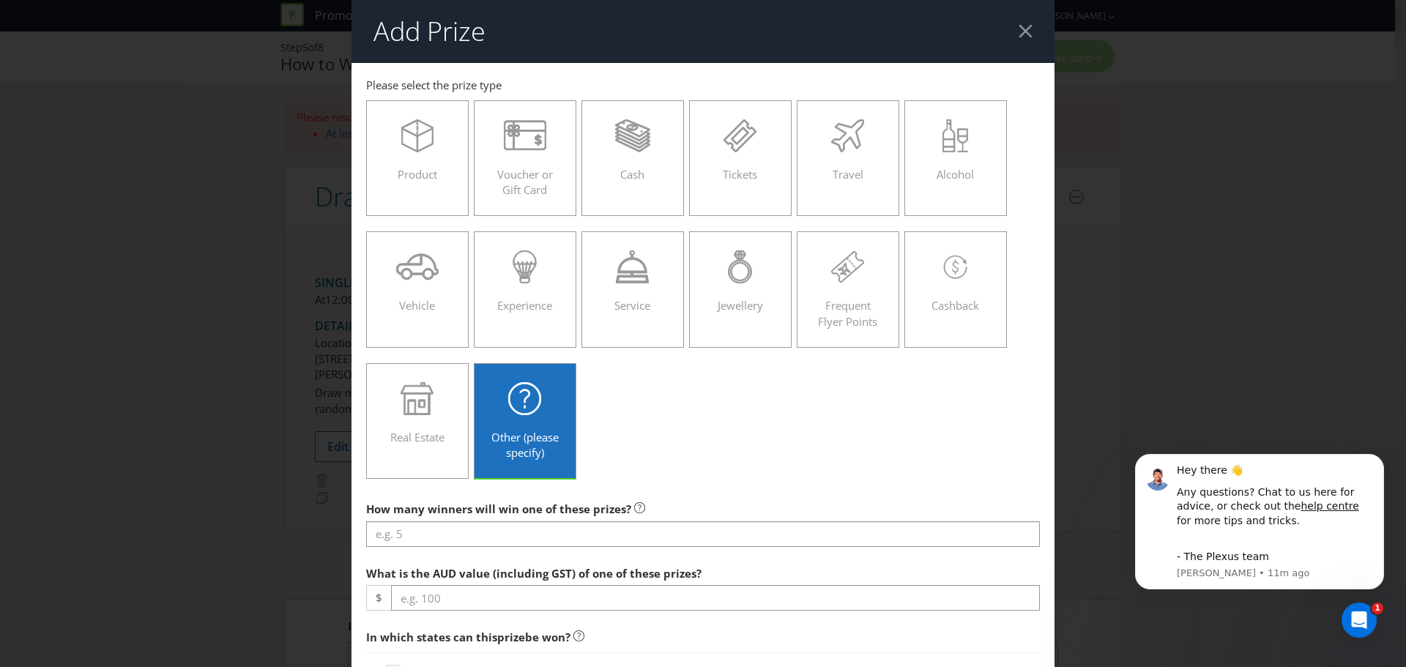
scroll to position [137, 0]
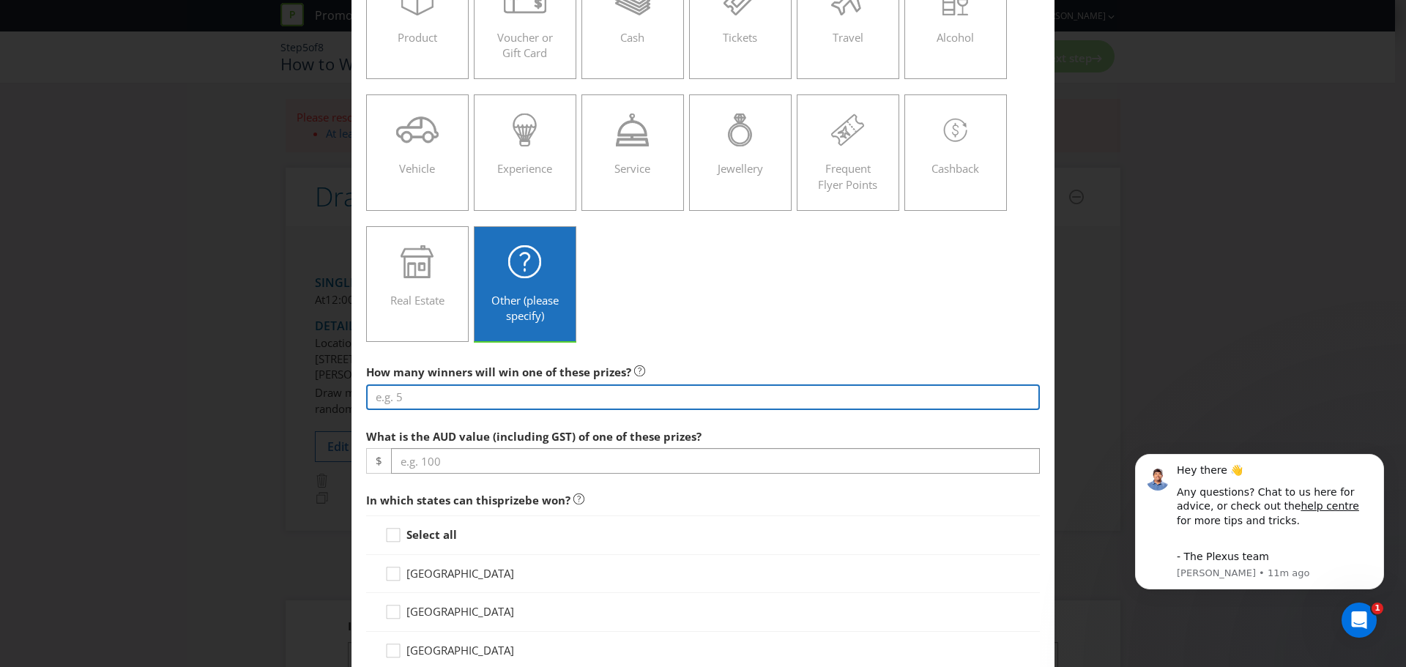
click at [462, 396] on input "number" at bounding box center [703, 397] width 674 height 26
type input "1"
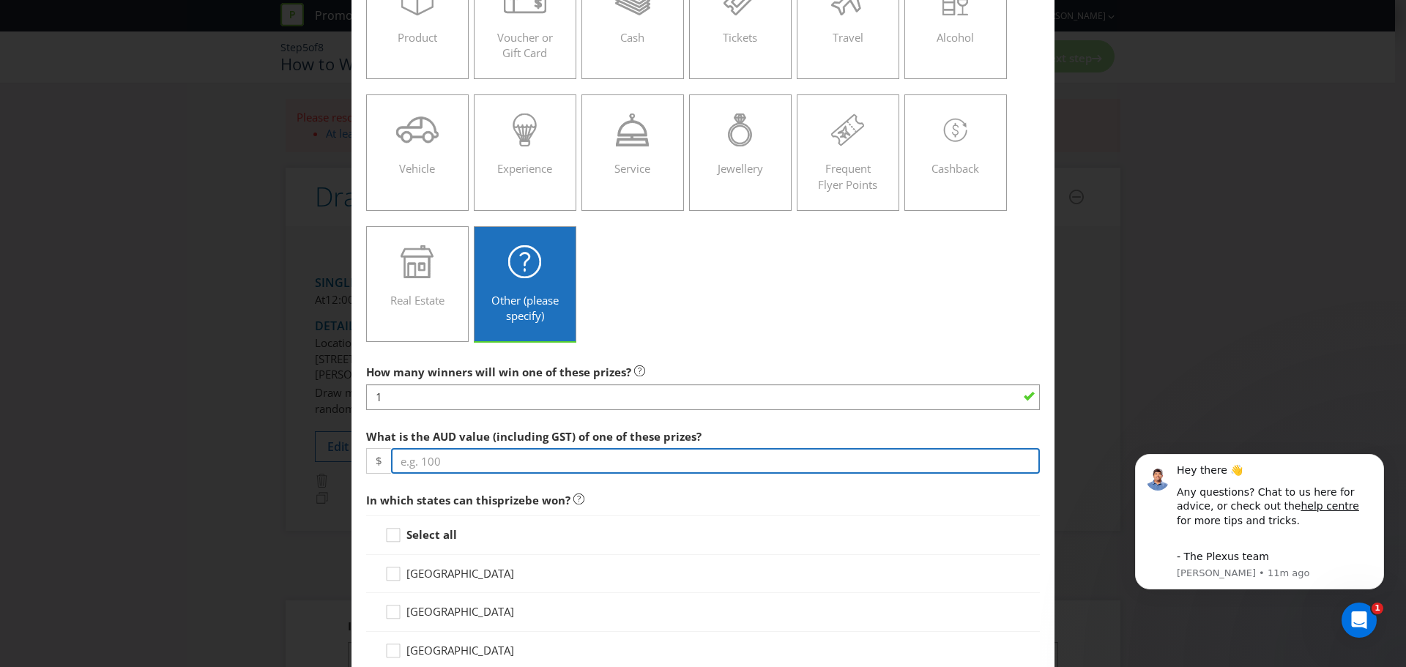
click at [448, 460] on input "number" at bounding box center [715, 461] width 649 height 26
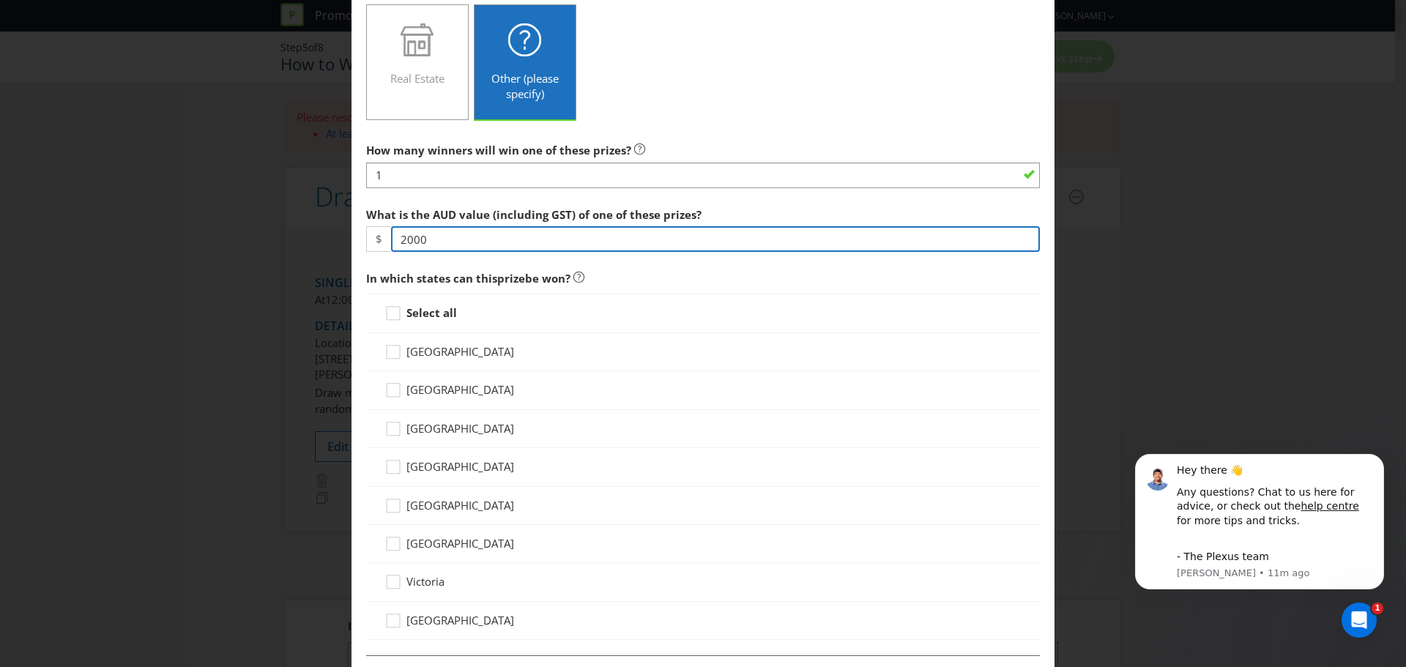
scroll to position [482, 0]
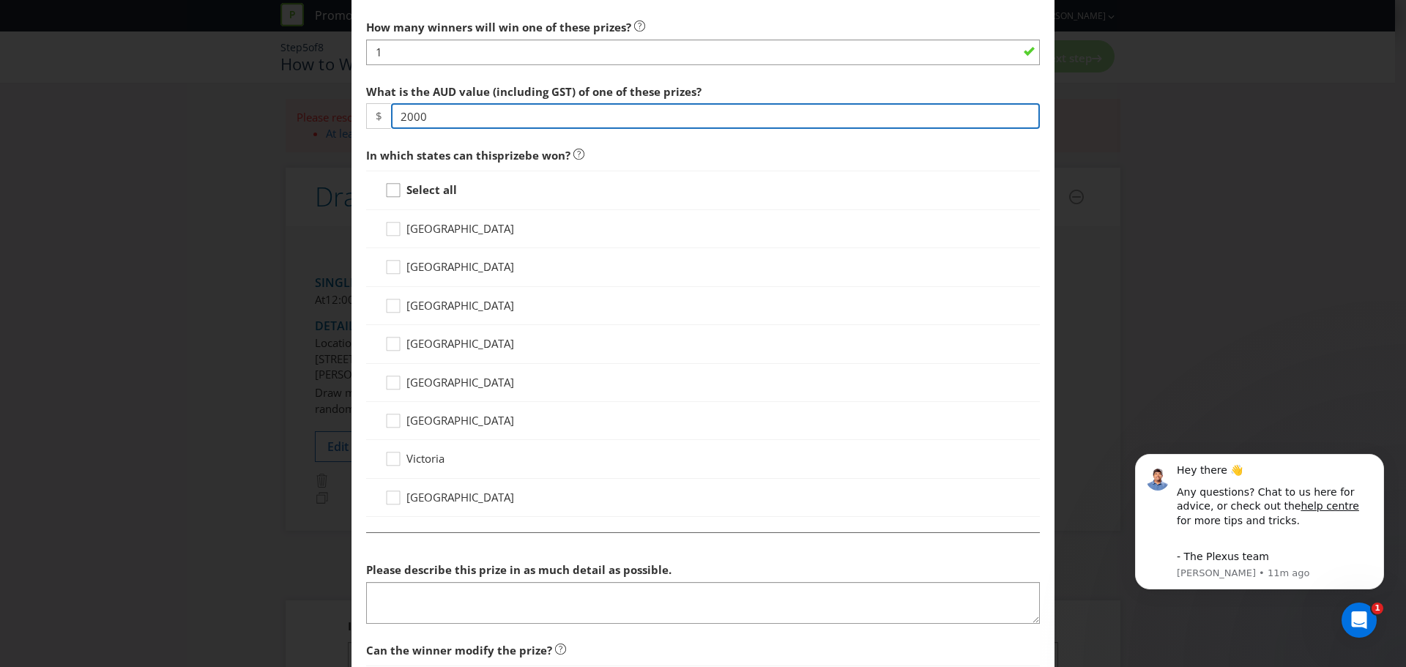
type input "2000"
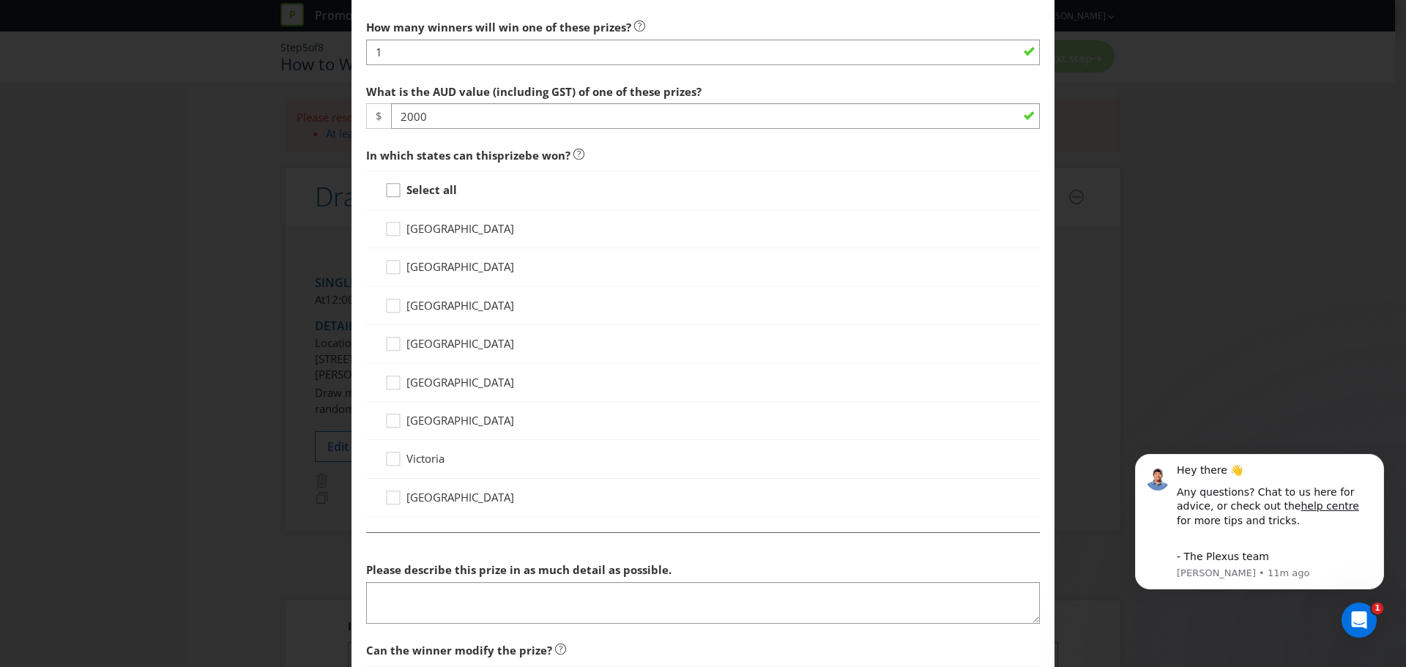
click at [390, 193] on icon at bounding box center [395, 193] width 22 height 22
click at [0, 0] on input "Select all" at bounding box center [0, 0] width 0 height 0
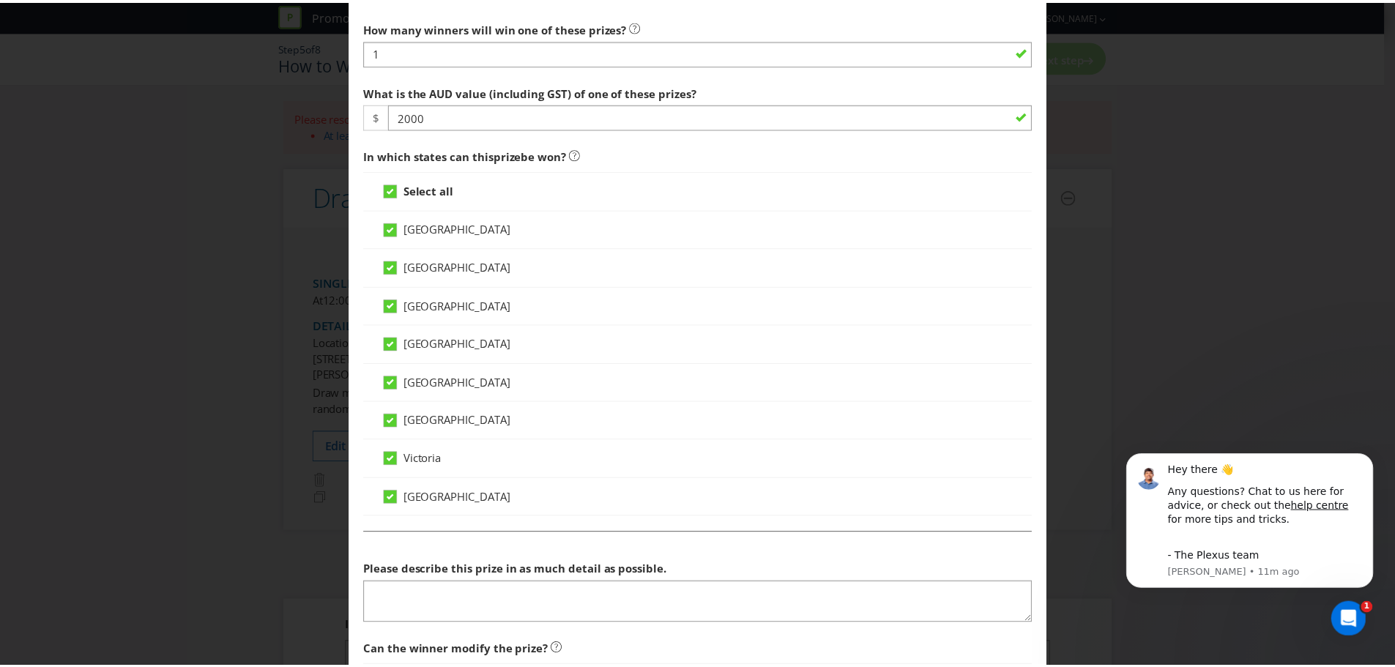
scroll to position [680, 0]
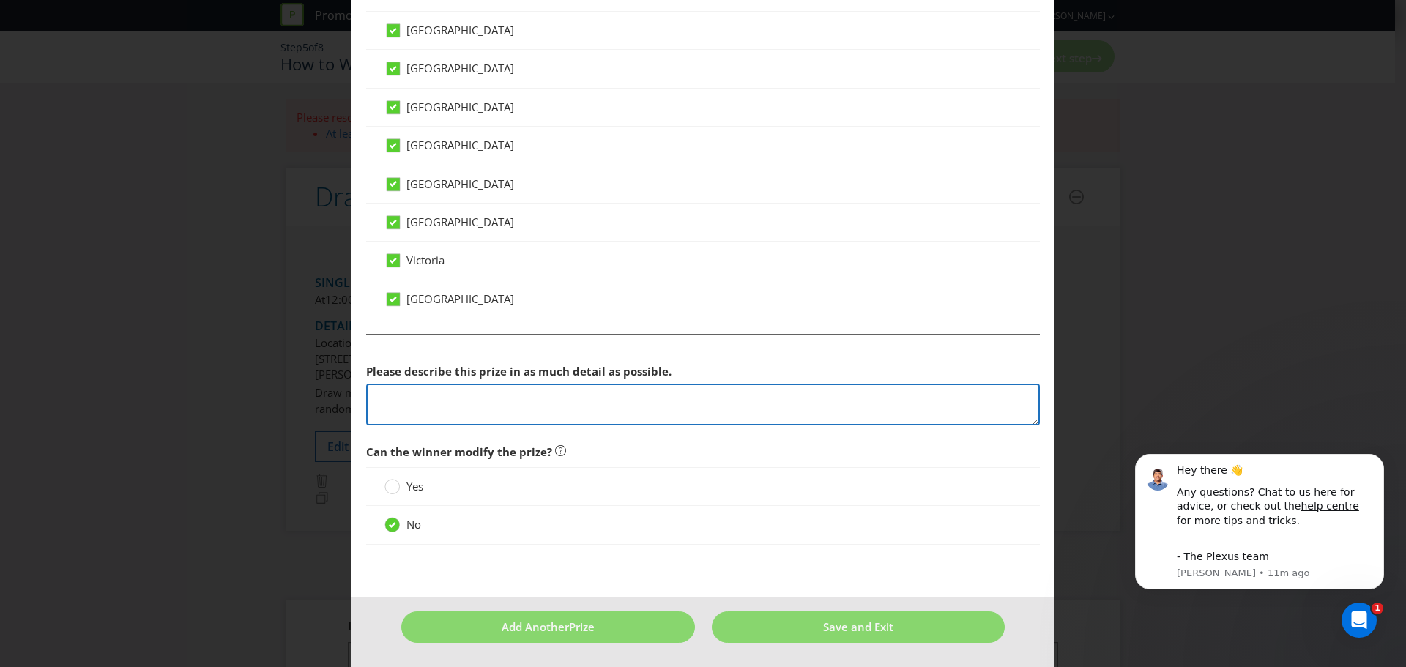
click at [557, 394] on textarea at bounding box center [703, 405] width 674 height 42
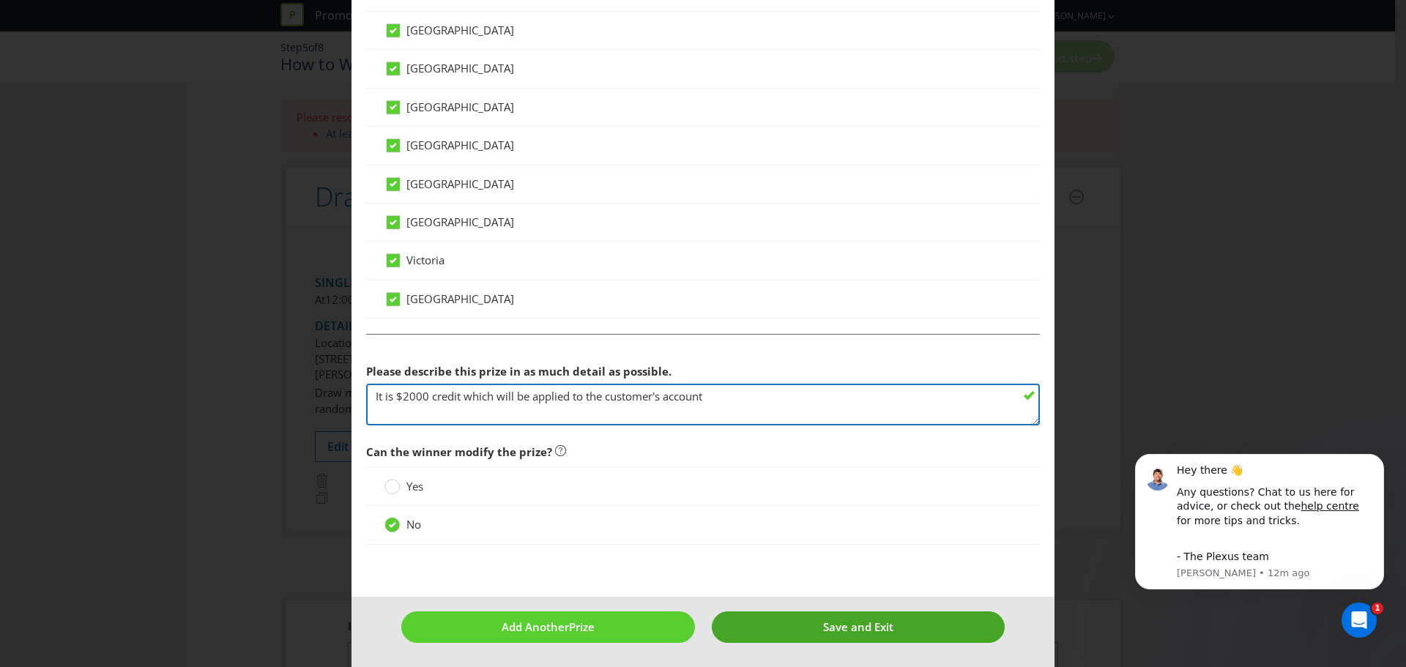
type textarea "It is $2000 credit which will be applied to the customer's account"
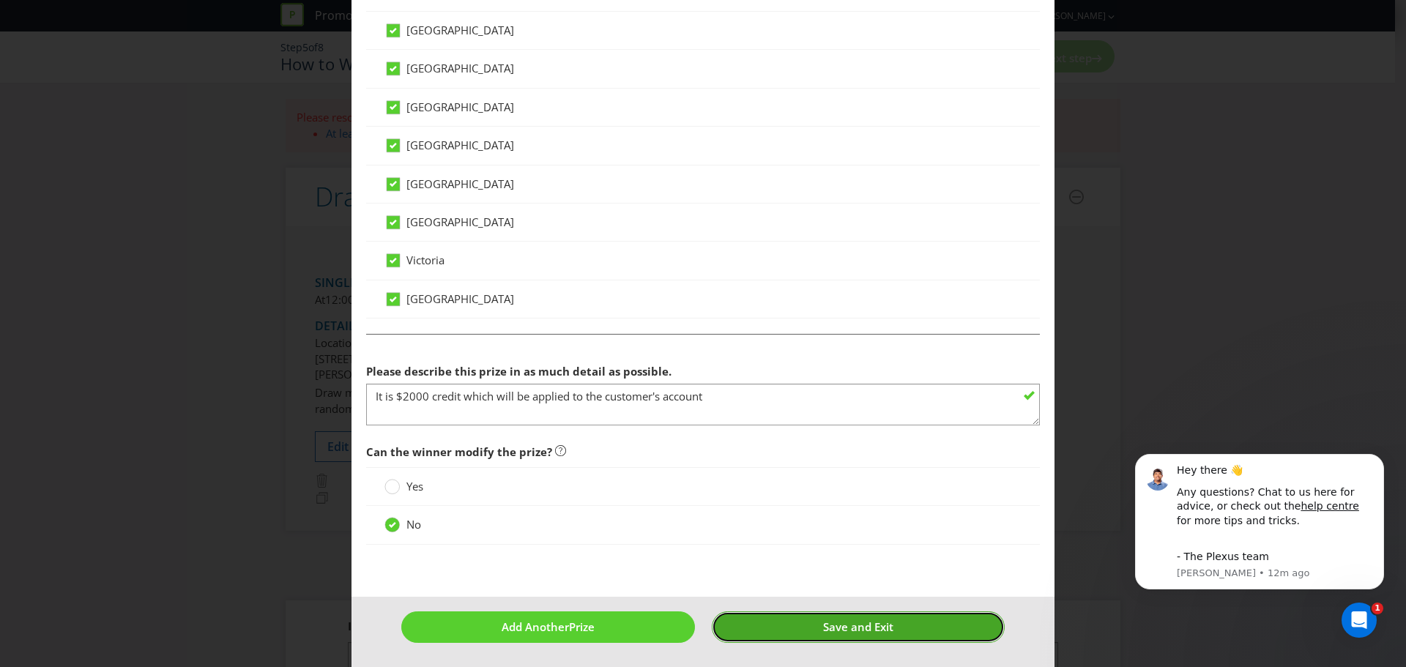
click at [792, 625] on button "Save and Exit" at bounding box center [859, 626] width 294 height 31
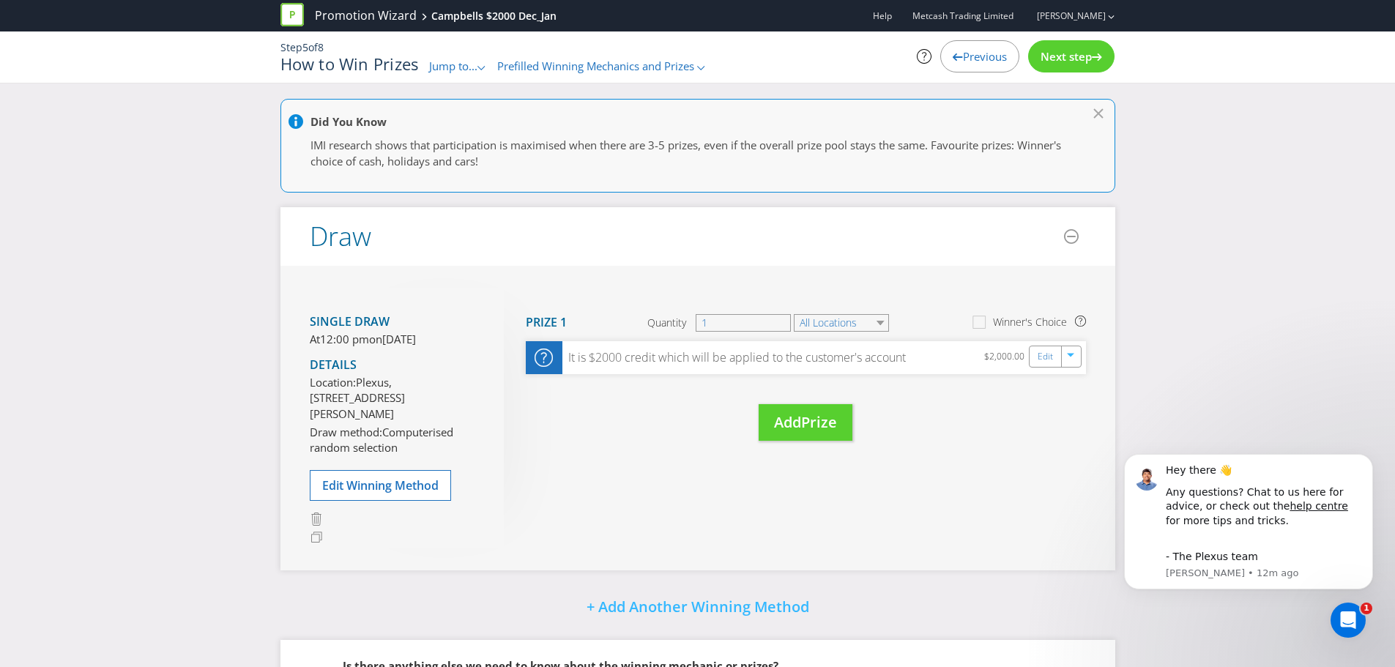
click at [1091, 51] on span "Next step" at bounding box center [1066, 56] width 51 height 15
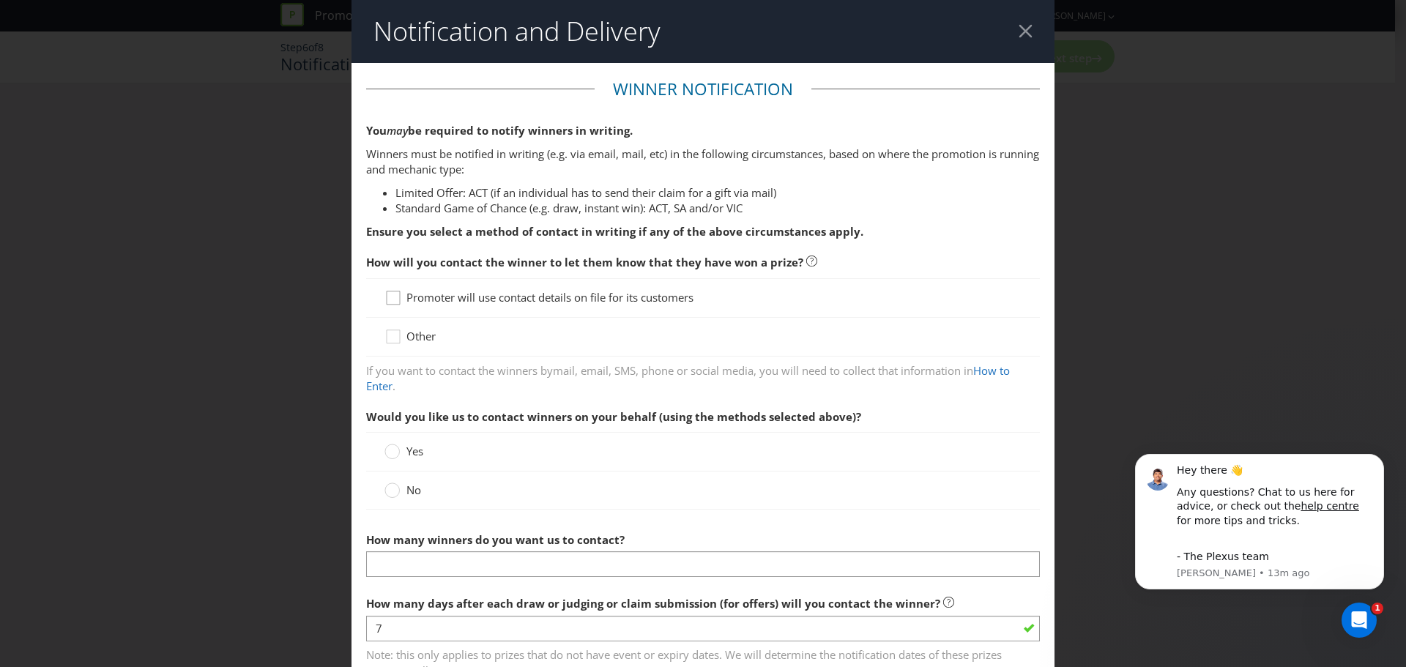
click at [385, 291] on icon at bounding box center [395, 301] width 22 height 22
click at [0, 0] on input "Promoter will use contact details on file for its customers" at bounding box center [0, 0] width 0 height 0
click at [389, 487] on div at bounding box center [392, 485] width 7 height 7
click at [0, 0] on input "No" at bounding box center [0, 0] width 0 height 0
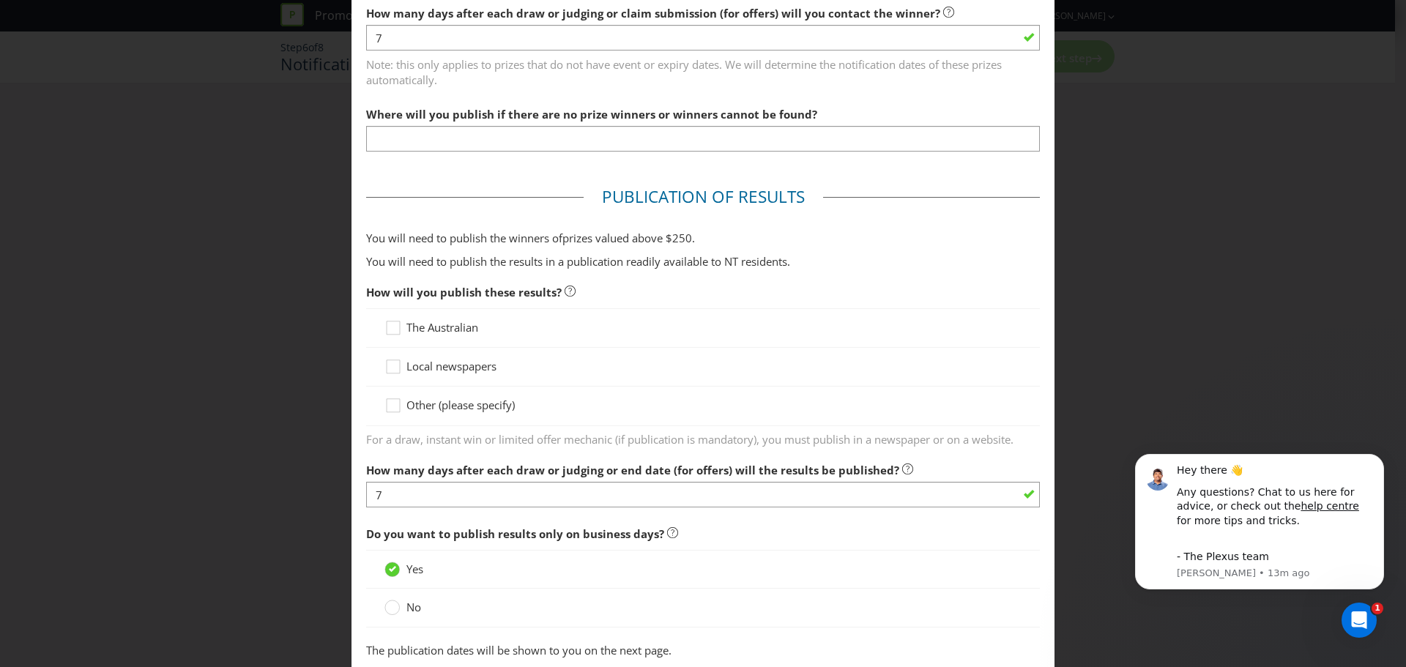
scroll to position [439, 0]
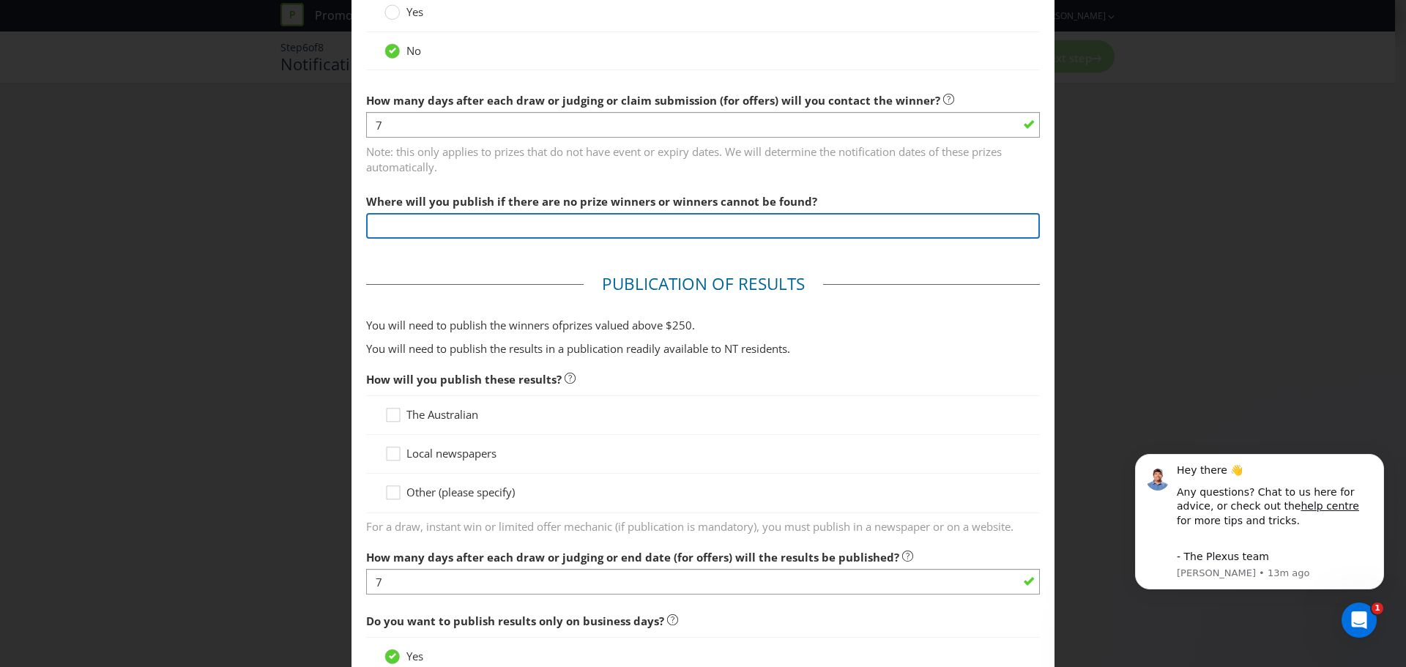
click at [587, 226] on input "text" at bounding box center [703, 226] width 674 height 26
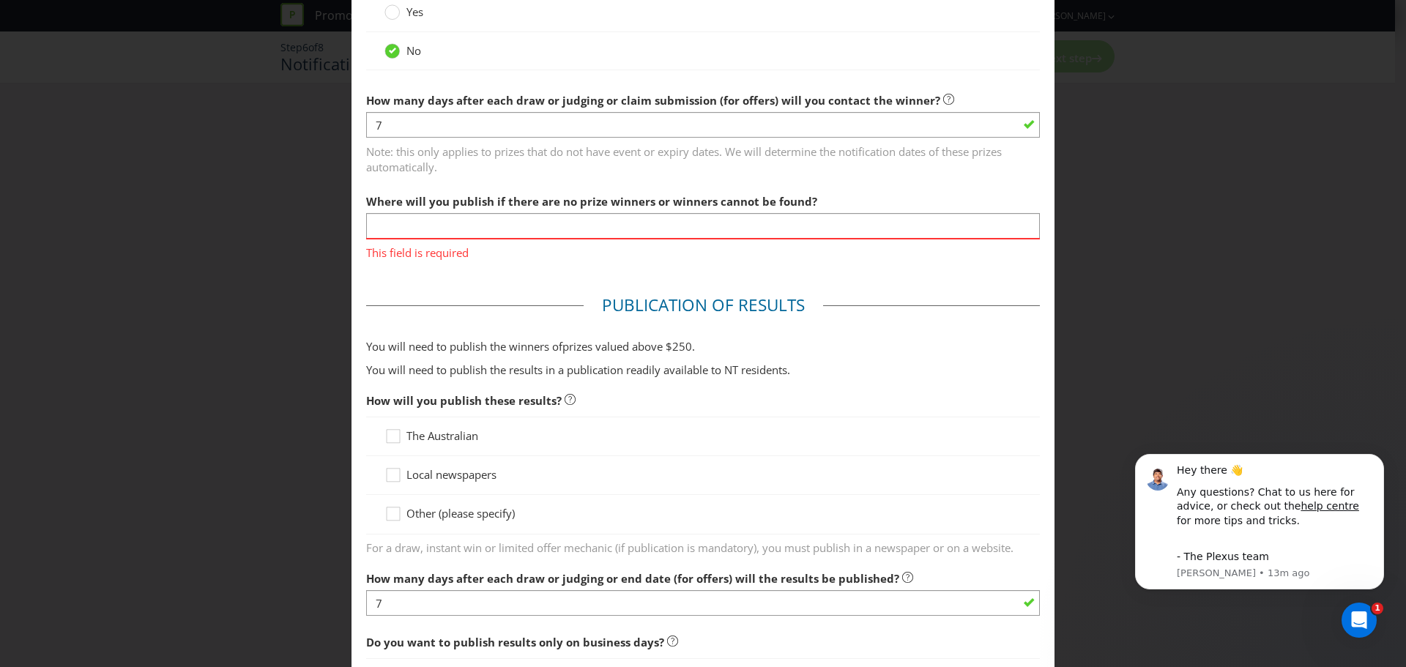
click at [671, 154] on span "Note: this only applies to prizes that do not have event or expiry dates. We wi…" at bounding box center [703, 156] width 674 height 37
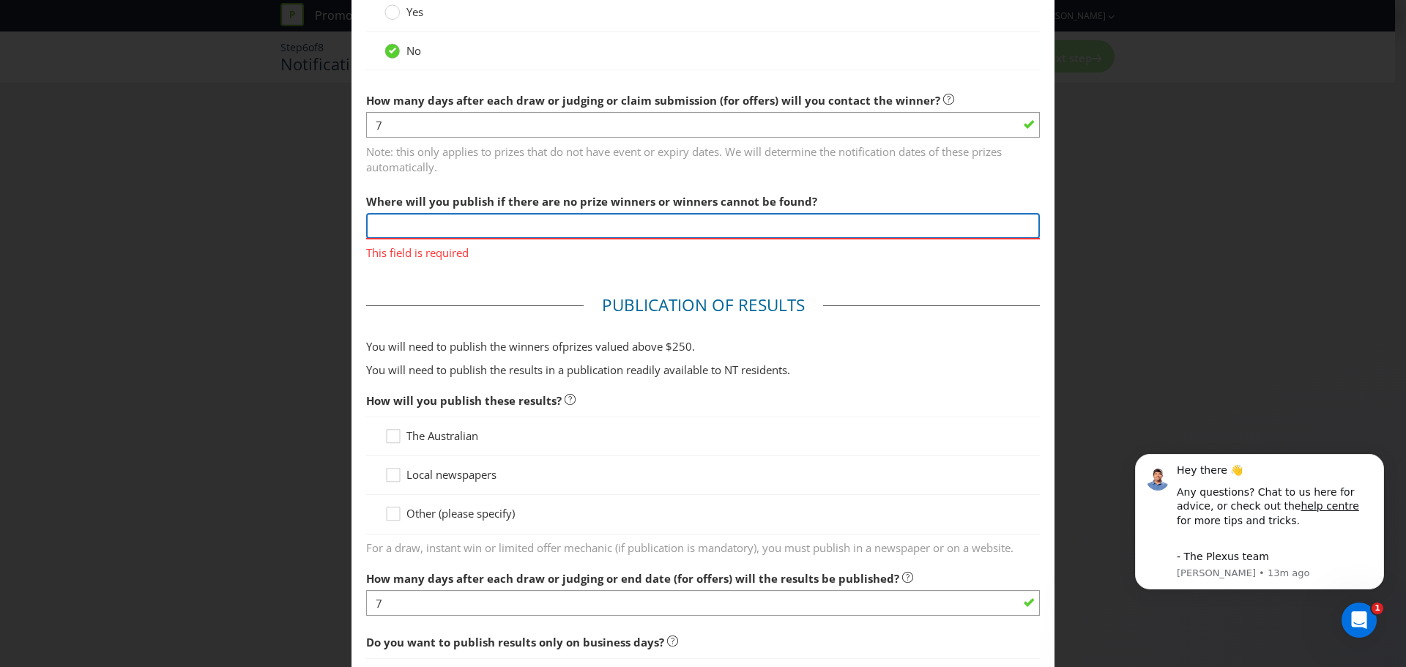
click at [513, 231] on input "text" at bounding box center [703, 226] width 674 height 26
type input "Website"
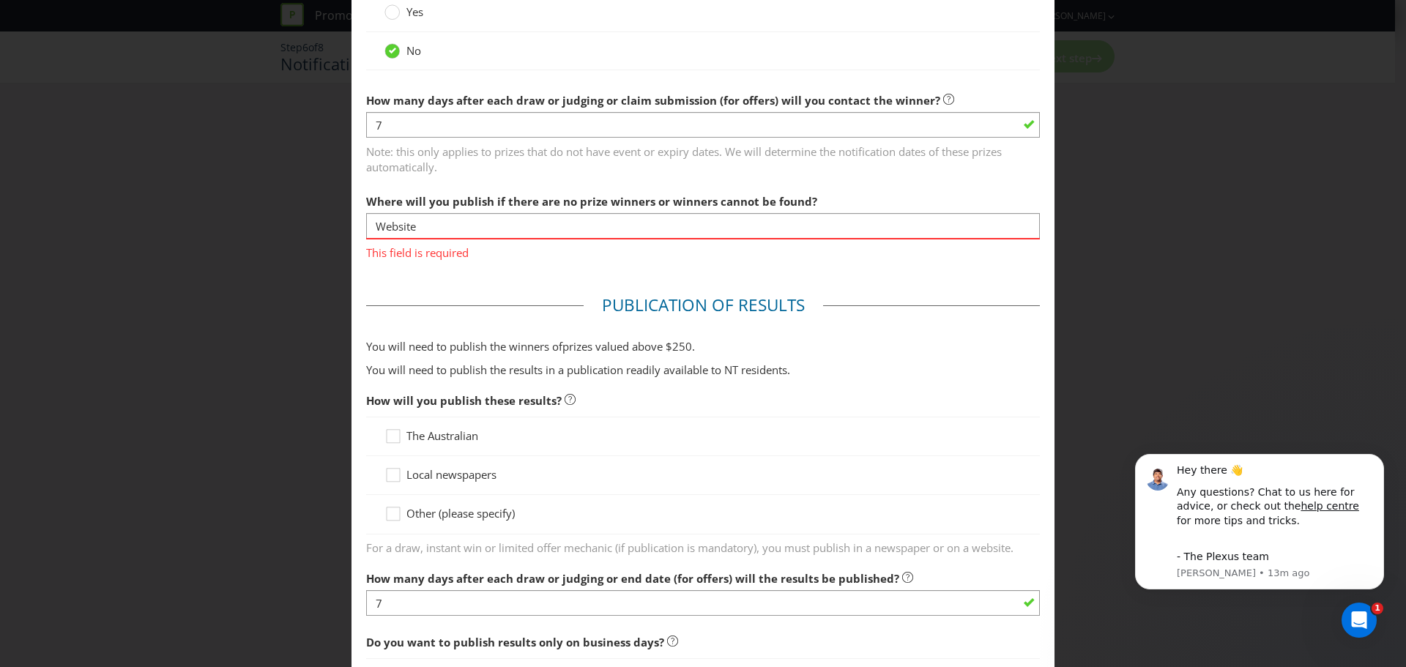
click at [871, 327] on fieldset "Publication of Results You will need to publish the winners of prize s valued a…" at bounding box center [703, 534] width 674 height 480
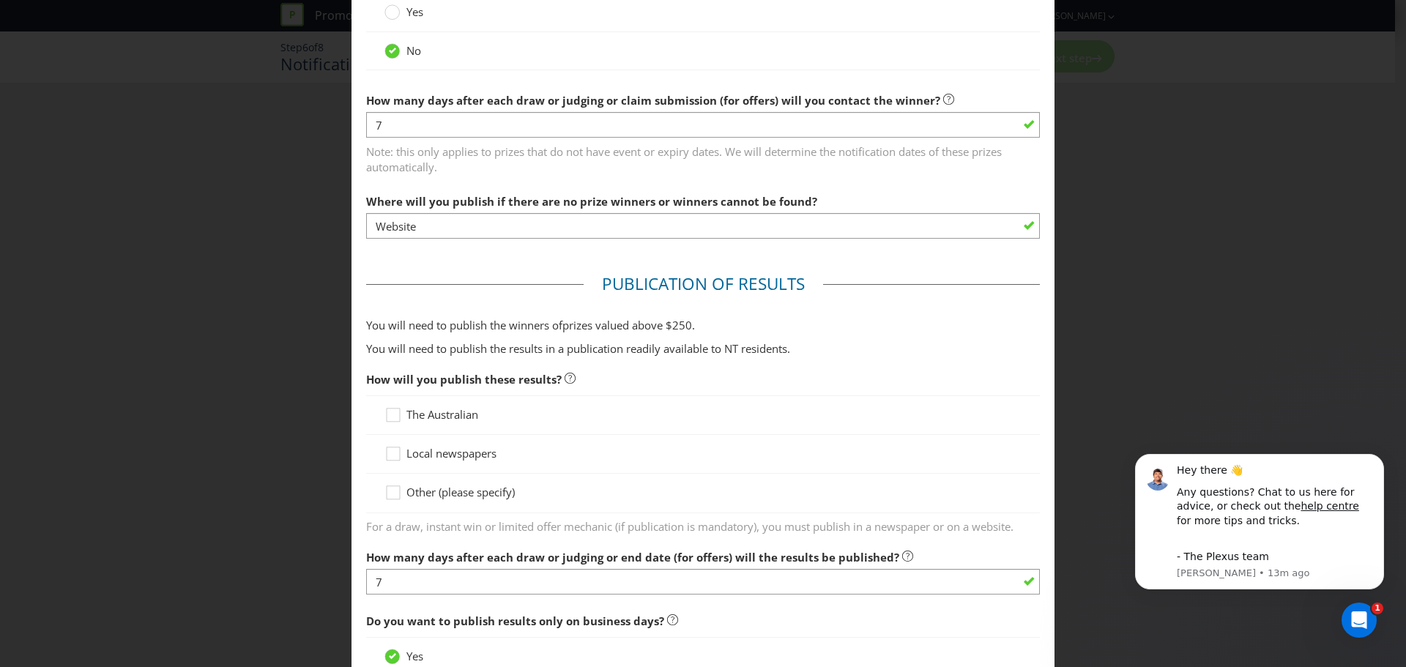
click at [436, 498] on span "Other (please specify)" at bounding box center [460, 492] width 108 height 15
click at [0, 0] on input "Other (please specify)" at bounding box center [0, 0] width 0 height 0
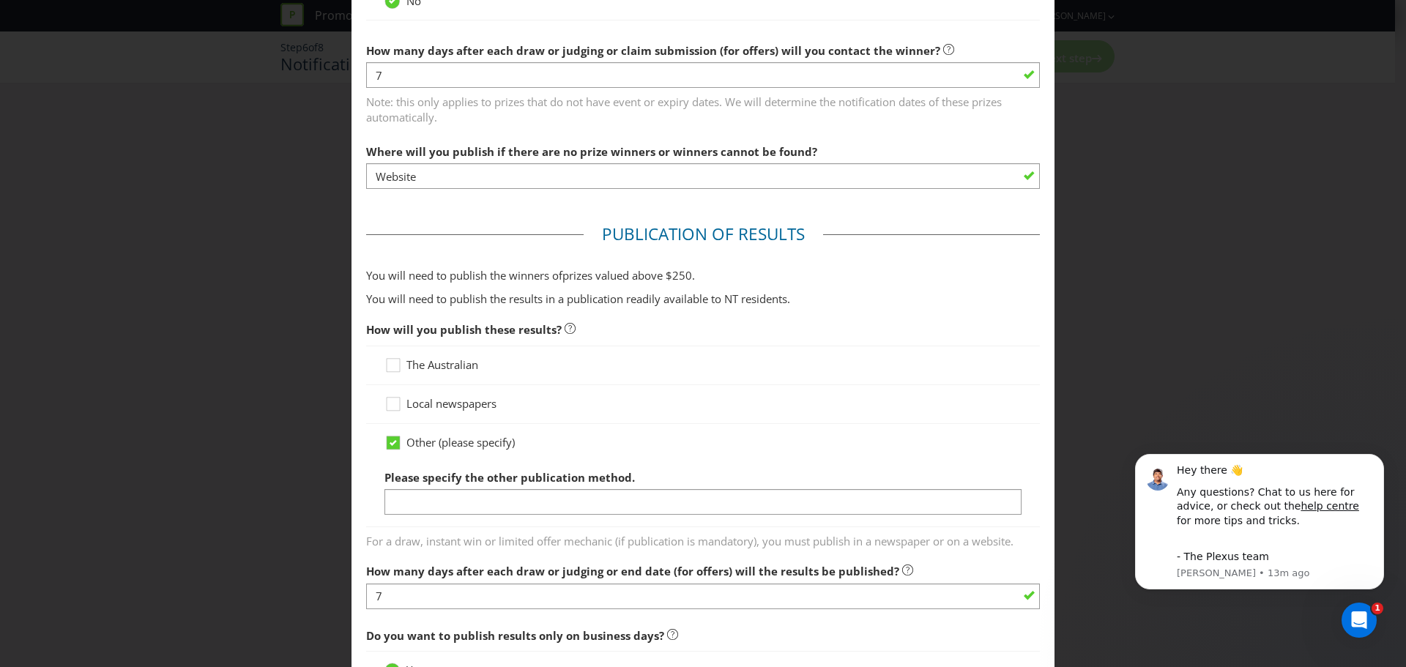
scroll to position [513, 0]
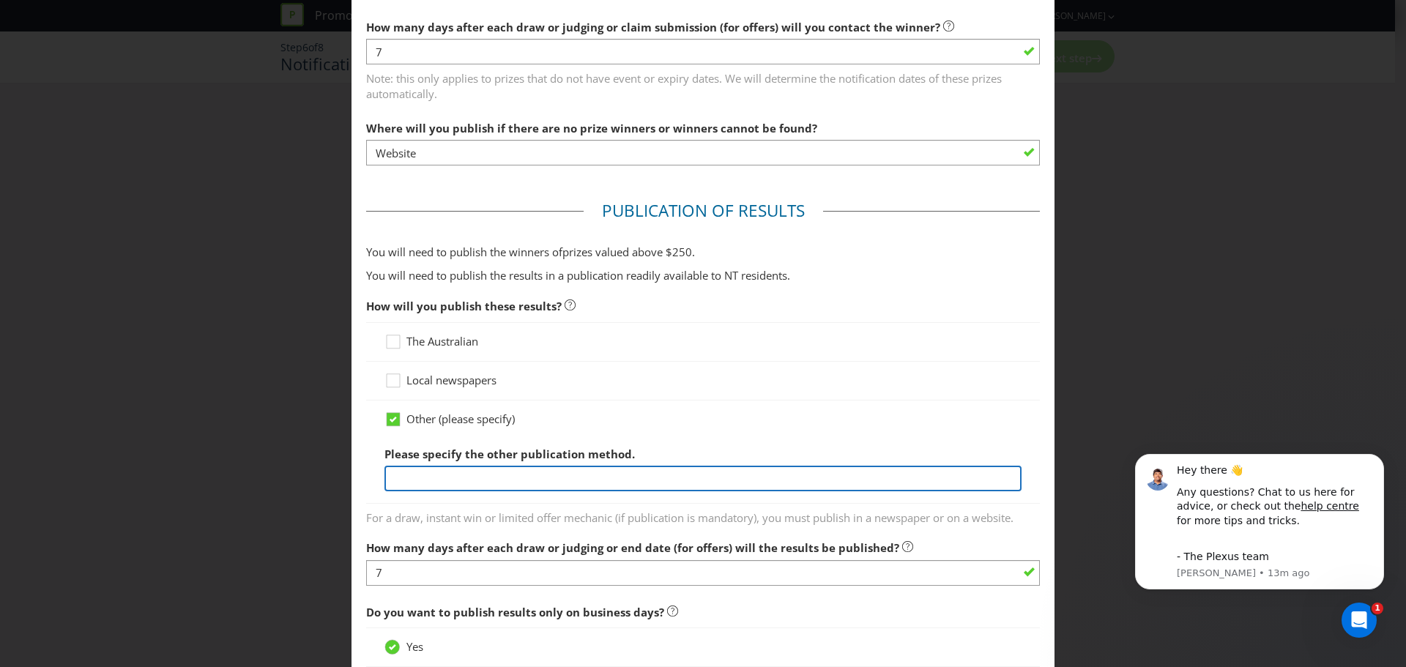
click at [485, 478] on input "text" at bounding box center [702, 479] width 637 height 26
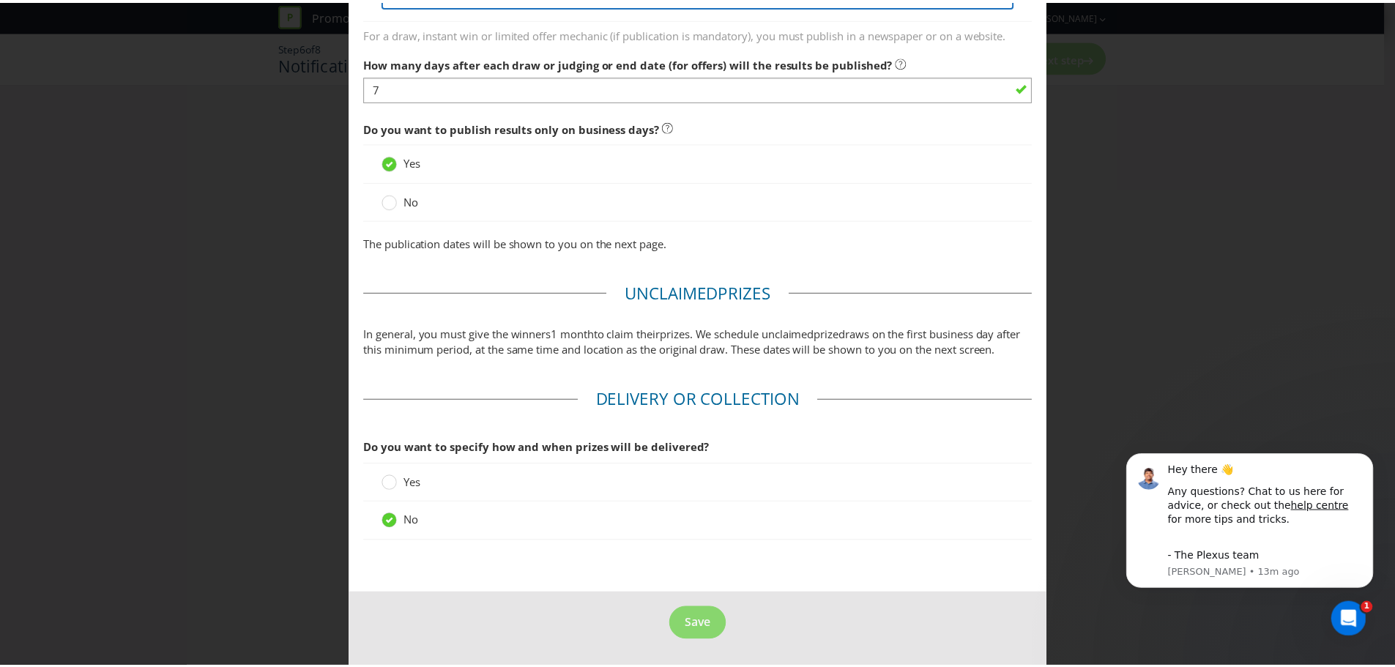
scroll to position [1013, 0]
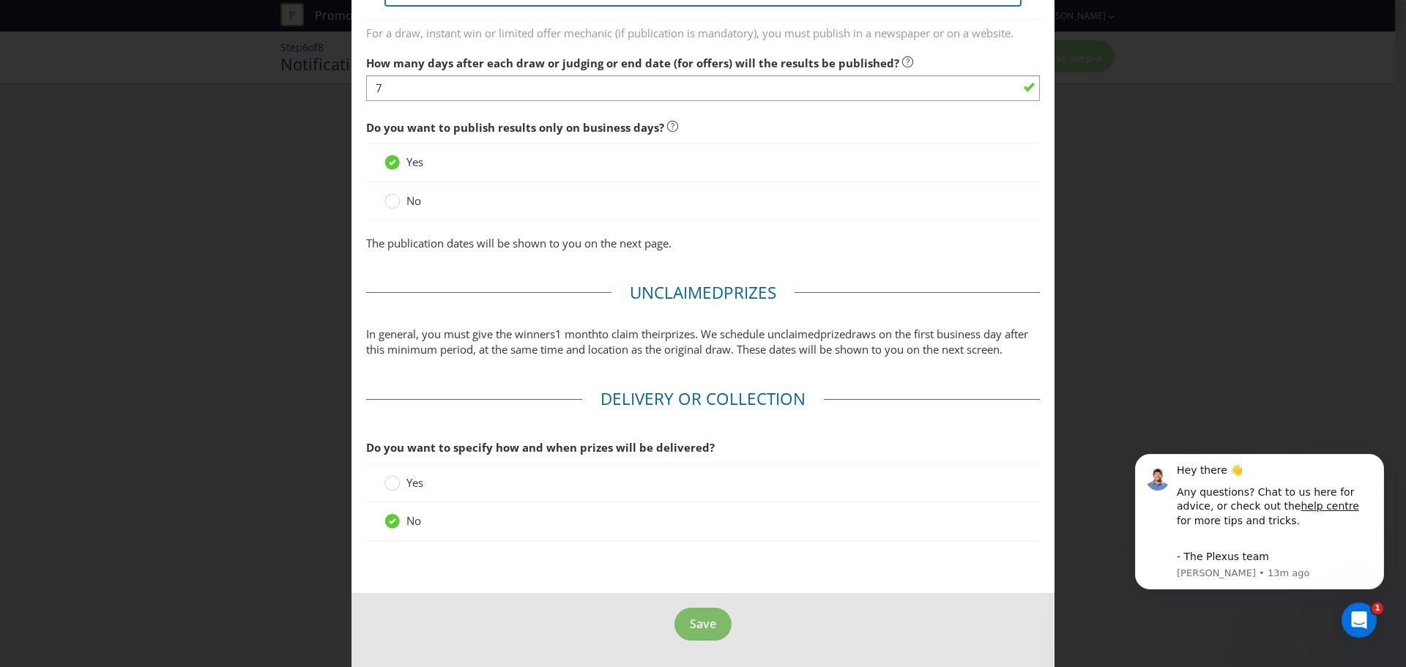
type input "Website"
click at [704, 632] on span "Save" at bounding box center [703, 624] width 26 height 16
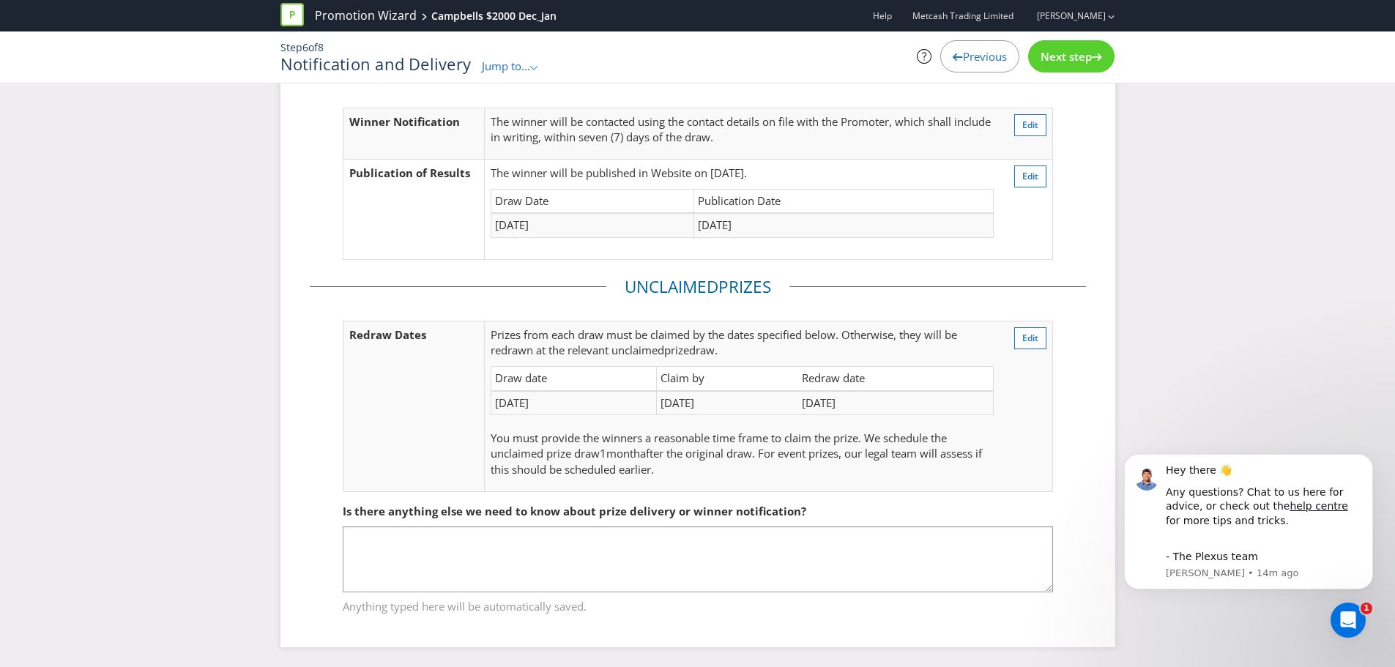
scroll to position [83, 0]
click at [1082, 59] on span "Next step" at bounding box center [1066, 56] width 51 height 15
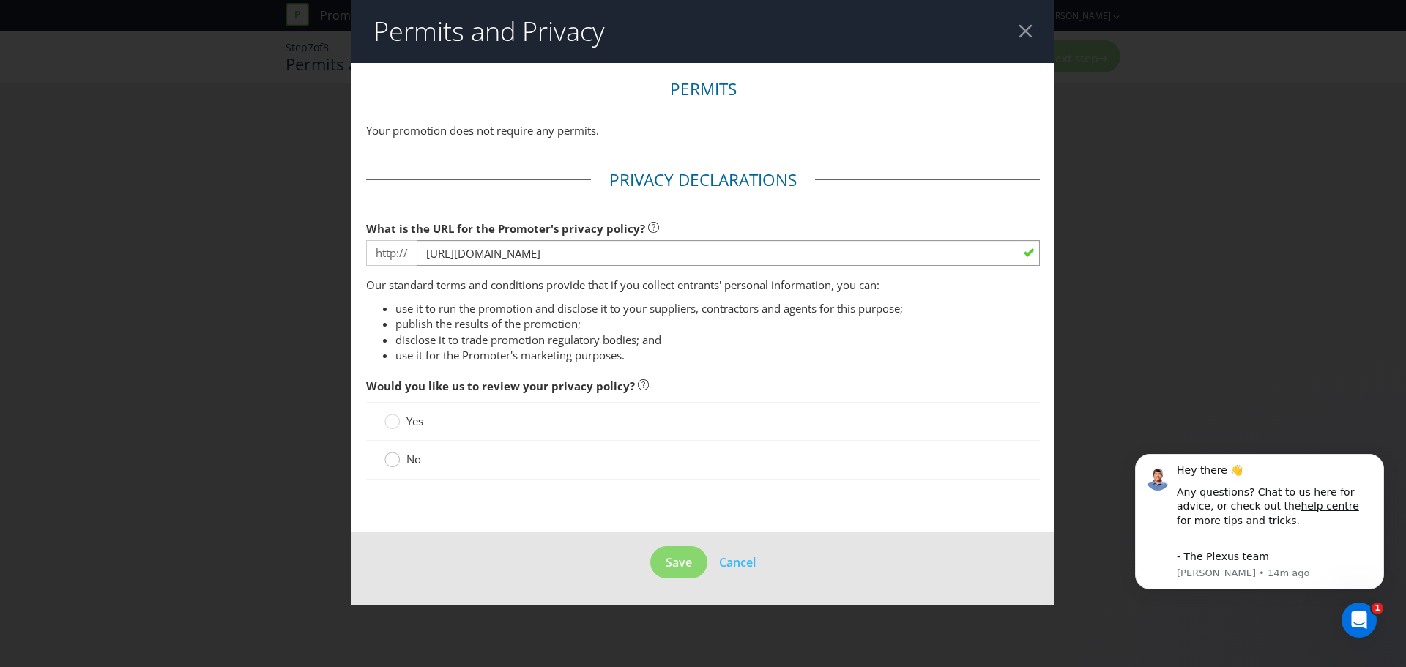
click at [392, 464] on circle at bounding box center [392, 460] width 15 height 15
click at [0, 0] on input "No" at bounding box center [0, 0] width 0 height 0
click at [695, 557] on button "Save" at bounding box center [678, 562] width 57 height 33
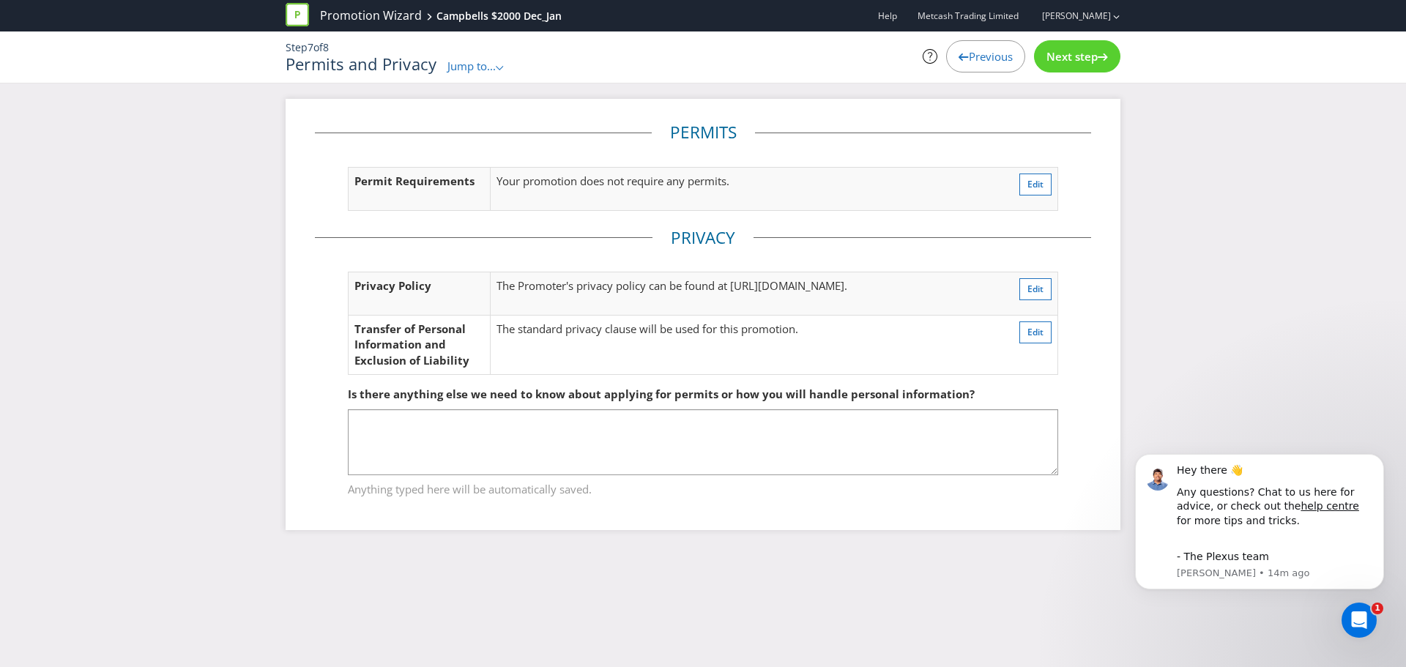
click at [1079, 48] on div "Next step" at bounding box center [1077, 56] width 86 height 32
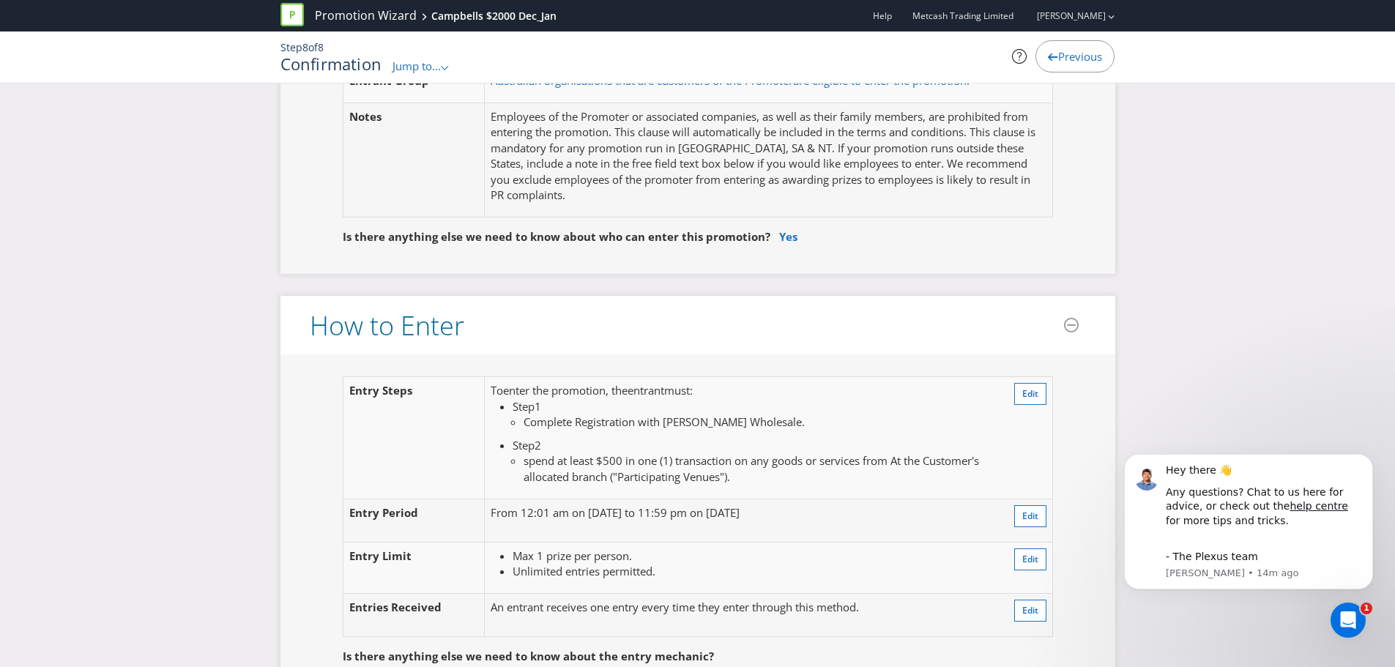
scroll to position [879, 0]
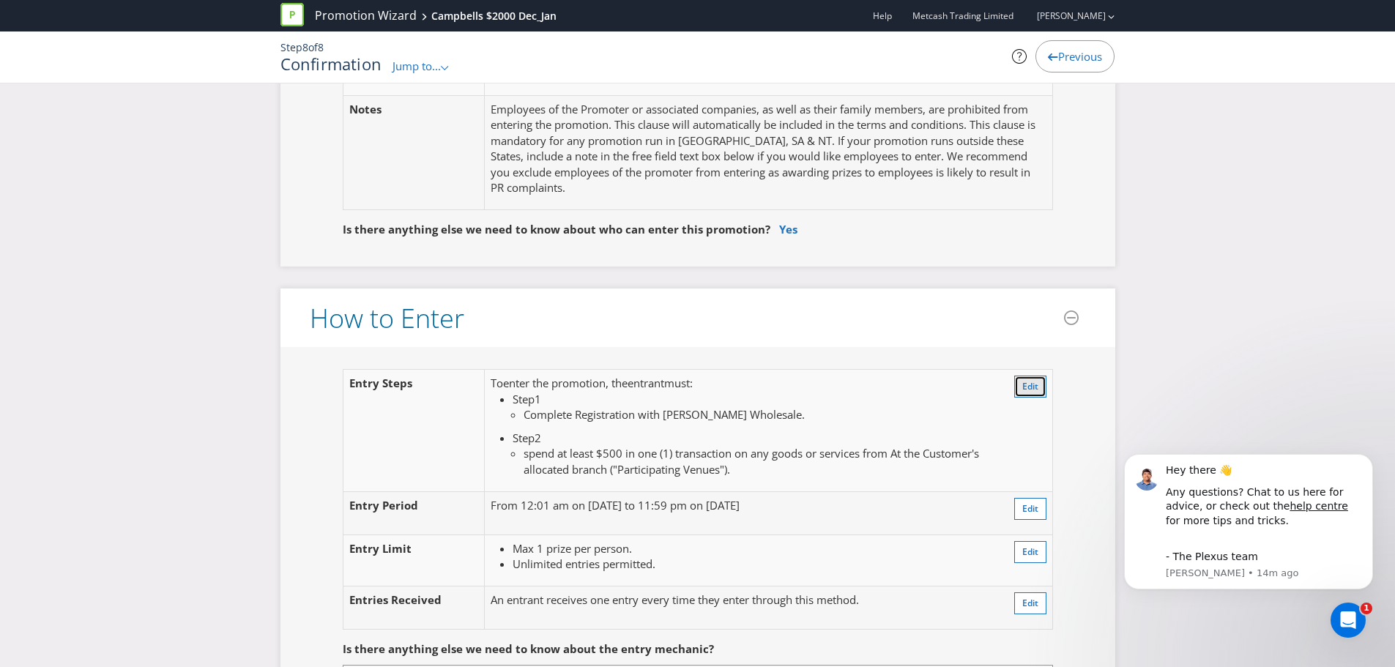
click at [1020, 390] on button "Edit" at bounding box center [1030, 387] width 32 height 22
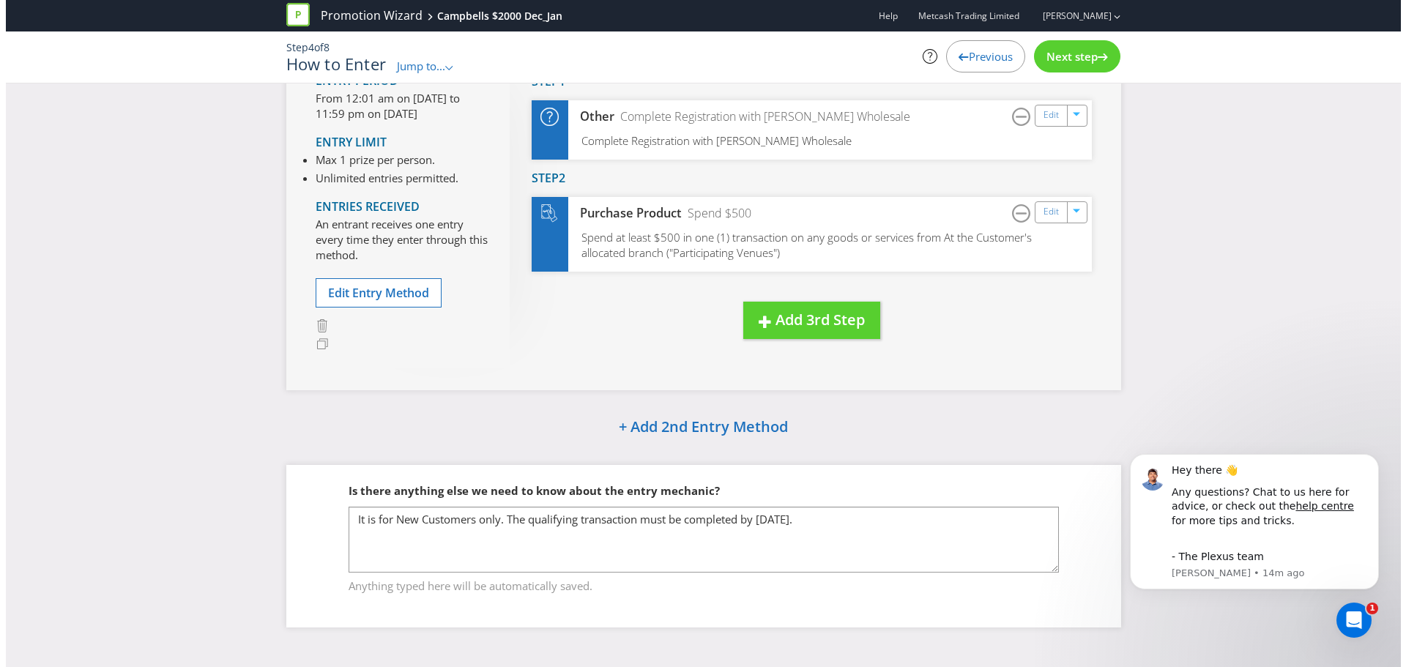
scroll to position [133, 0]
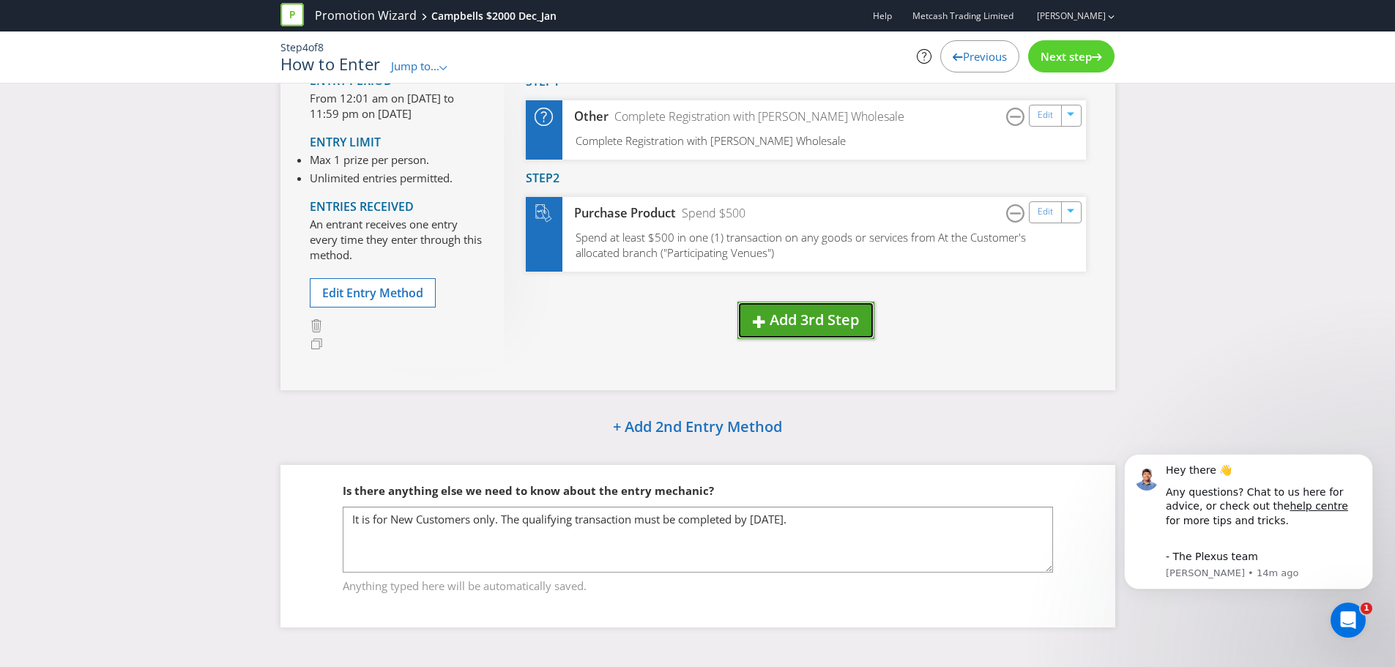
click at [785, 315] on span "Add 3rd Step" at bounding box center [814, 320] width 89 height 20
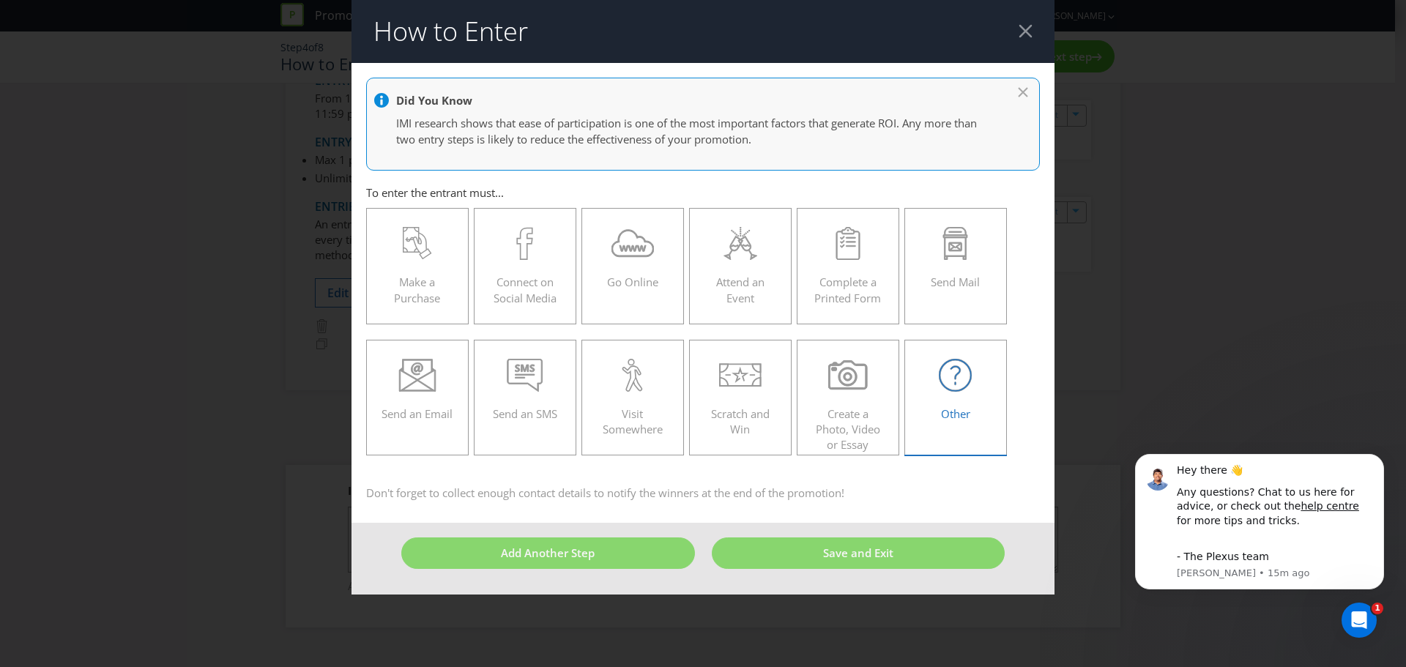
click at [946, 382] on icon at bounding box center [955, 375] width 33 height 33
click at [0, 0] on input "Other" at bounding box center [0, 0] width 0 height 0
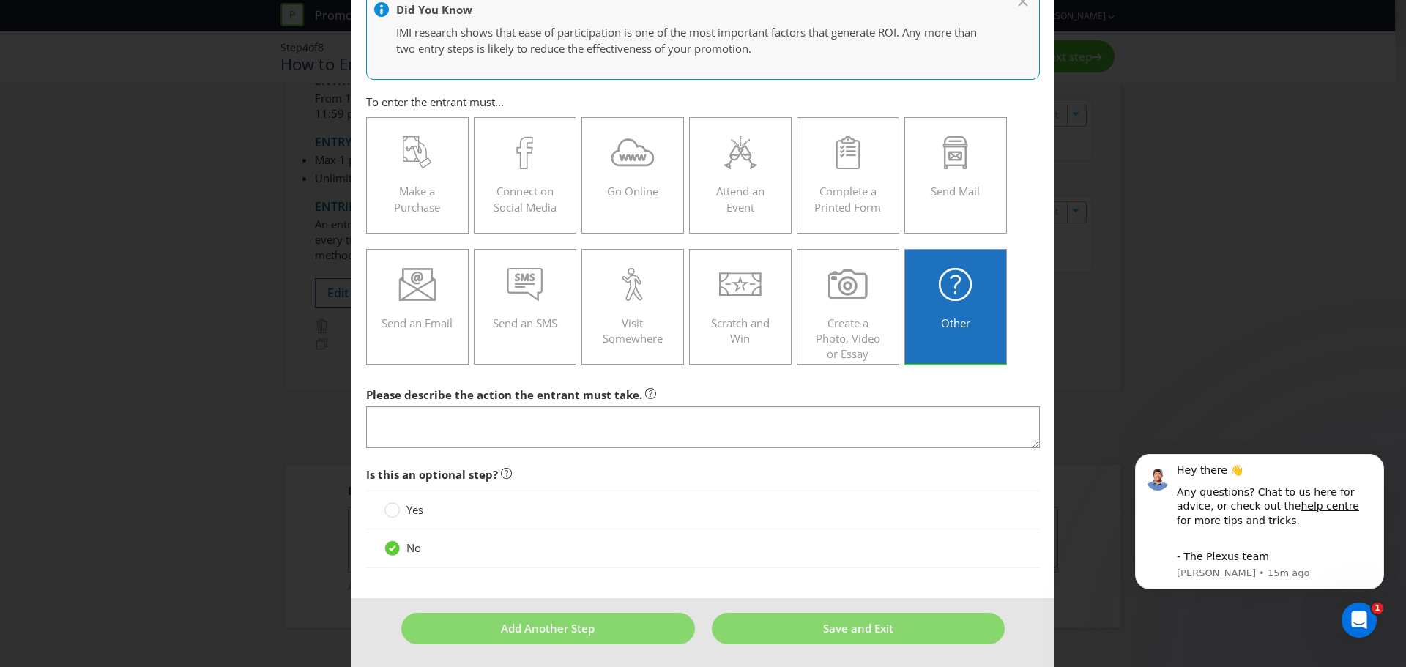
scroll to position [94, 0]
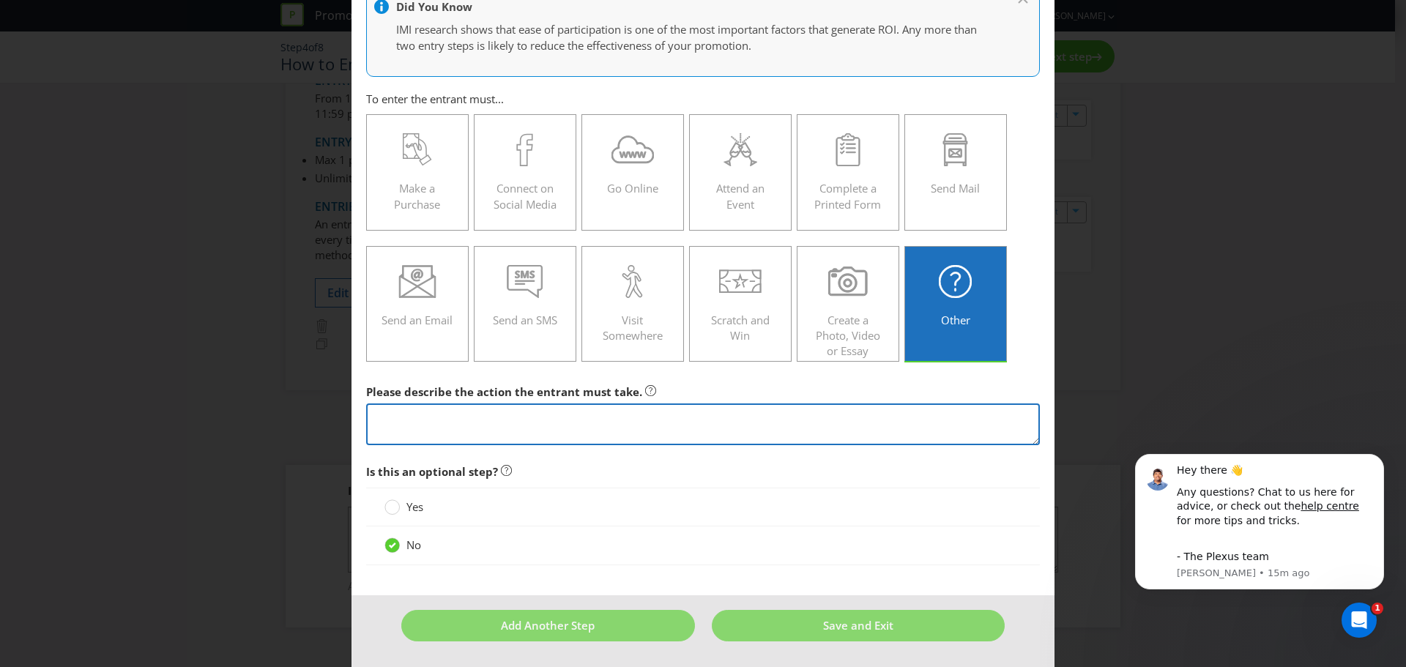
click at [530, 420] on textarea at bounding box center [703, 424] width 674 height 42
click at [513, 420] on textarea "Customer must apply for a Trading Account" at bounding box center [703, 424] width 674 height 42
click at [482, 415] on textarea "Customer must apply for a Metcash Trading Account" at bounding box center [703, 424] width 674 height 42
click at [480, 416] on textarea "Customer must succesfully apply for a Metcash Trading Account" at bounding box center [703, 424] width 674 height 42
click at [704, 423] on textarea "Customer must successfully apply for a Metcash Trading Account" at bounding box center [703, 424] width 674 height 42
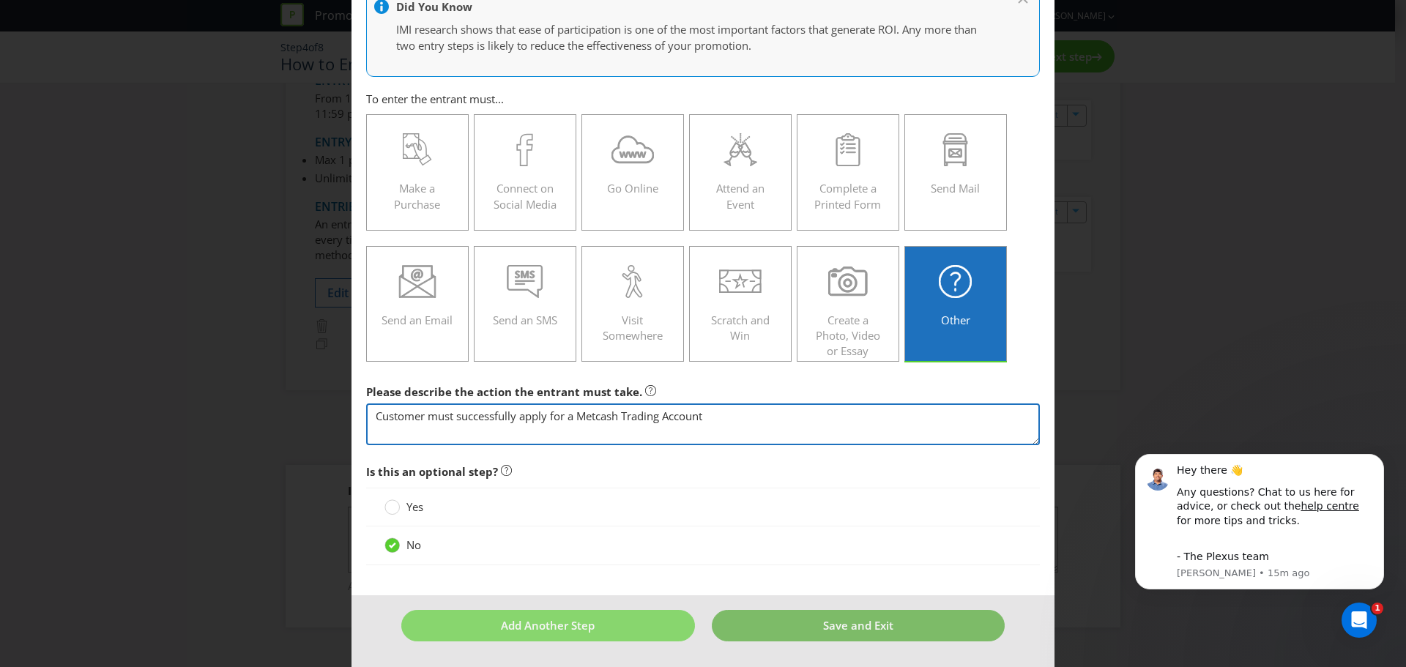
type textarea "Customer must successfully apply for a Metcash Trading Account"
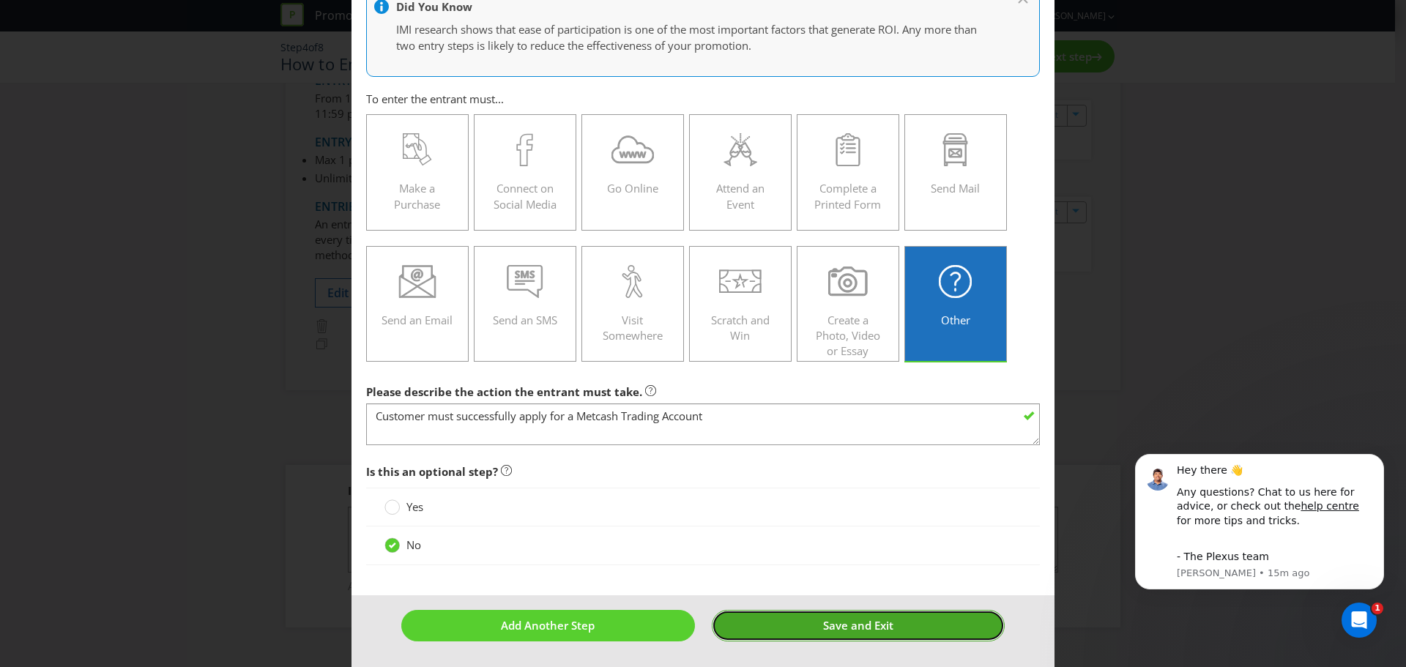
click at [835, 628] on span "Save and Exit" at bounding box center [858, 625] width 70 height 15
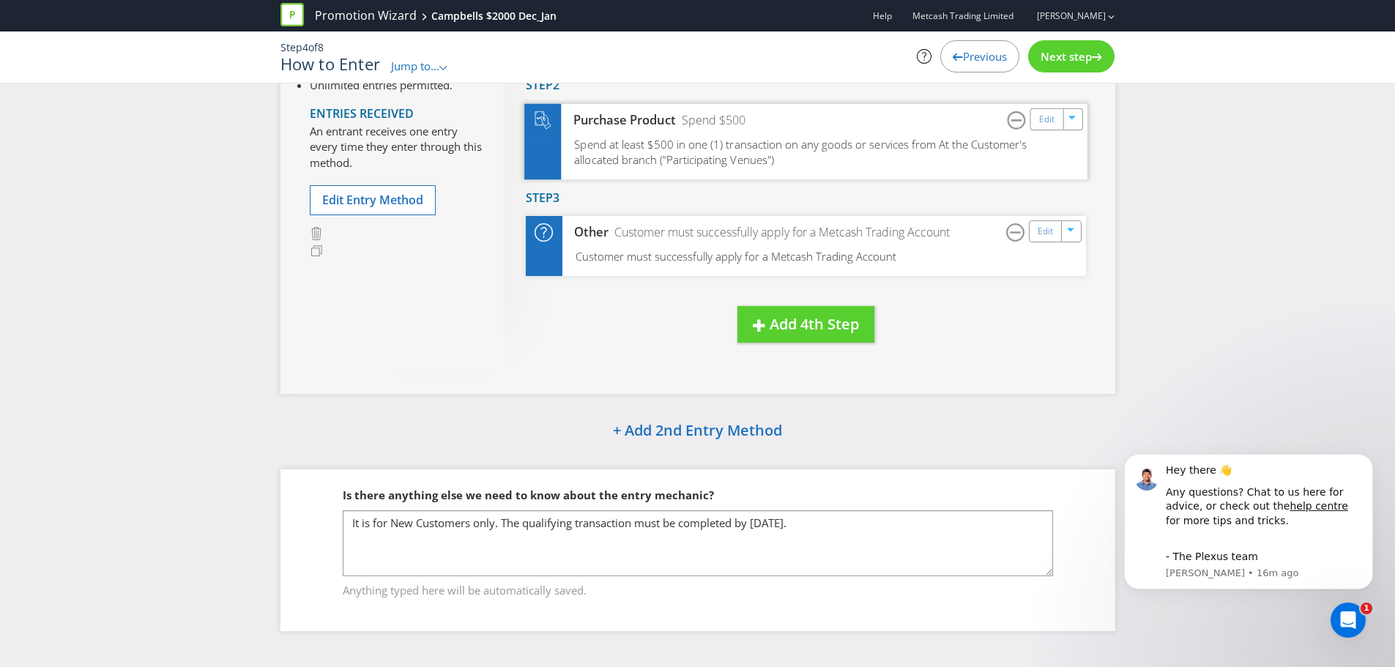
scroll to position [338, 0]
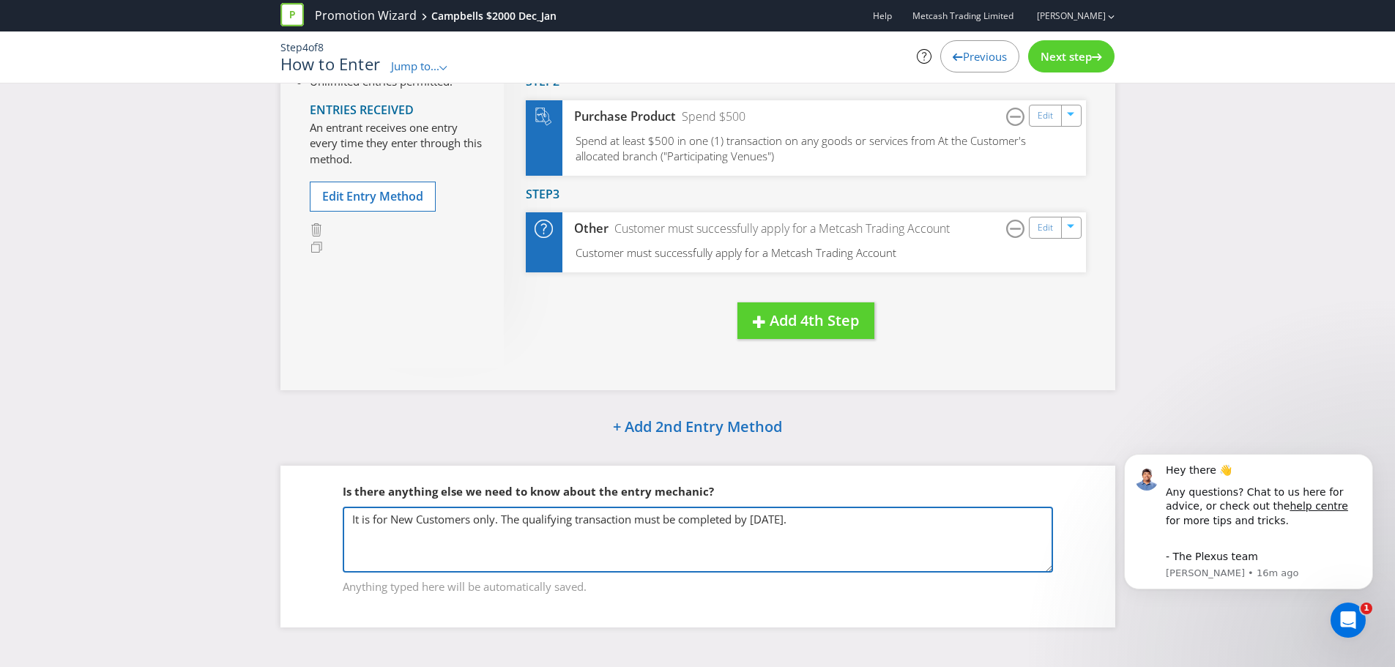
click at [857, 525] on textarea "It is for New Customers only. The qualifying transaction must be completed by […" at bounding box center [698, 540] width 710 height 66
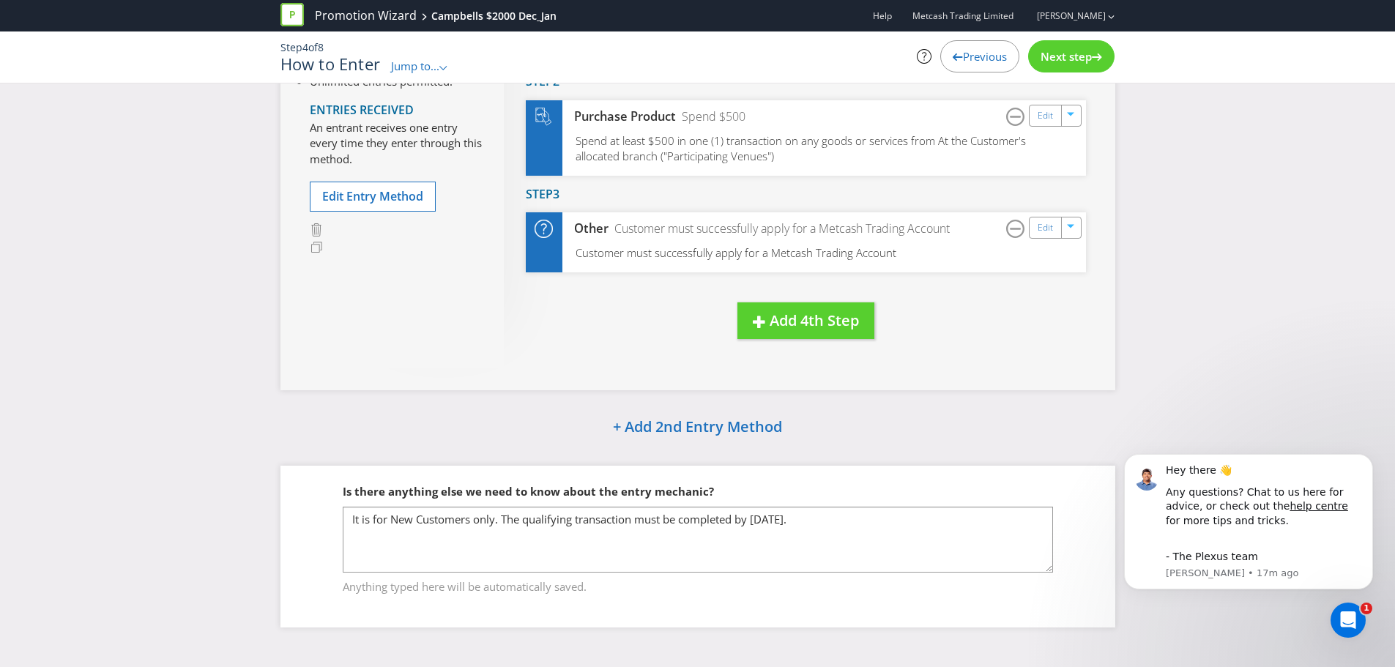
click at [829, 491] on div "Is there anything else we need to know about the entry mechanic?" at bounding box center [698, 492] width 710 height 30
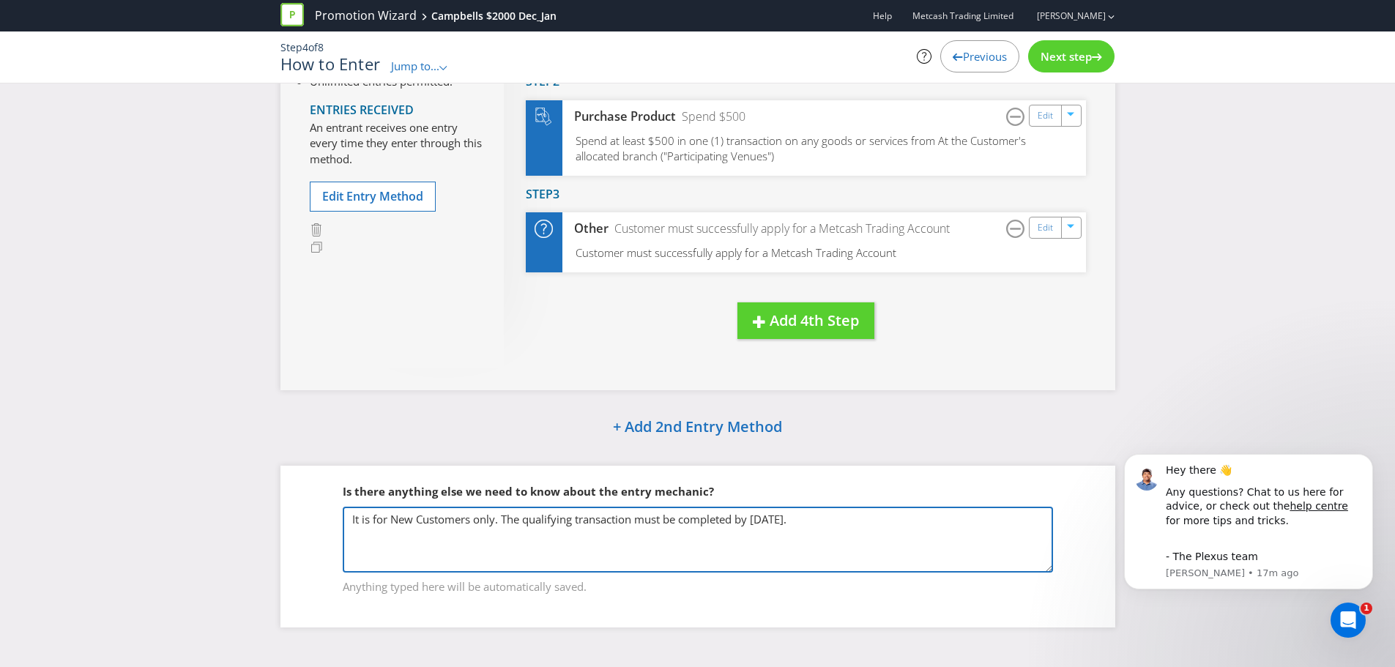
click at [507, 524] on textarea "It is for New Customers only. The qualifying transaction must be completed by […" at bounding box center [698, 540] width 710 height 66
click at [854, 516] on textarea "It is for New Customers only. The qualifying transaction must be completed by […" at bounding box center [698, 540] width 710 height 66
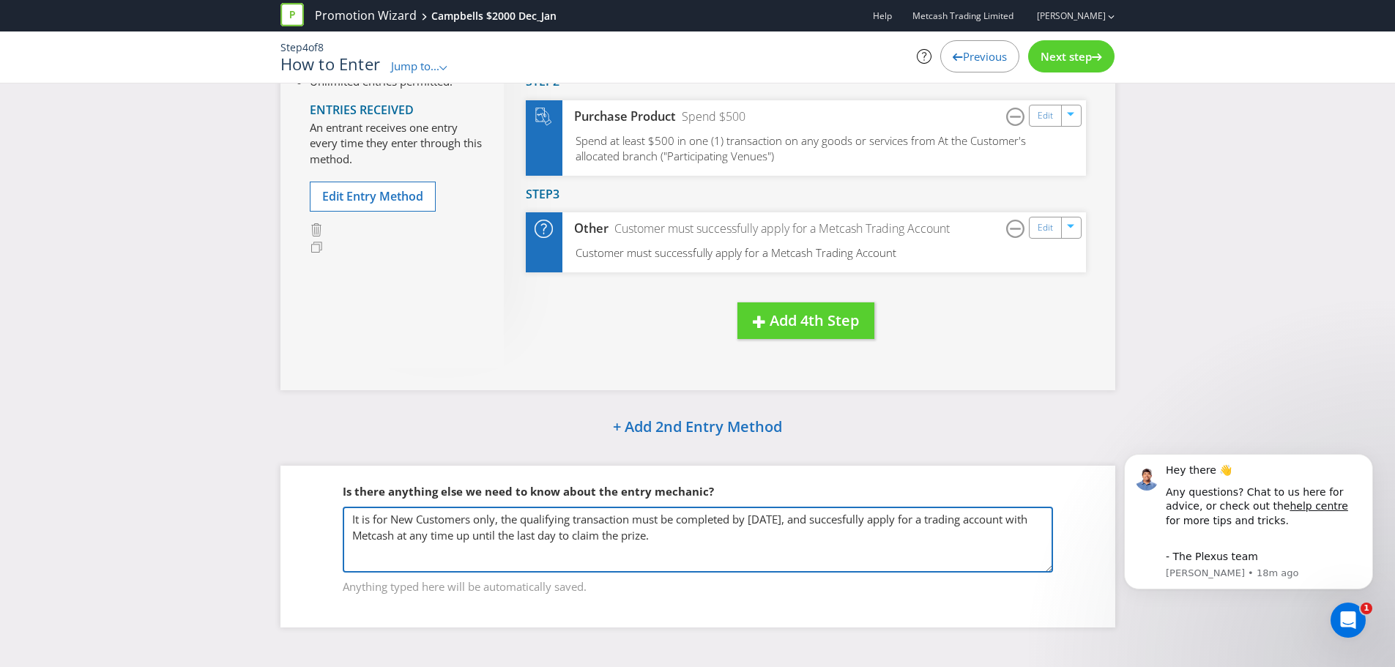
type textarea "It is for New Customers only, the qualifying transaction must be completed by […"
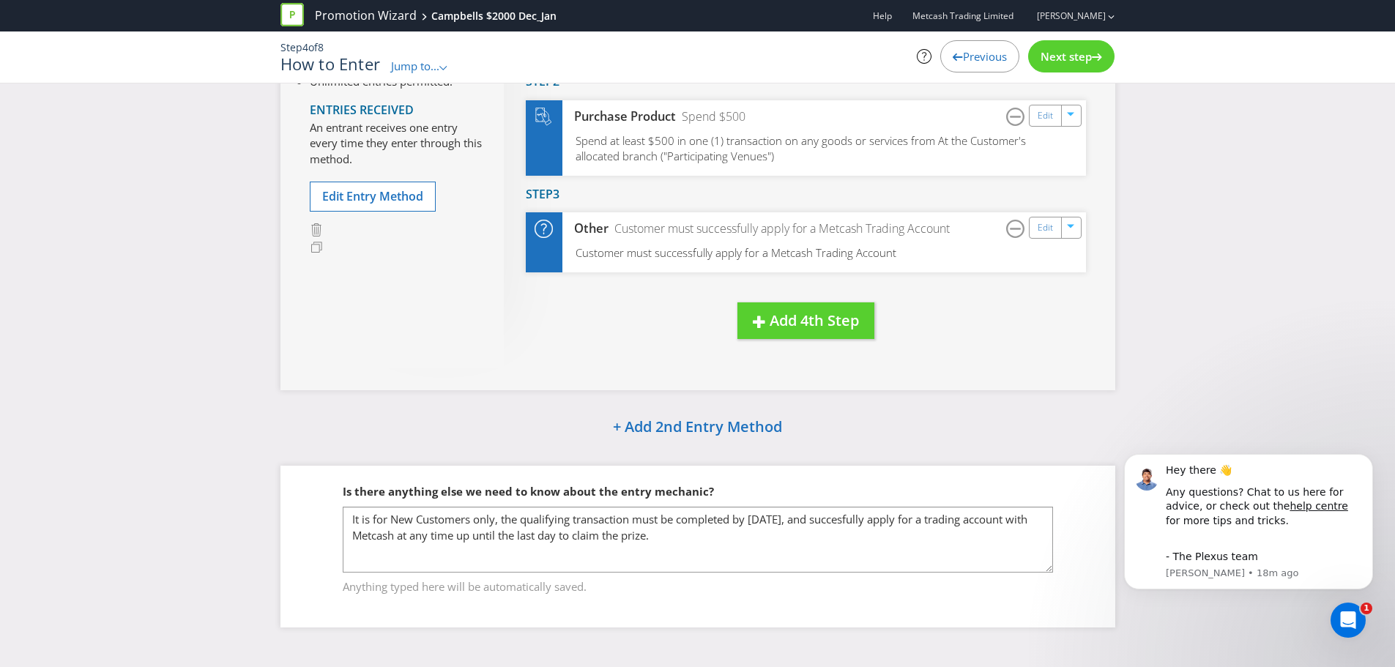
click at [1060, 63] on span "Next step" at bounding box center [1066, 56] width 51 height 15
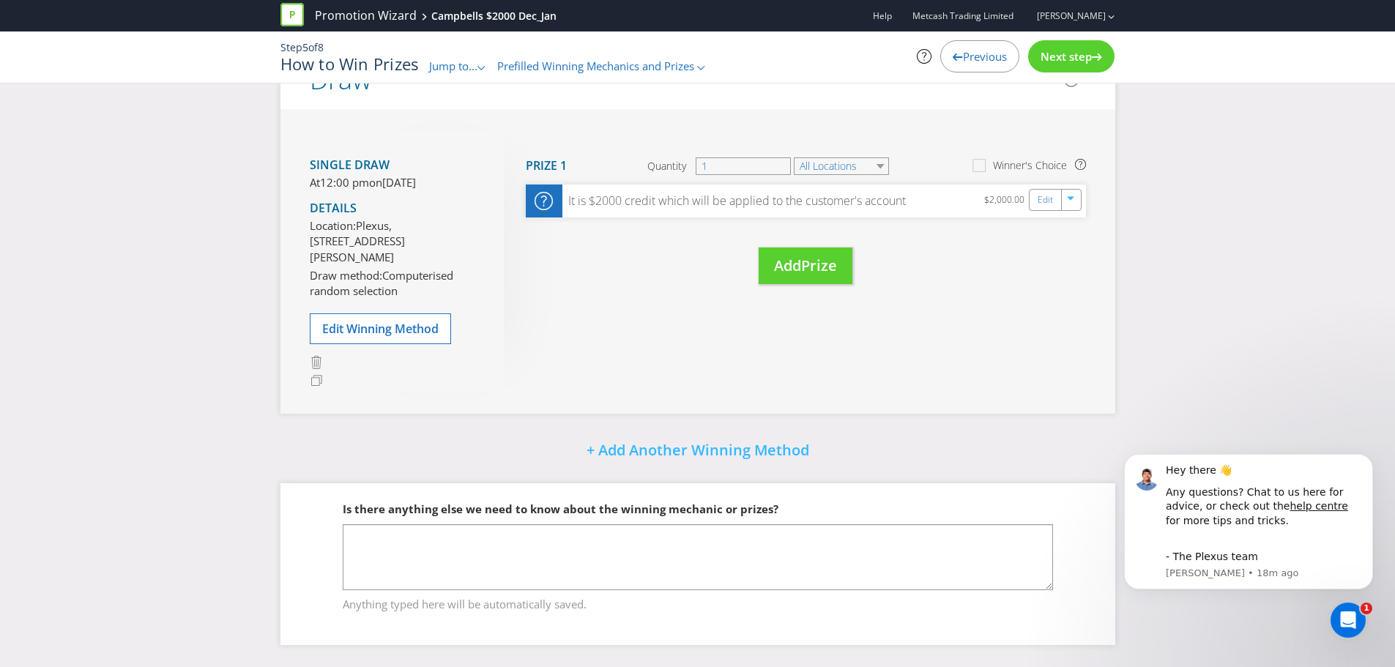
scroll to position [173, 0]
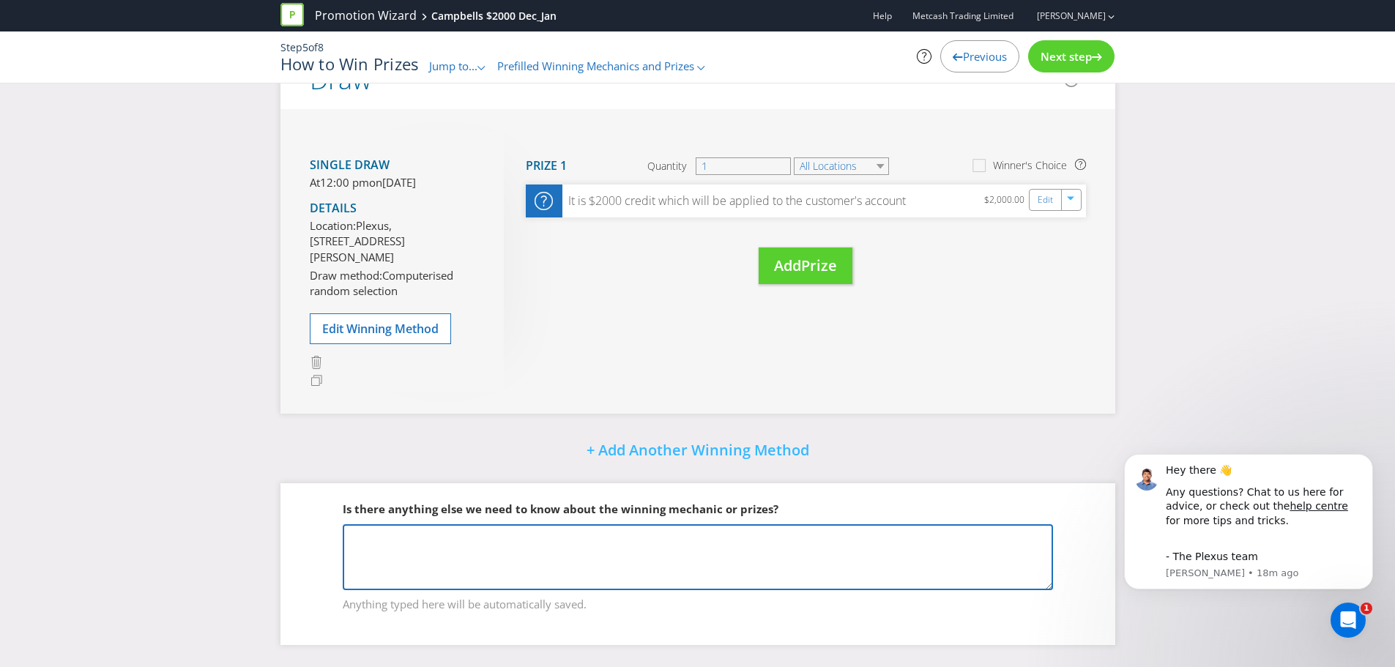
click at [640, 540] on textarea at bounding box center [698, 557] width 710 height 66
click at [476, 536] on textarea "Customer must succesfully apply for a Metcash trading account" at bounding box center [698, 557] width 710 height 66
click at [728, 534] on textarea "Customer must succesfully apply for a Metcash trading account" at bounding box center [698, 557] width 710 height 66
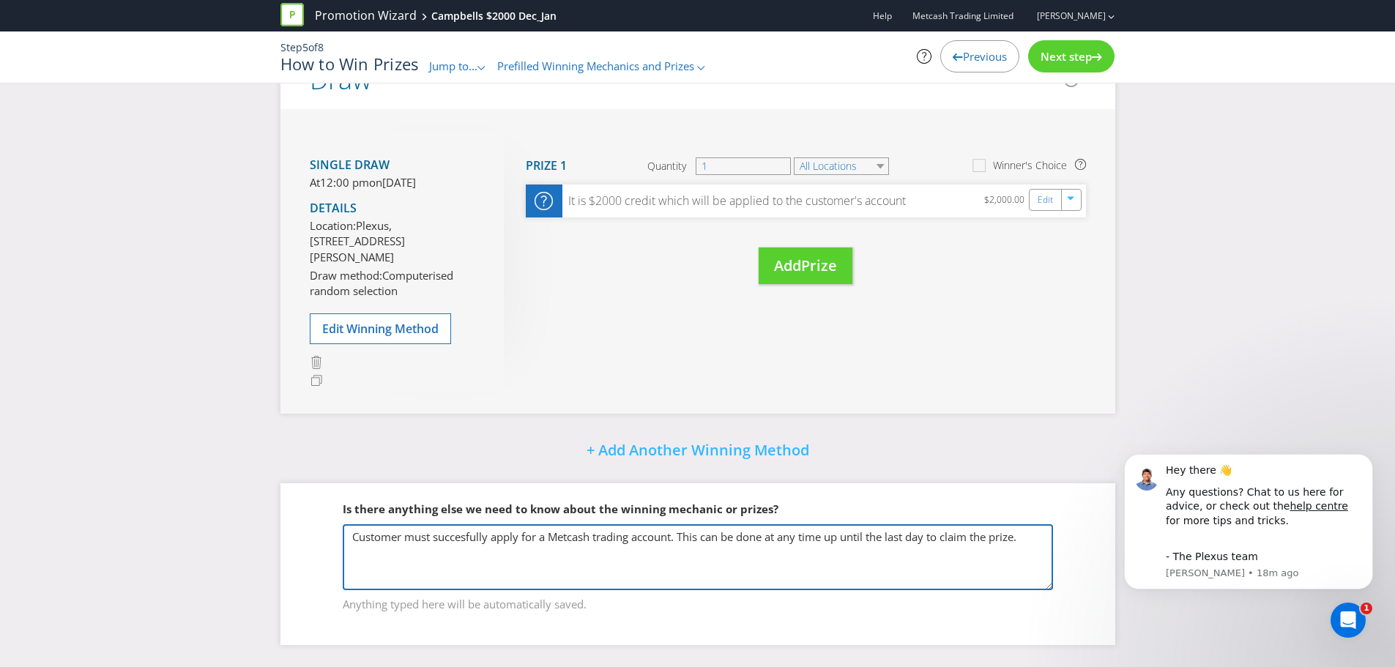
type textarea "Customer must succesfully apply for a Metcash trading account. This can be done…"
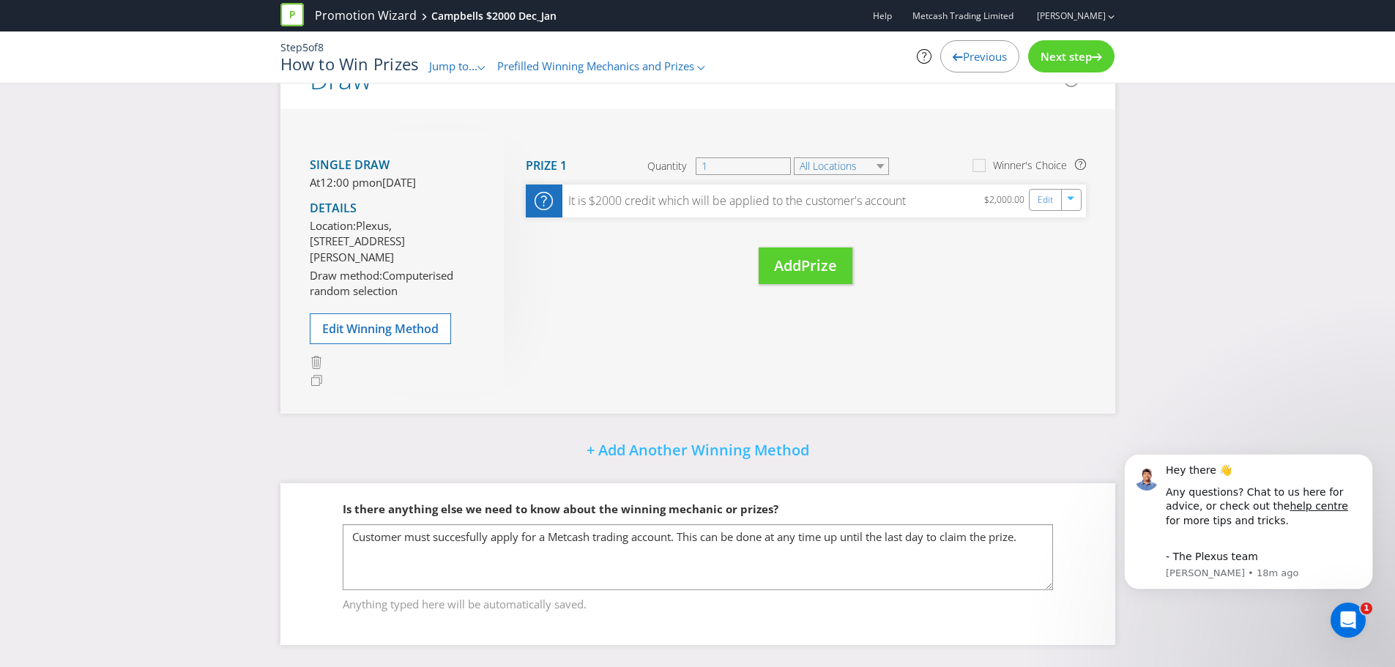
click at [1071, 54] on span "Next step" at bounding box center [1066, 56] width 51 height 15
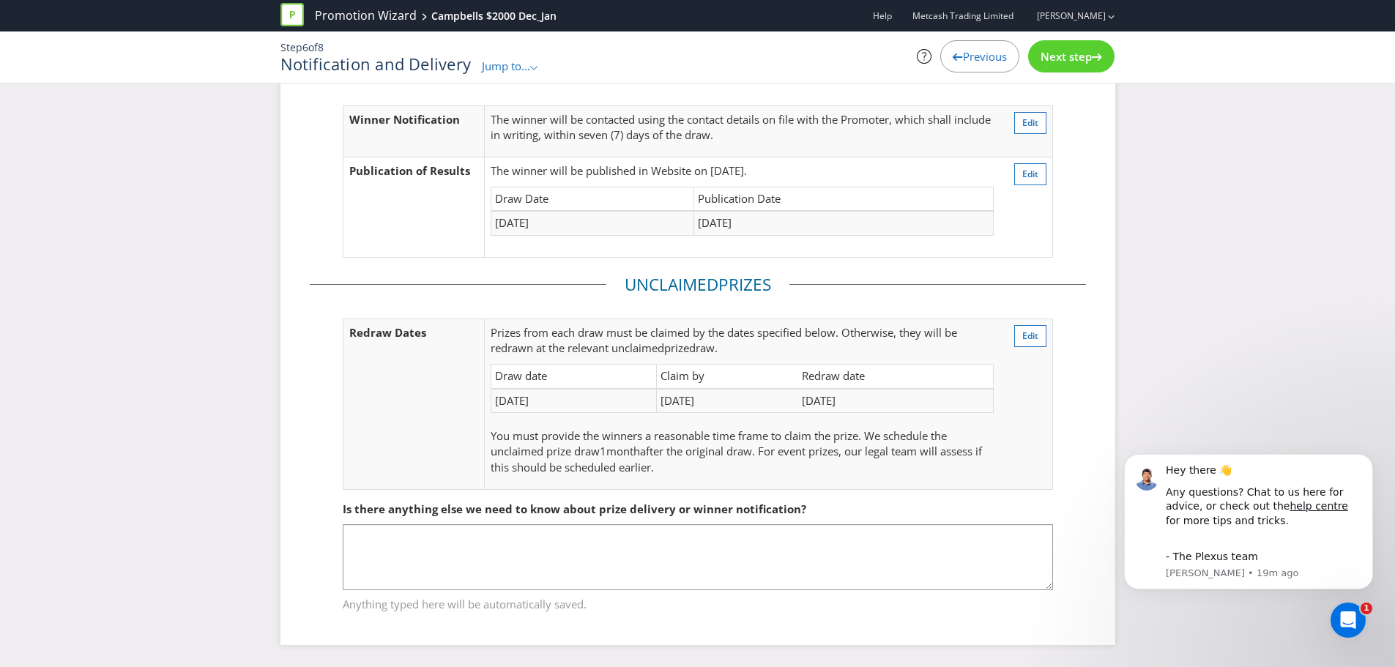
click at [518, 69] on span "Jump to..." at bounding box center [506, 66] width 48 height 15
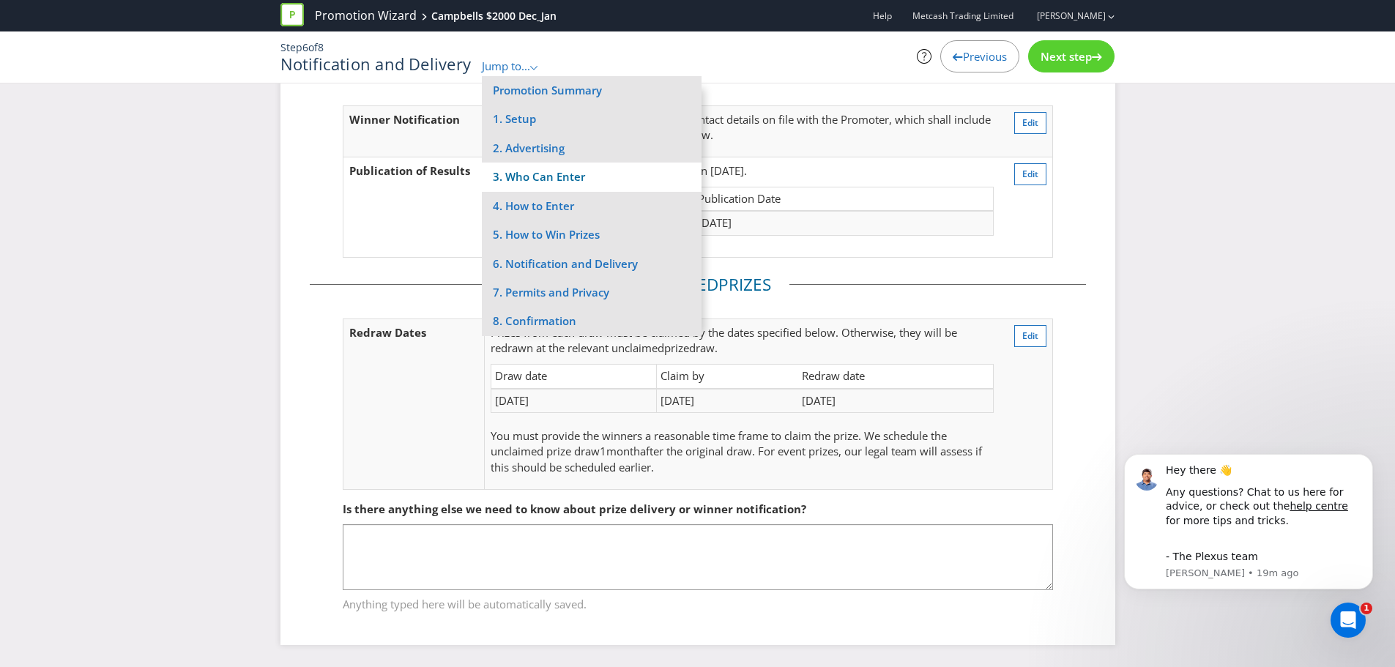
click at [573, 168] on li "3. Who Can Enter" at bounding box center [592, 177] width 220 height 29
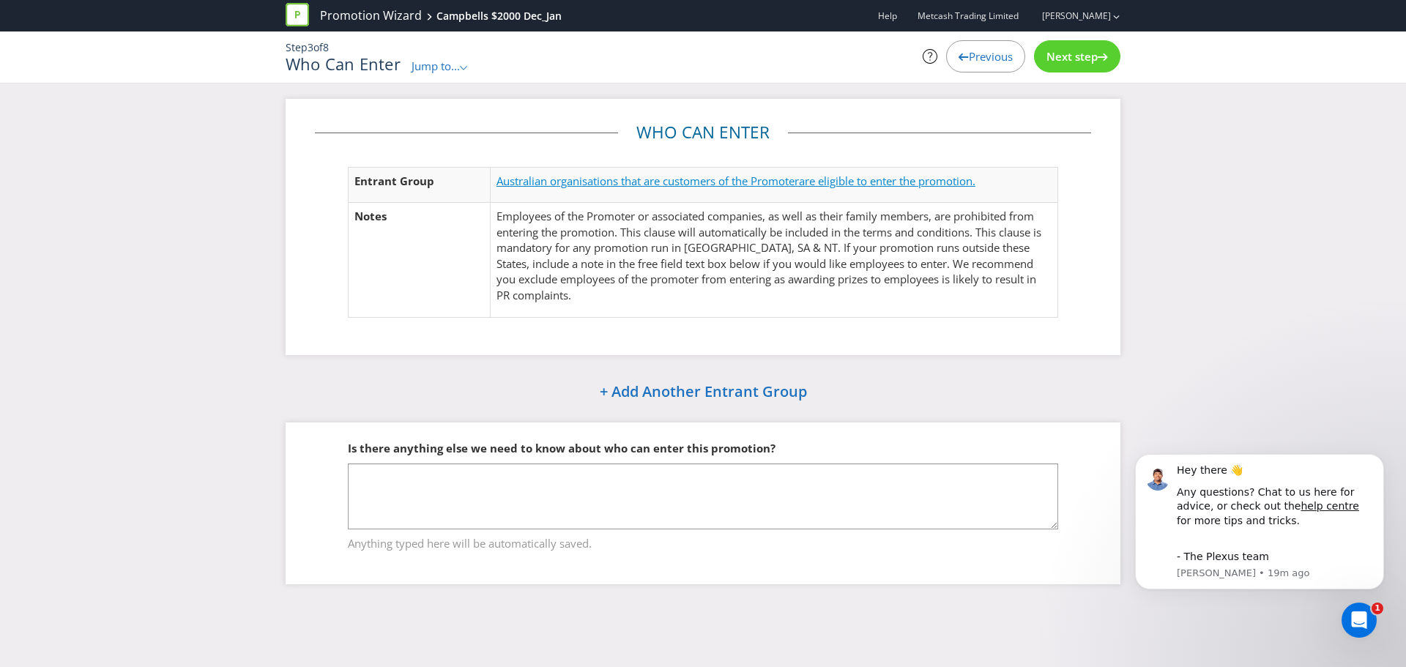
click at [813, 182] on span "are eligible to enter the promotion." at bounding box center [887, 181] width 176 height 15
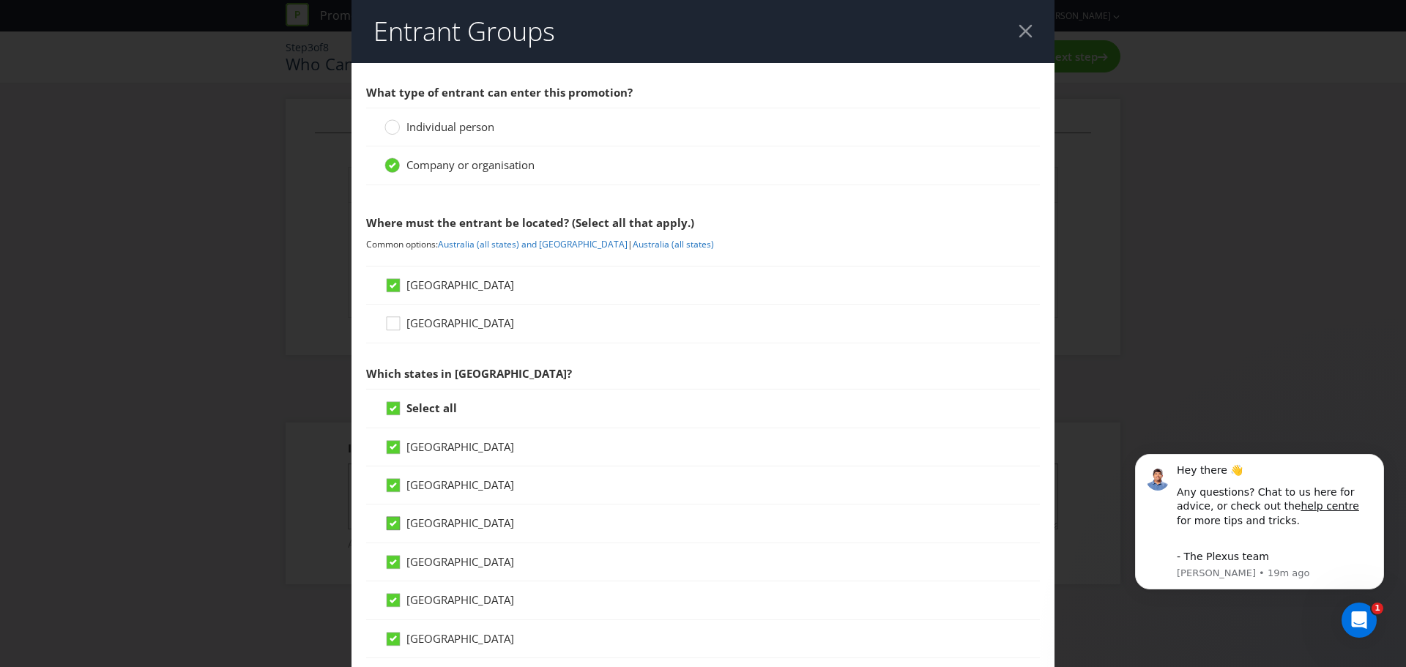
click at [396, 524] on icon at bounding box center [393, 523] width 13 height 13
click at [0, 0] on input "[GEOGRAPHIC_DATA]" at bounding box center [0, 0] width 0 height 0
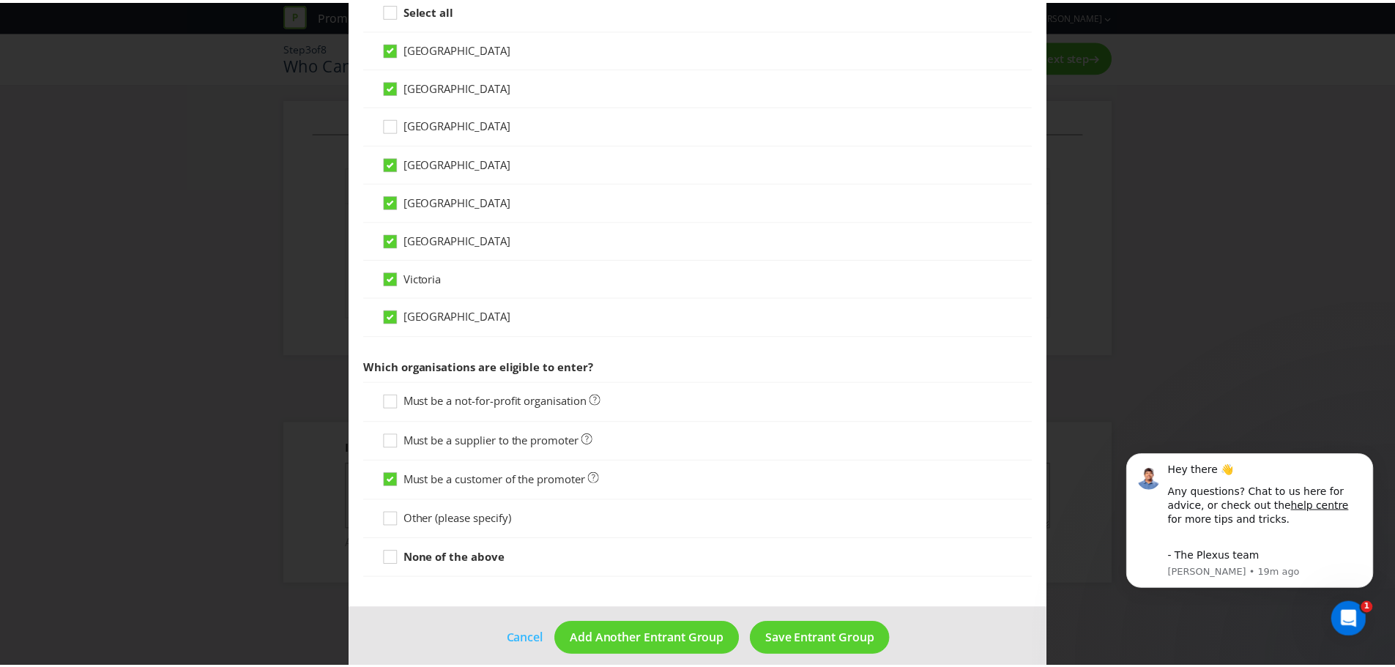
scroll to position [414, 0]
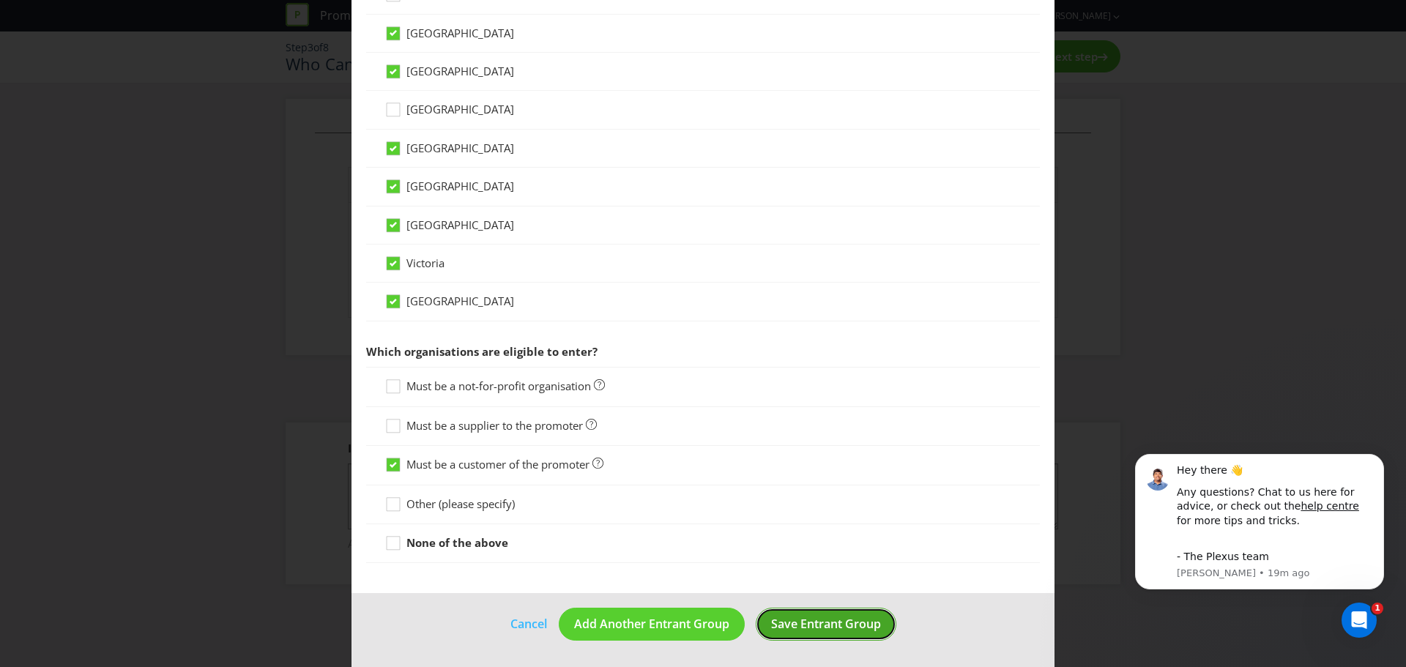
click at [794, 623] on span "Save Entrant Group" at bounding box center [826, 624] width 110 height 16
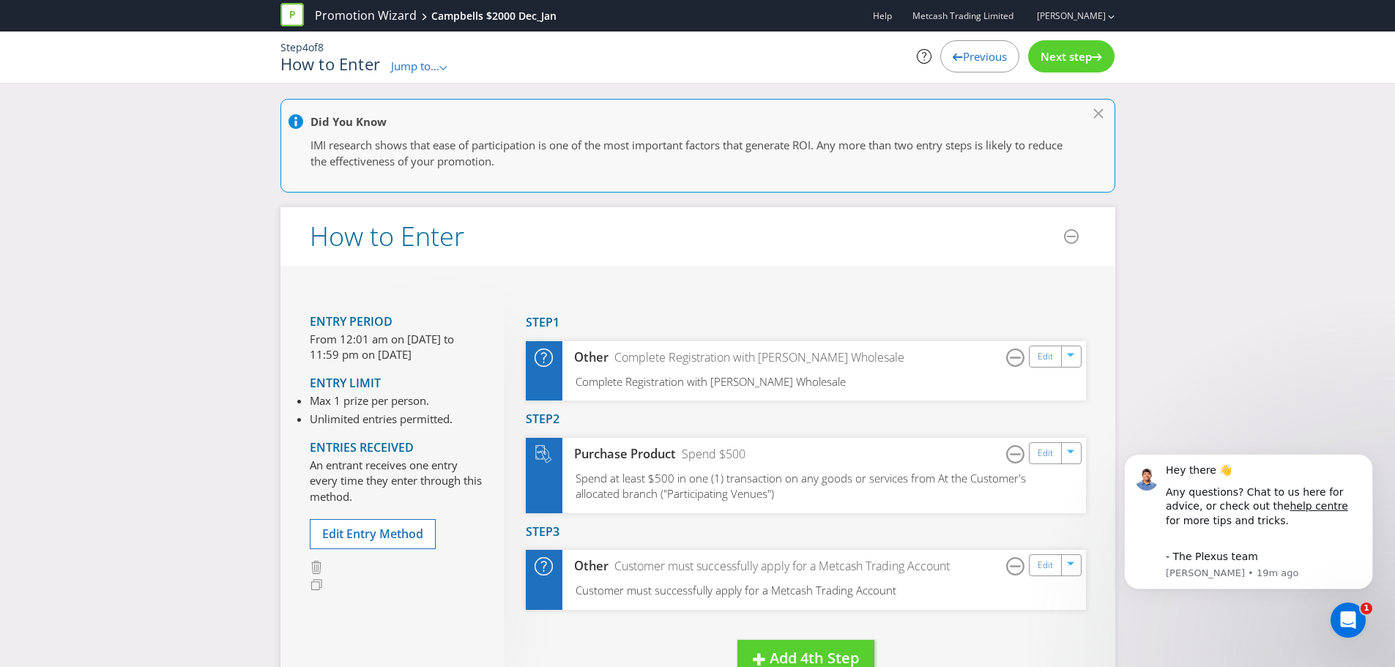
click at [439, 67] on span "Jump to..." at bounding box center [415, 66] width 48 height 15
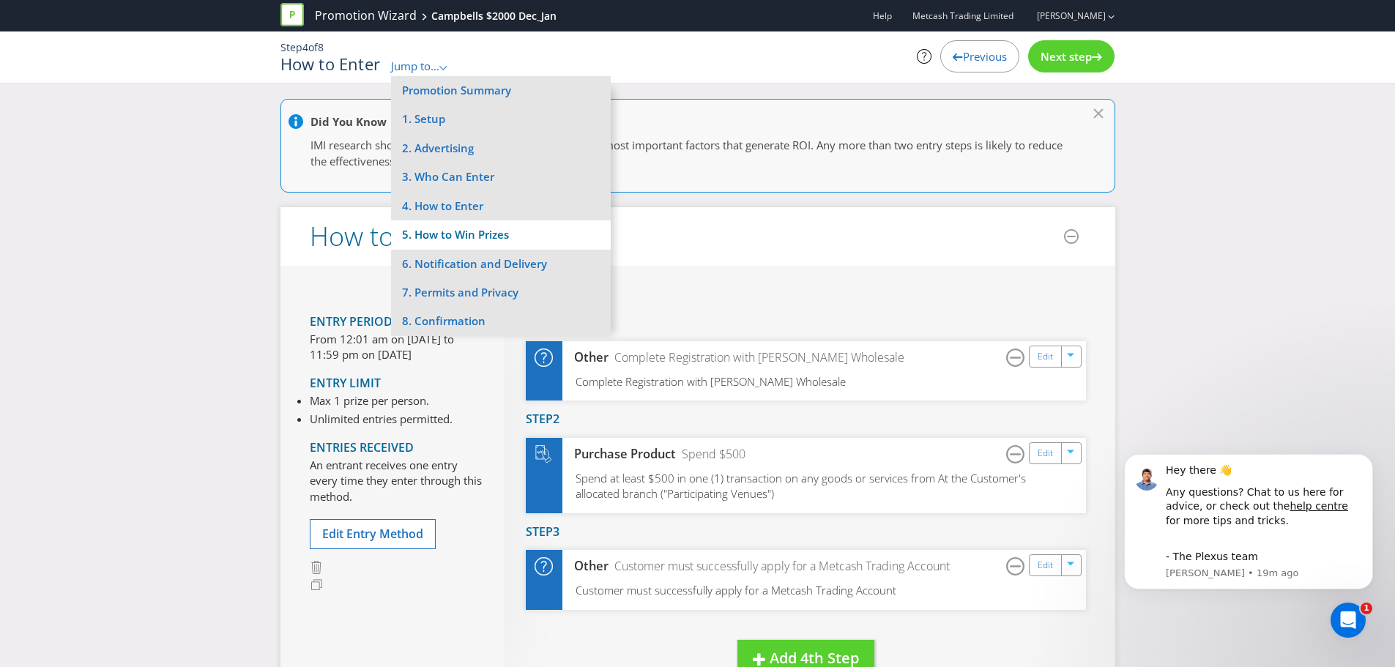
click at [485, 241] on li "5. How to Win Prizes" at bounding box center [501, 234] width 220 height 29
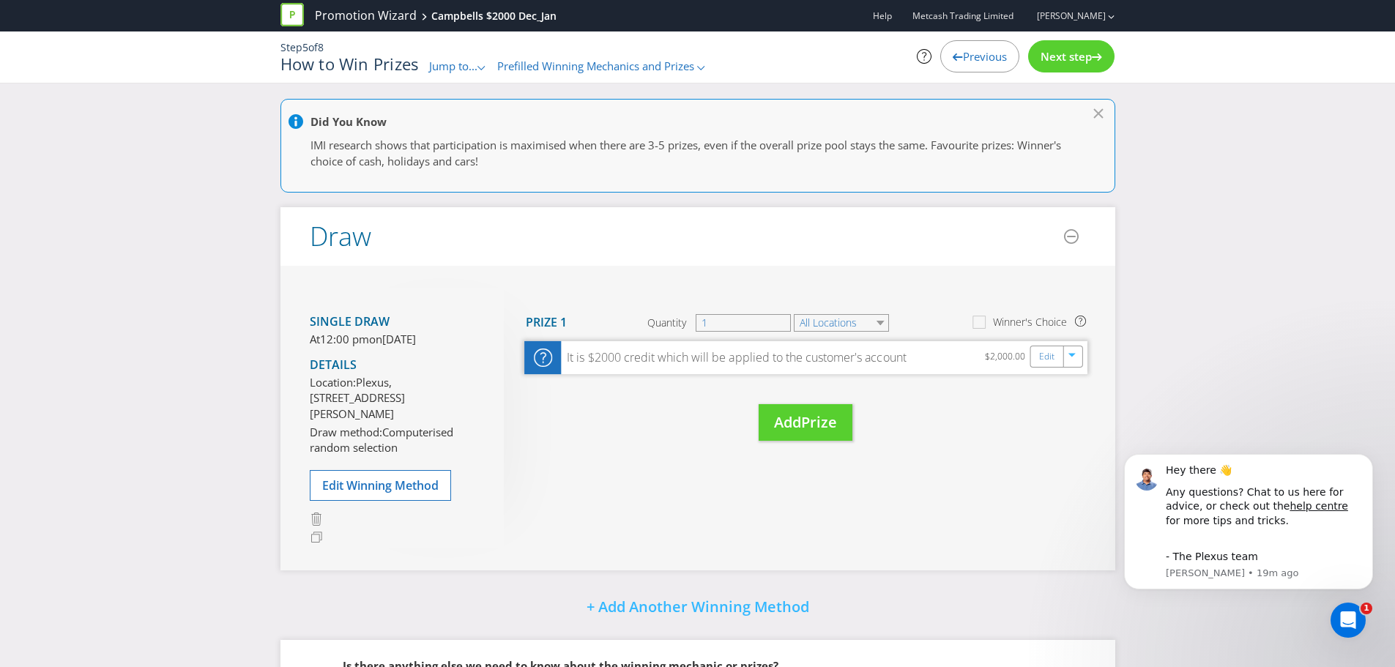
click at [915, 361] on div "It is $2000 credit which will be applied to the customer's account $2,000.00 Ed…" at bounding box center [805, 357] width 563 height 33
click at [945, 58] on div "Previous" at bounding box center [979, 56] width 79 height 32
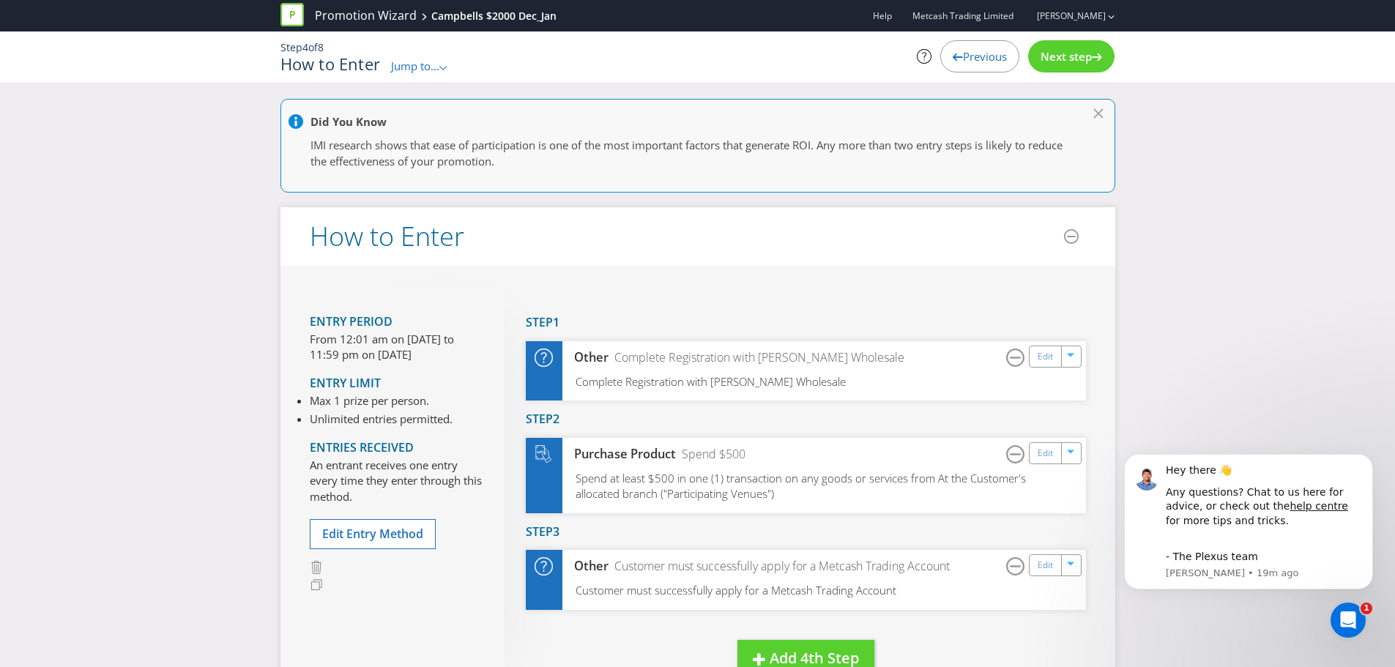
click at [412, 70] on span "Jump to..." at bounding box center [415, 66] width 48 height 15
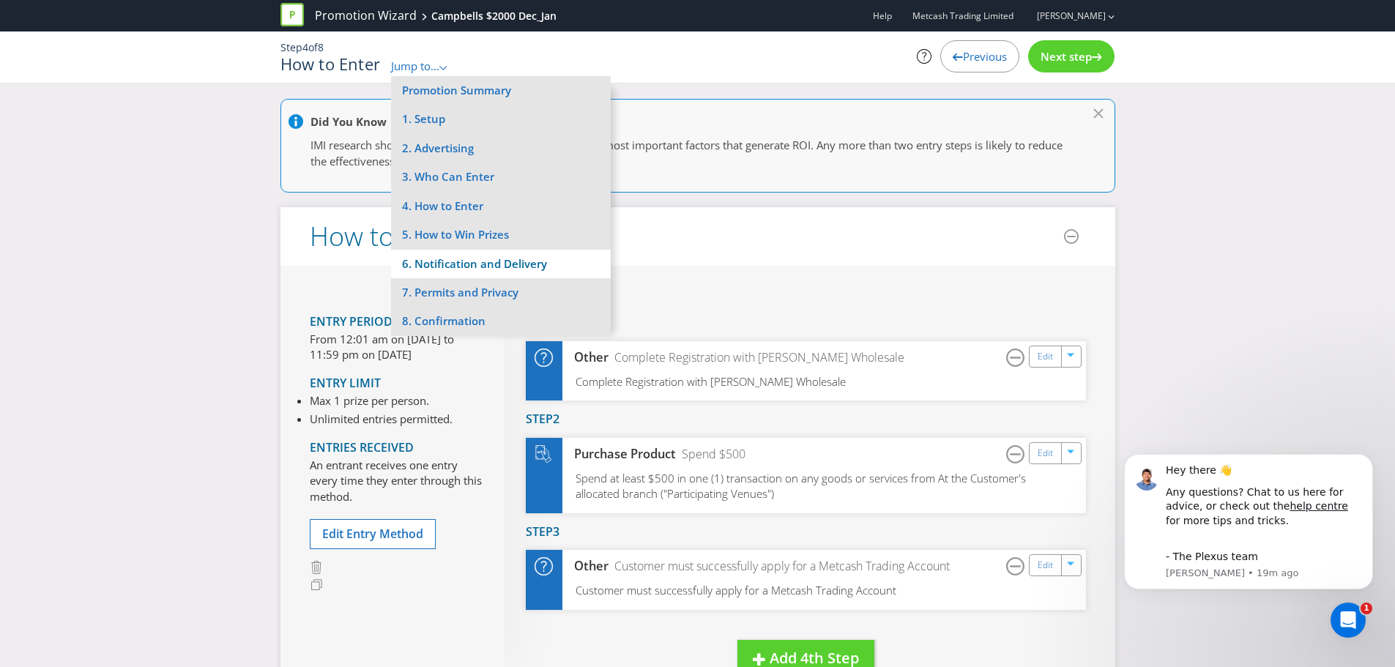
click at [442, 267] on li "6. Notification and Delivery" at bounding box center [501, 264] width 220 height 29
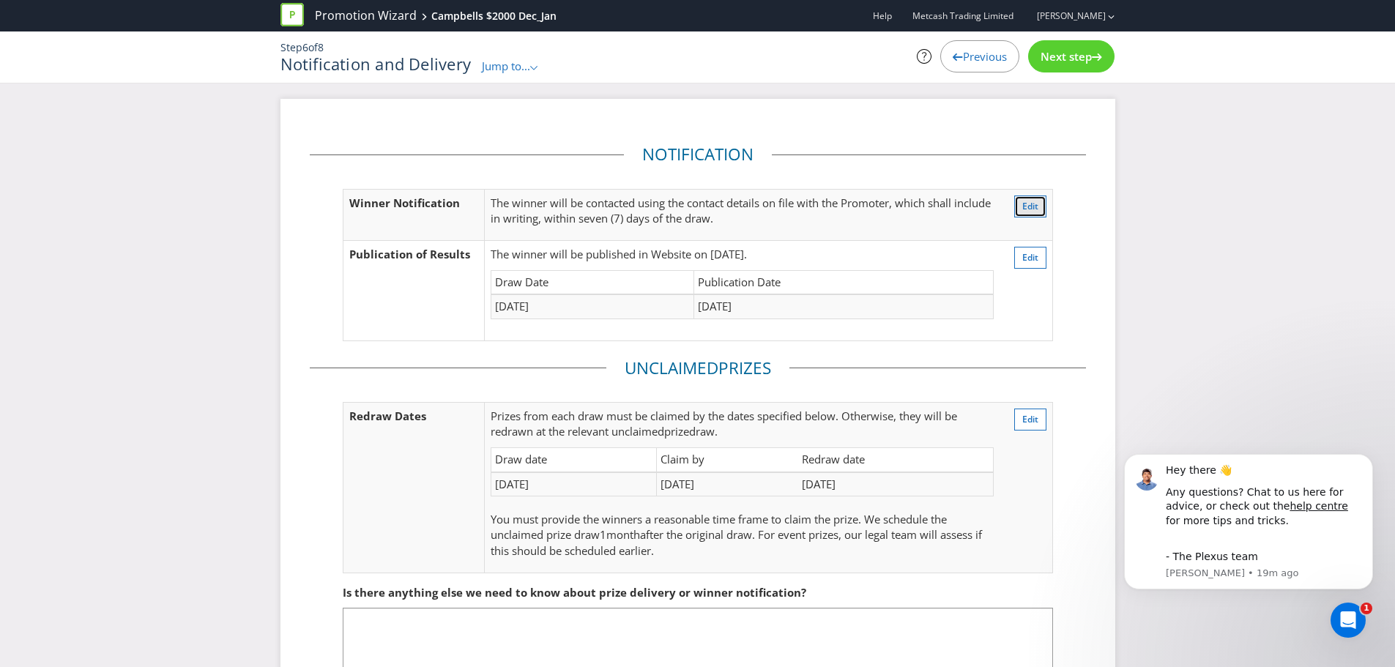
click at [1029, 204] on span "Edit" at bounding box center [1030, 206] width 16 height 12
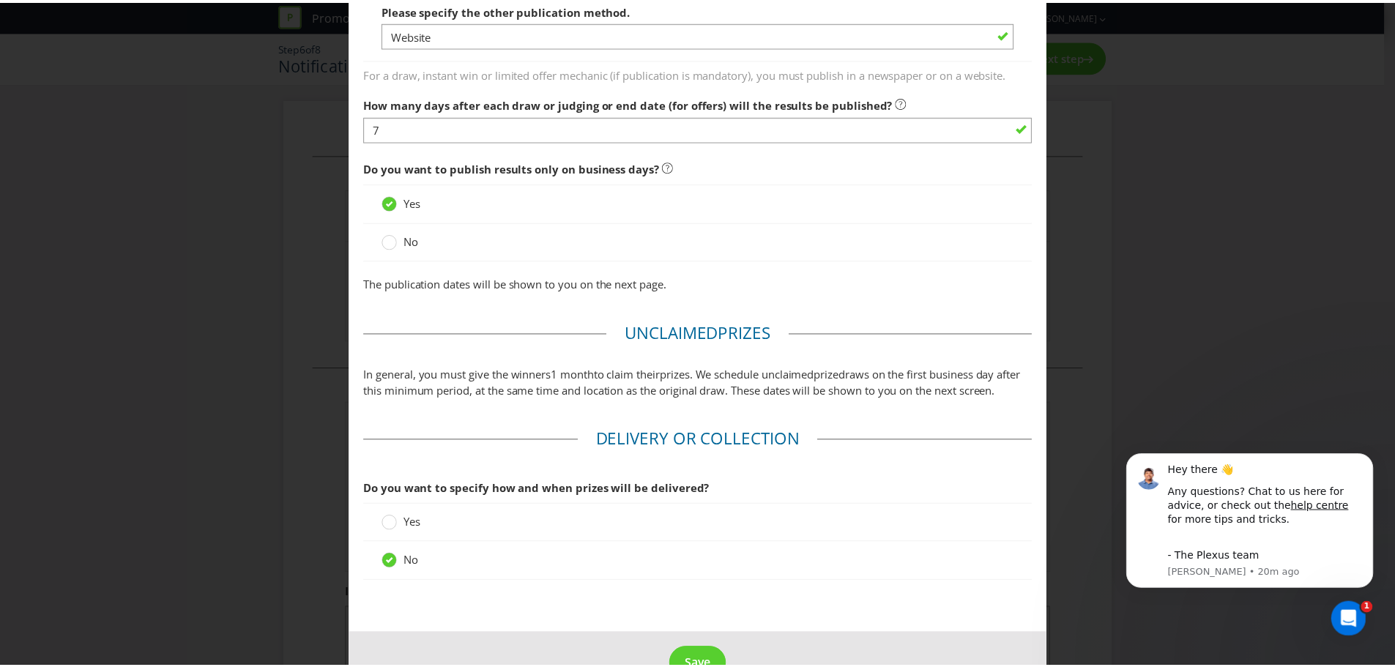
scroll to position [989, 0]
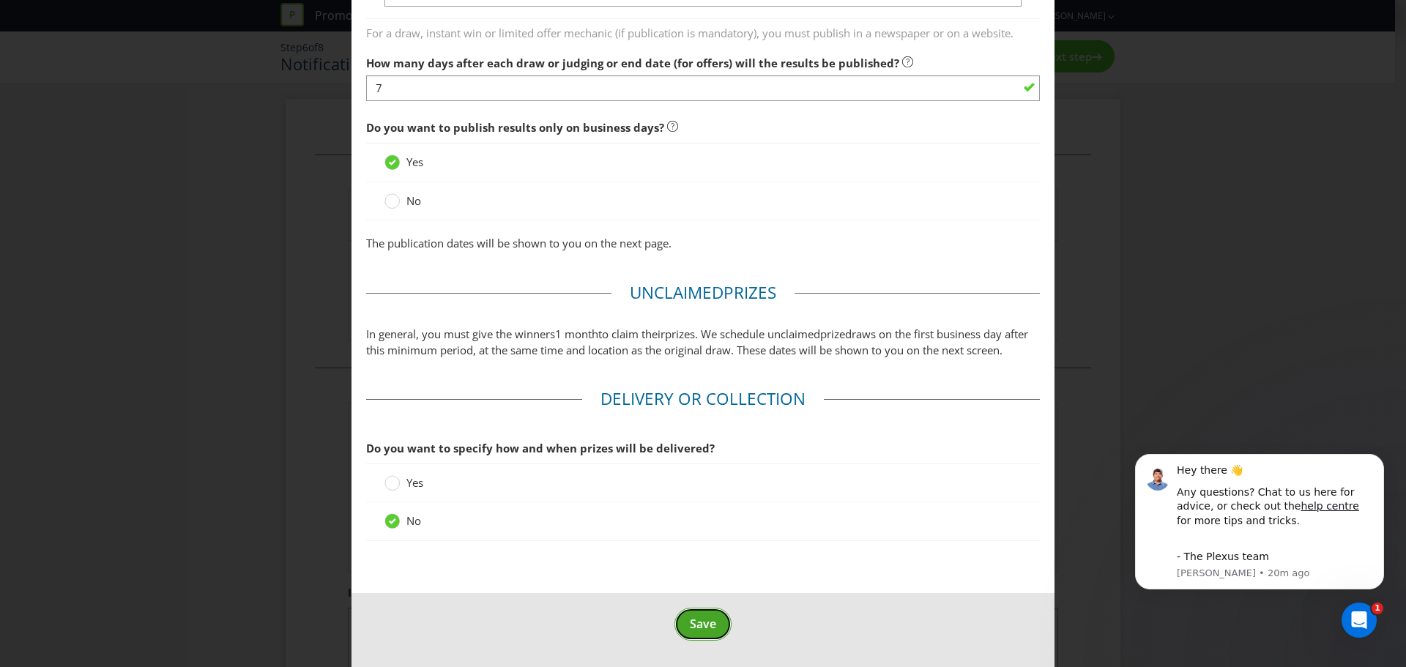
click at [710, 622] on span "Save" at bounding box center [703, 624] width 26 height 16
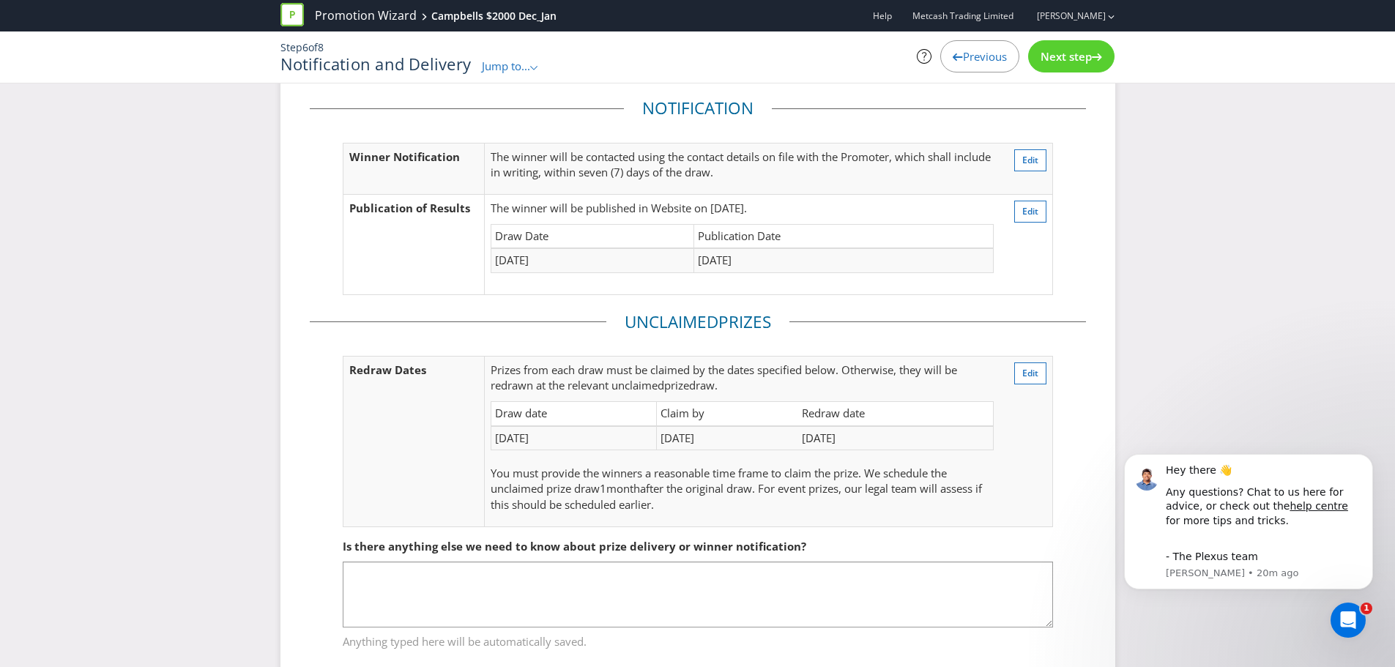
scroll to position [83, 0]
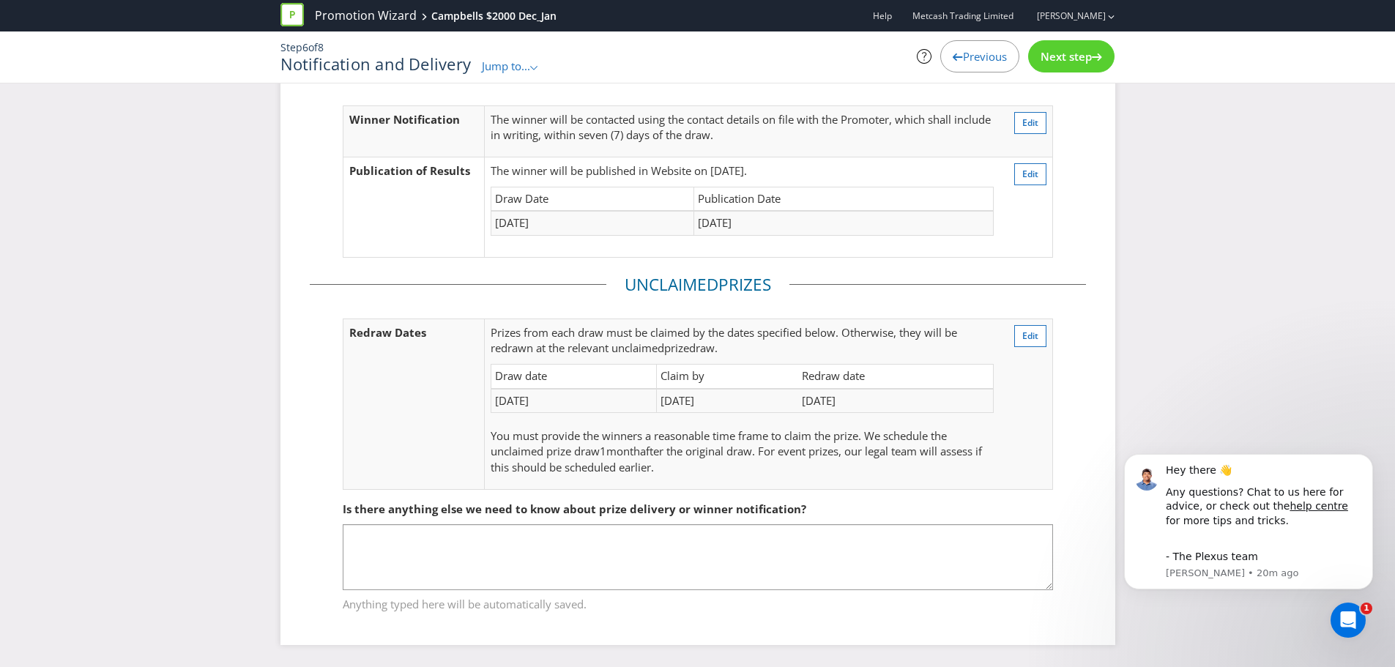
click at [1090, 60] on span "Next step" at bounding box center [1066, 56] width 51 height 15
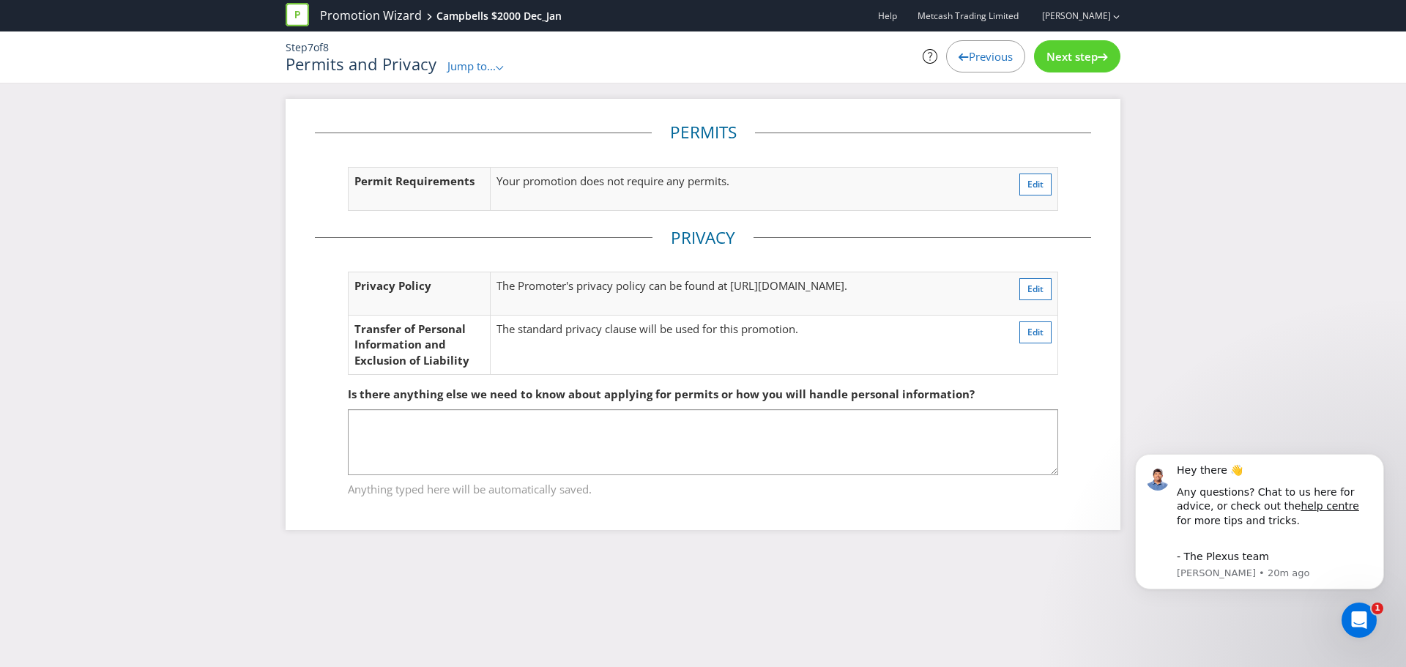
click at [1076, 59] on span "Next step" at bounding box center [1071, 56] width 51 height 15
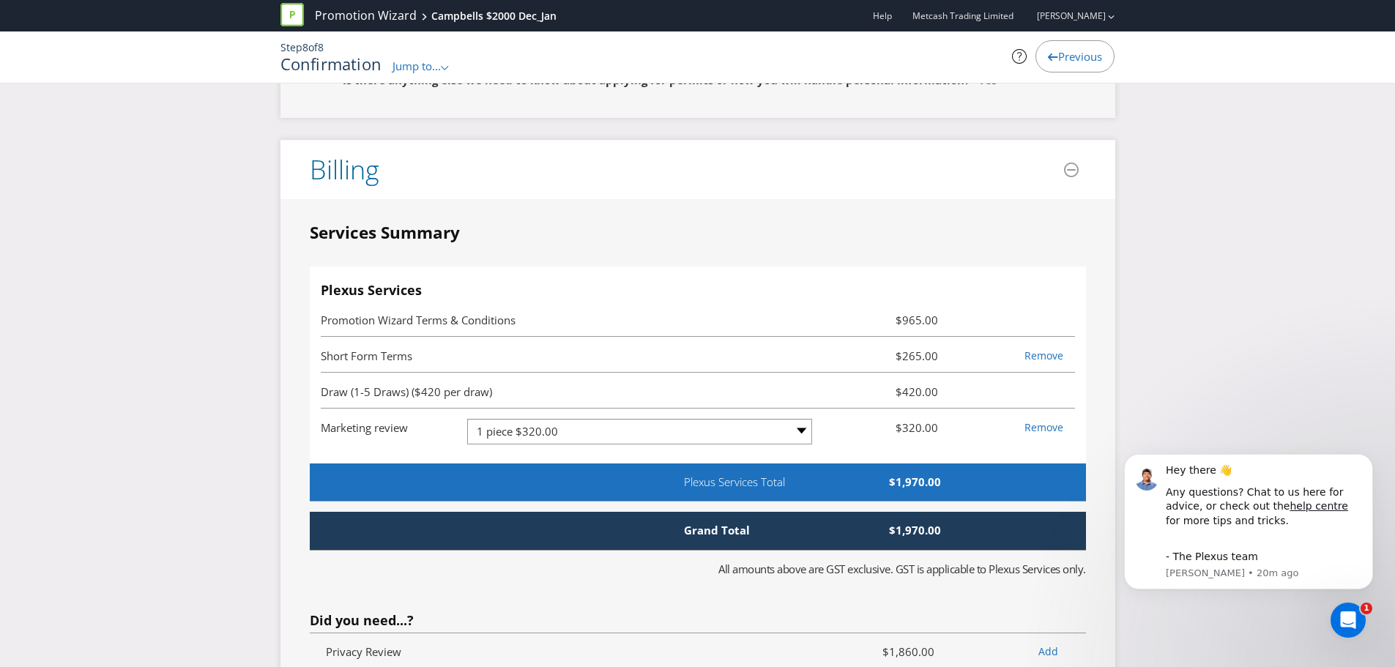
scroll to position [3298, 0]
click at [1037, 420] on link "Remove" at bounding box center [1043, 427] width 39 height 14
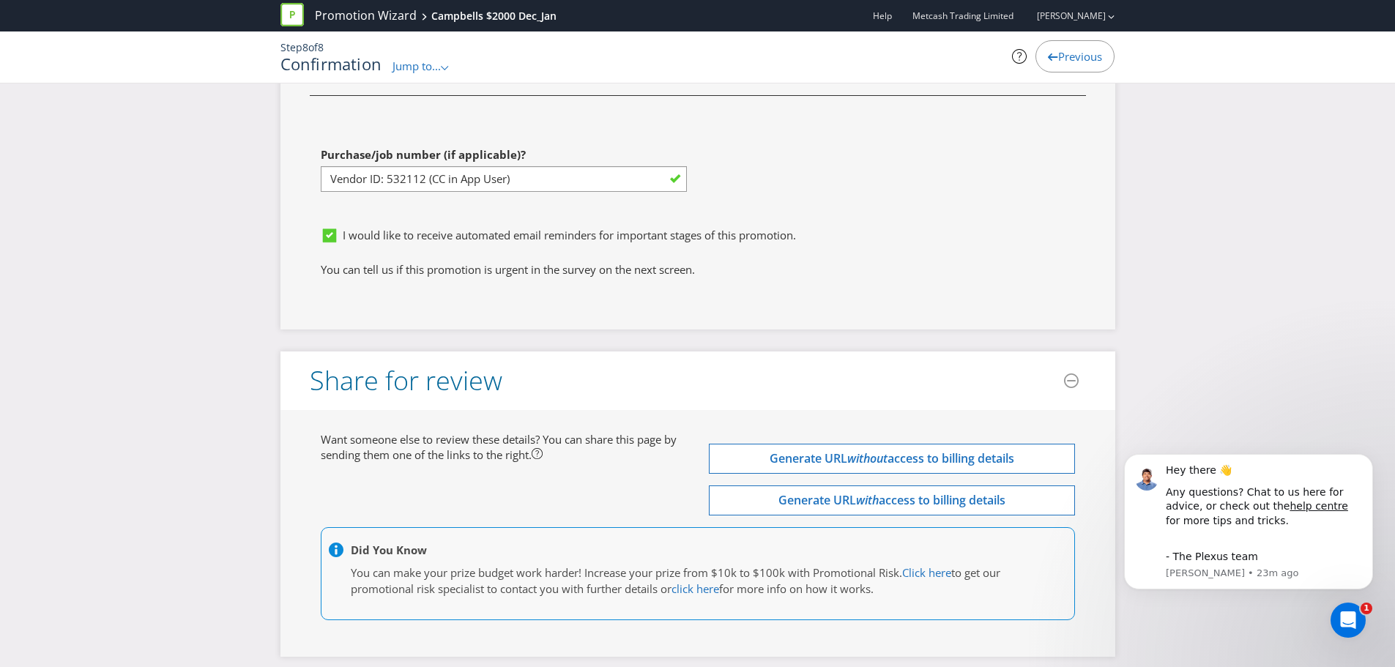
scroll to position [4490, 0]
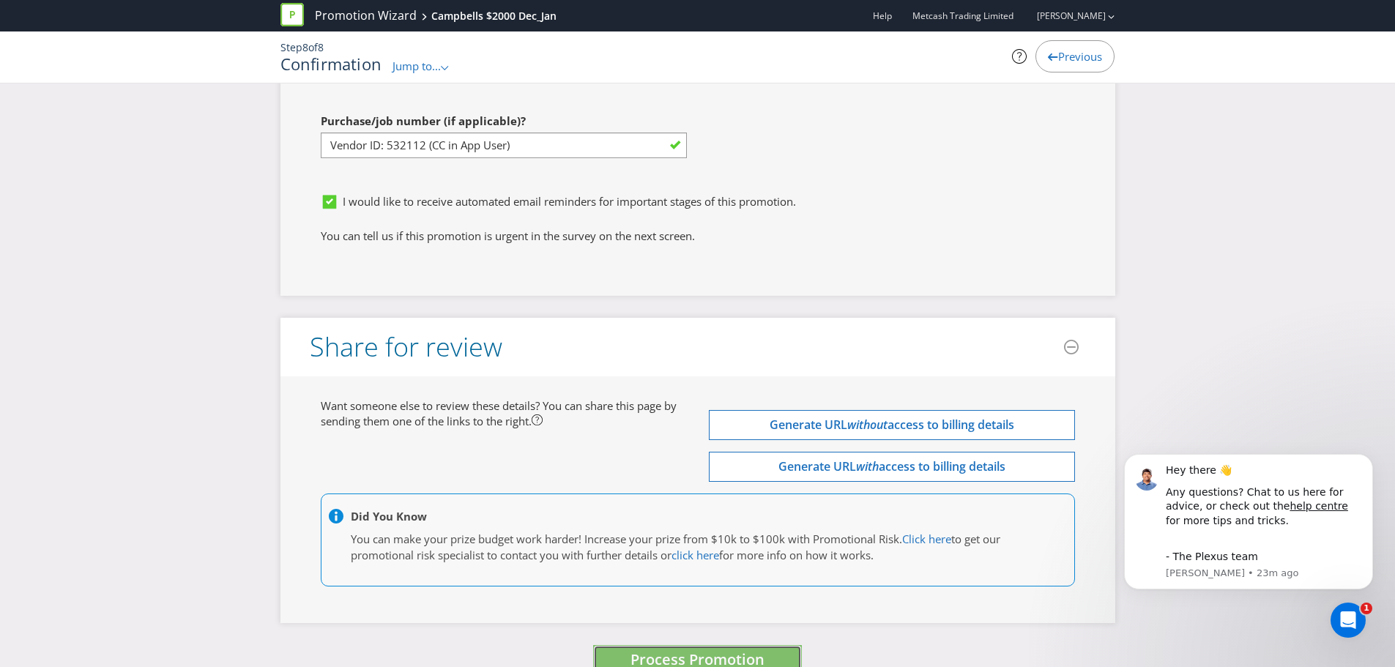
click at [644, 650] on span "Process Promotion" at bounding box center [697, 660] width 134 height 20
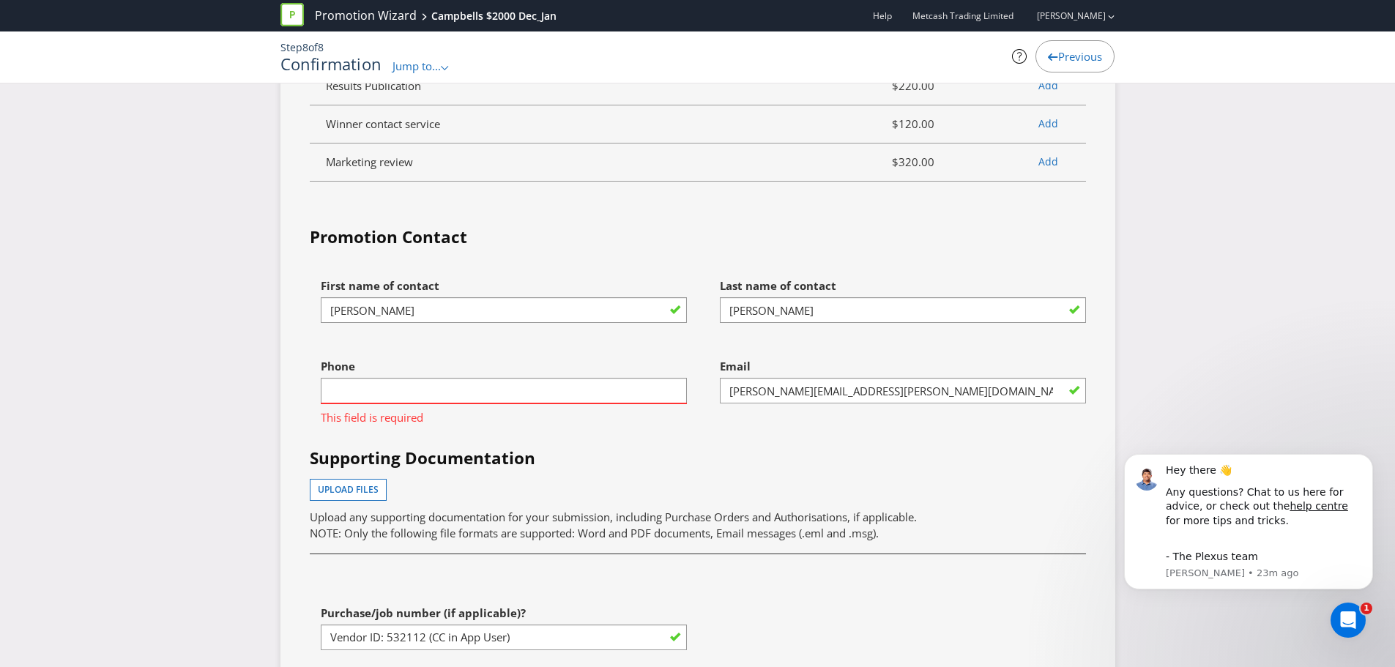
scroll to position [3999, 0]
click at [616, 377] on input "text" at bounding box center [504, 390] width 366 height 26
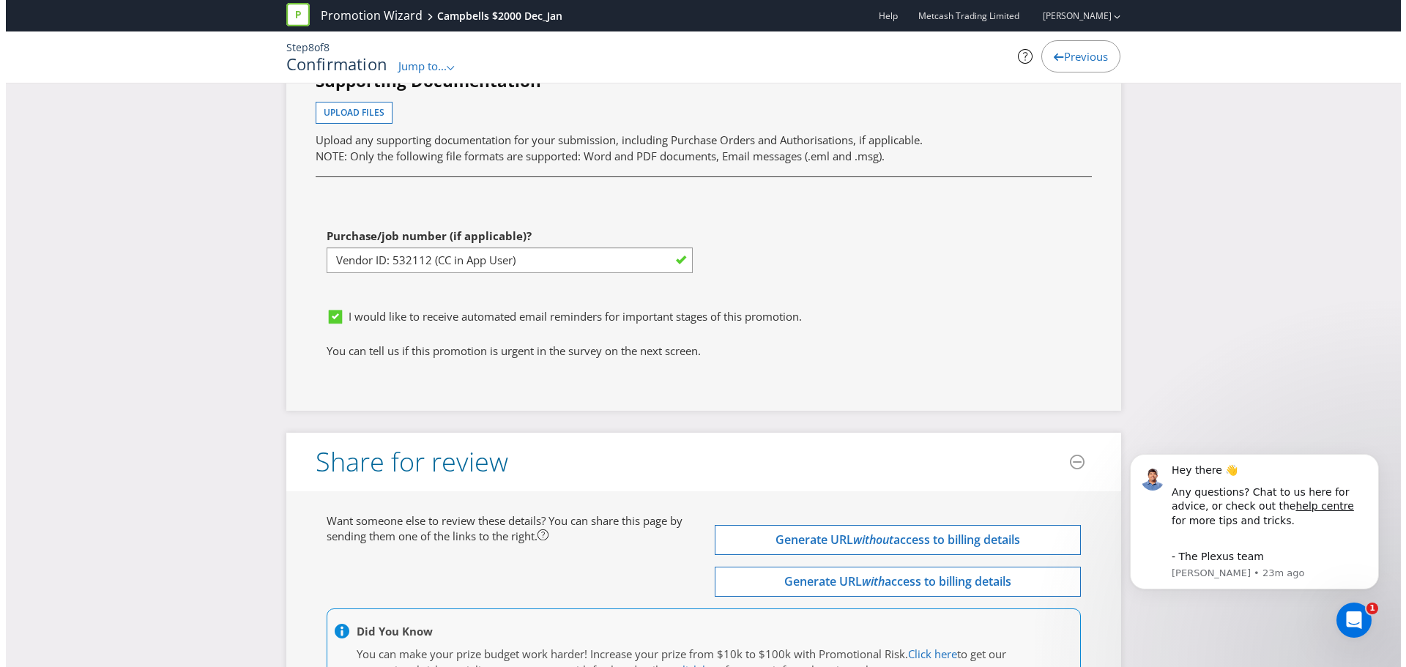
scroll to position [4490, 0]
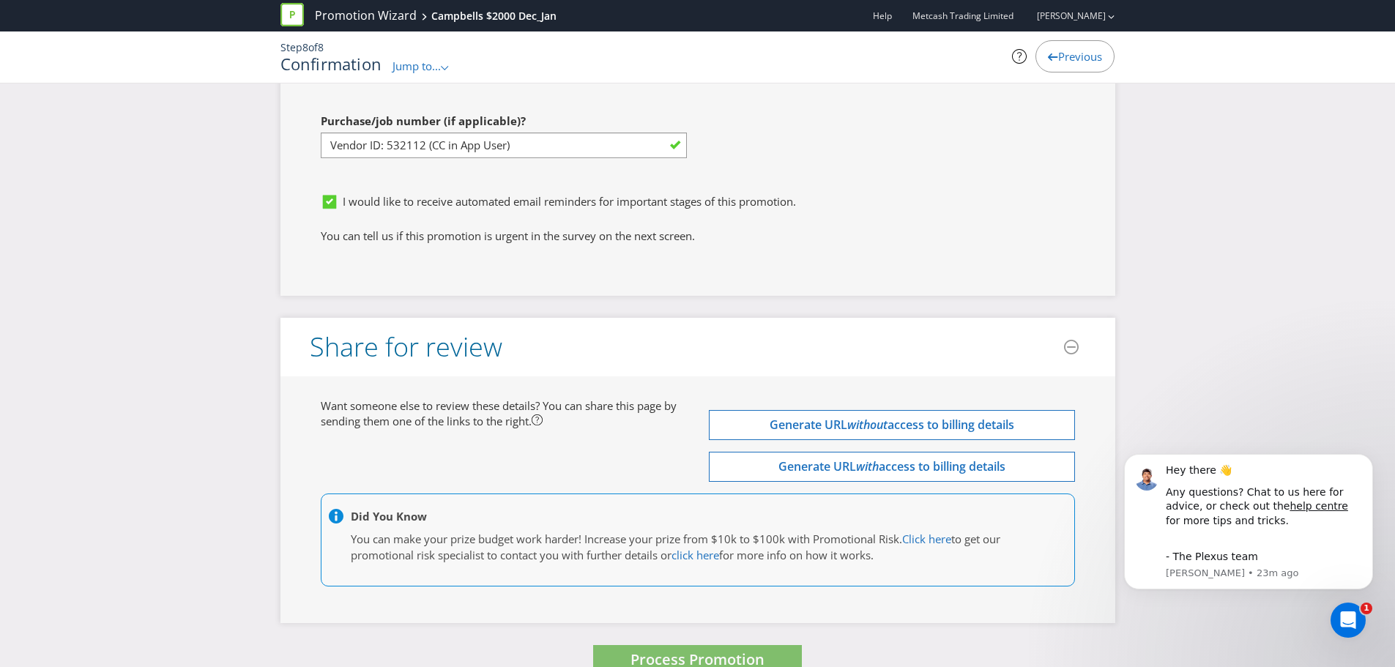
type input "0418109210"
click at [689, 650] on span "Process Promotion" at bounding box center [697, 660] width 134 height 20
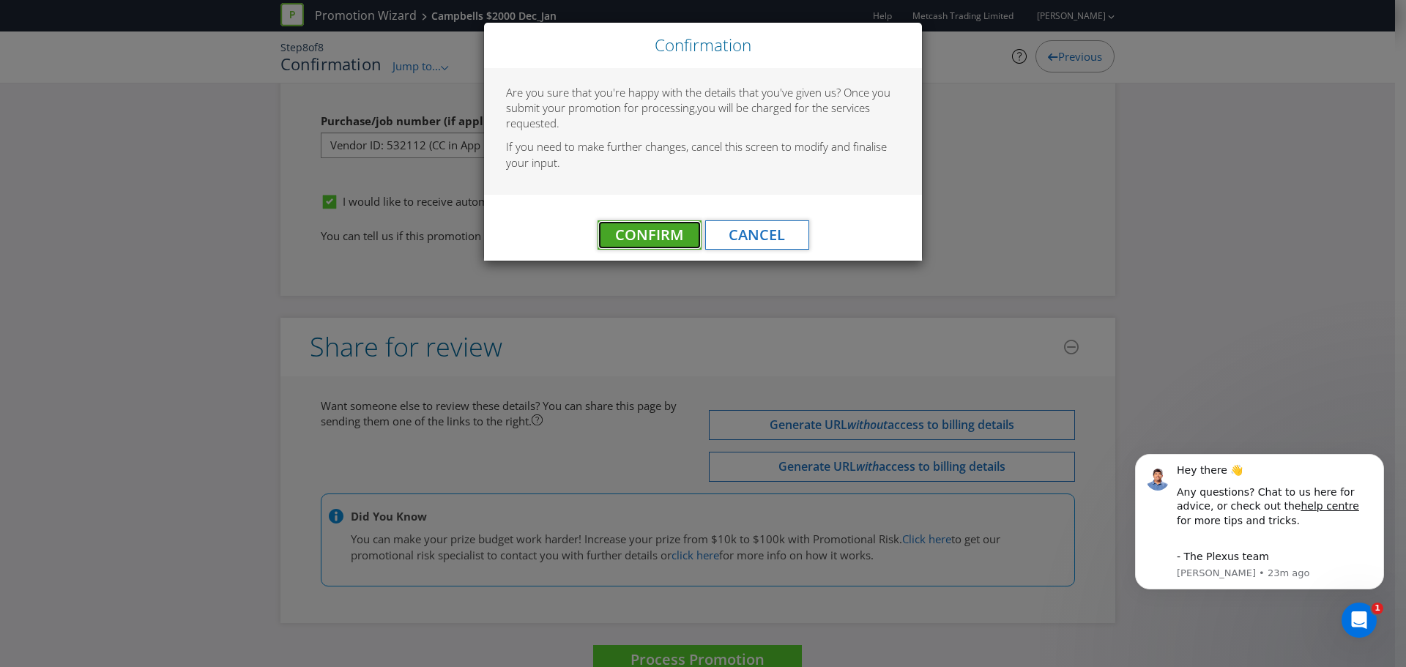
click at [659, 231] on span "Confirm" at bounding box center [649, 235] width 68 height 20
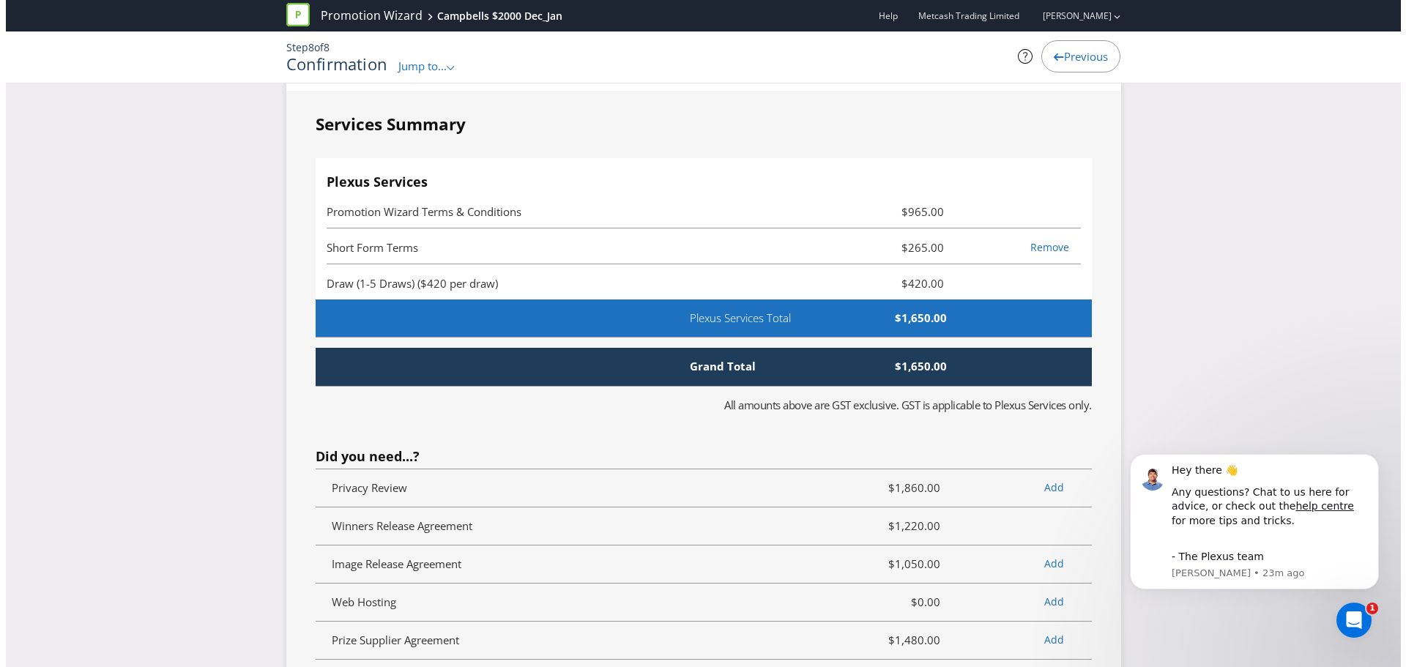
scroll to position [0, 0]
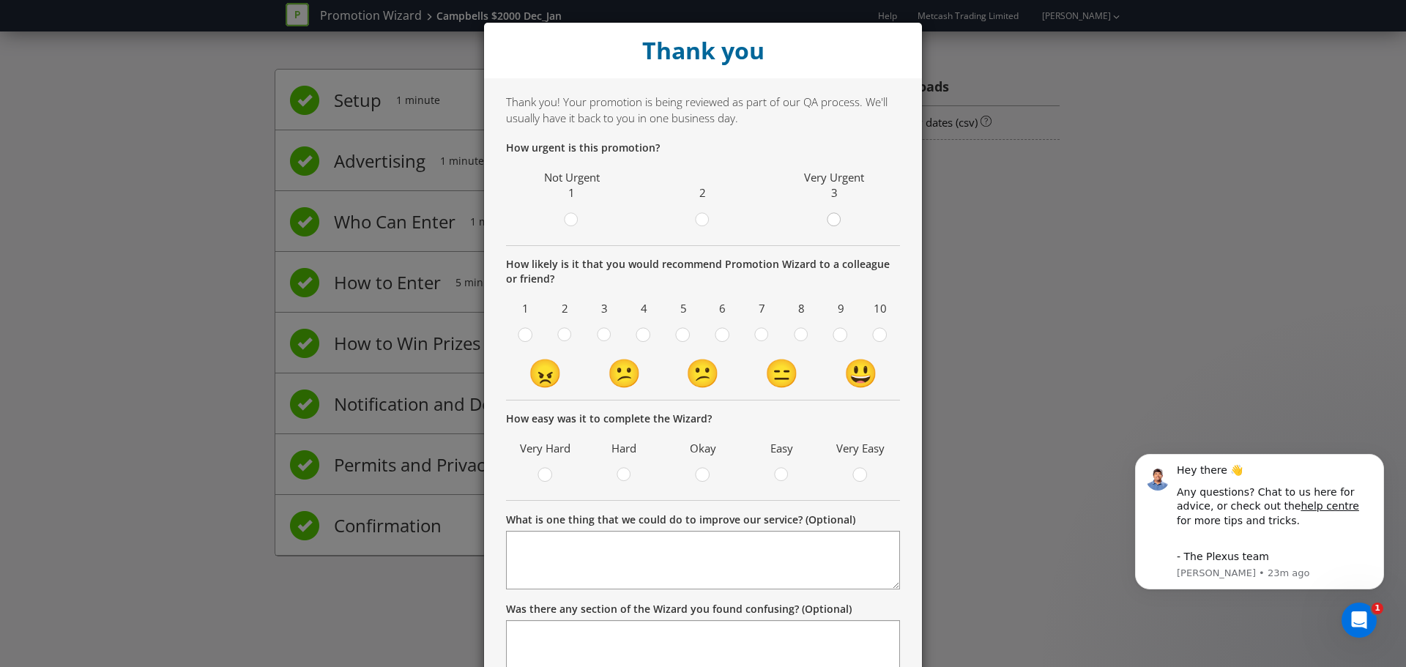
click at [829, 222] on circle at bounding box center [833, 219] width 13 height 13
click at [0, 0] on input "radio" at bounding box center [0, 0] width 0 height 0
click at [778, 469] on div at bounding box center [781, 469] width 7 height 7
click at [0, 0] on input "radio" at bounding box center [0, 0] width 0 height 0
click at [835, 338] on circle at bounding box center [839, 334] width 13 height 13
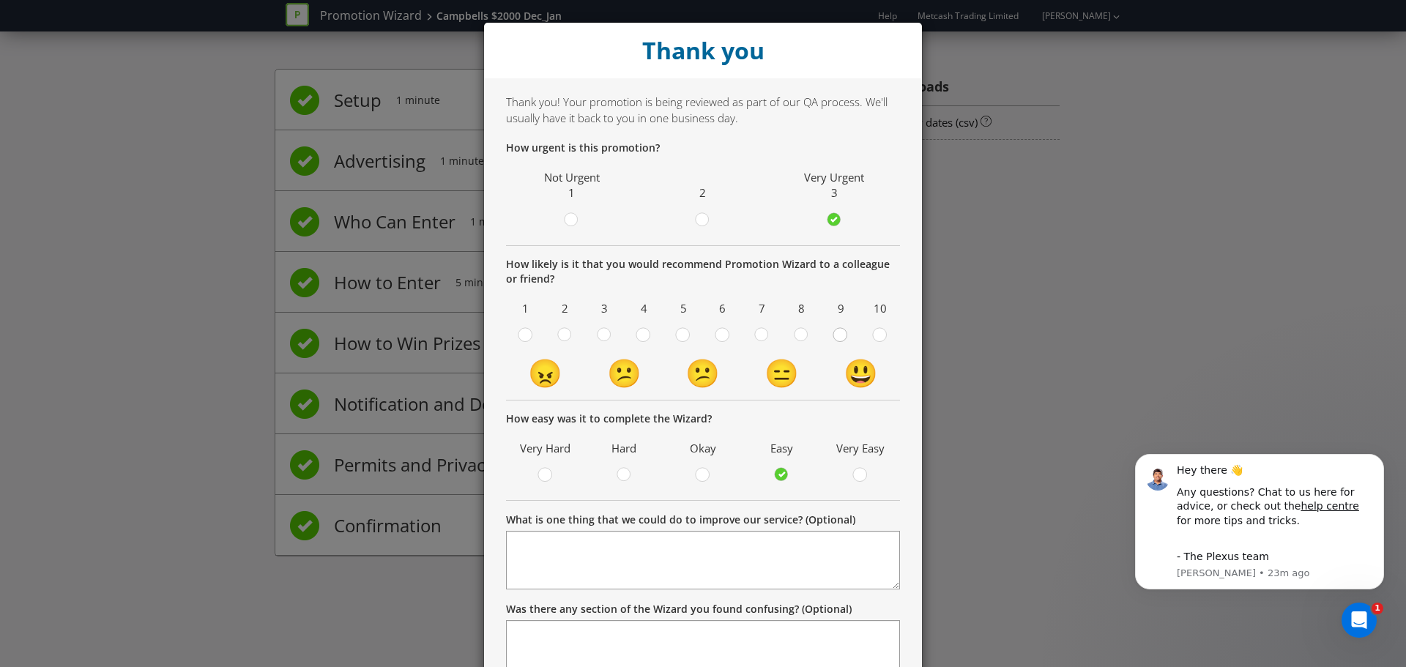
click at [0, 0] on input "radio" at bounding box center [0, 0] width 0 height 0
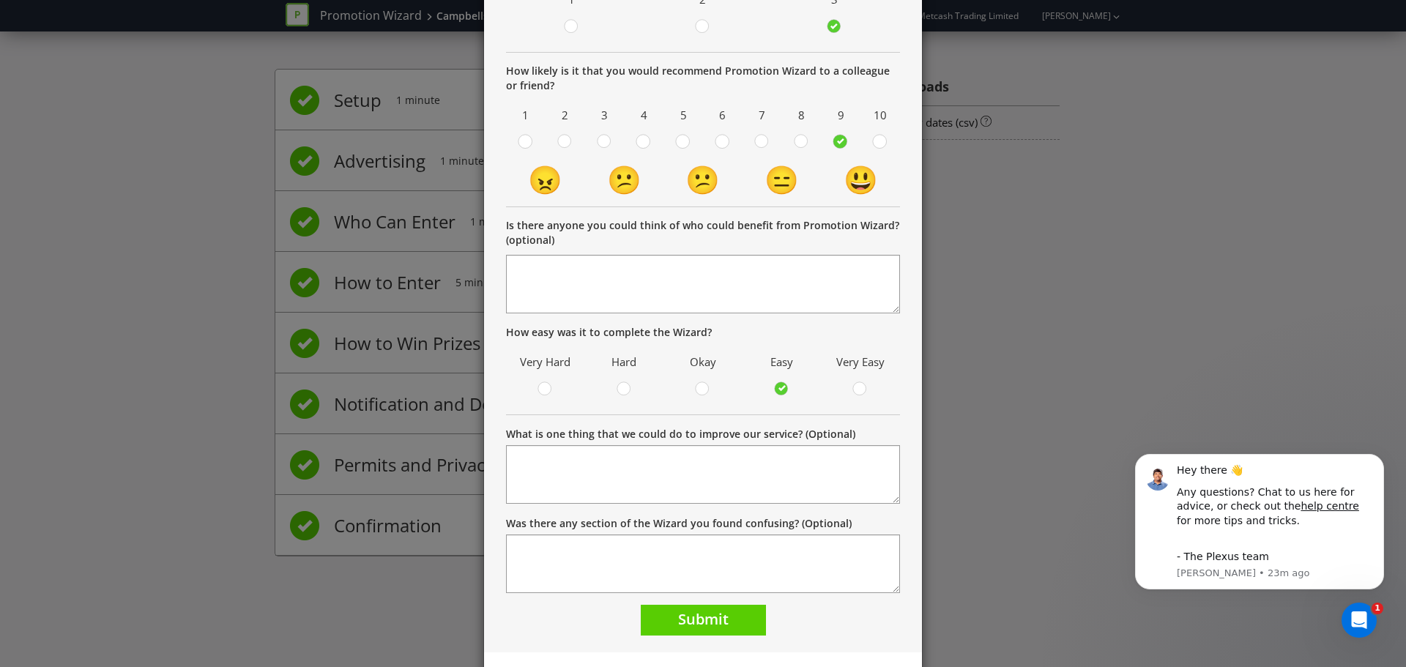
scroll to position [223, 0]
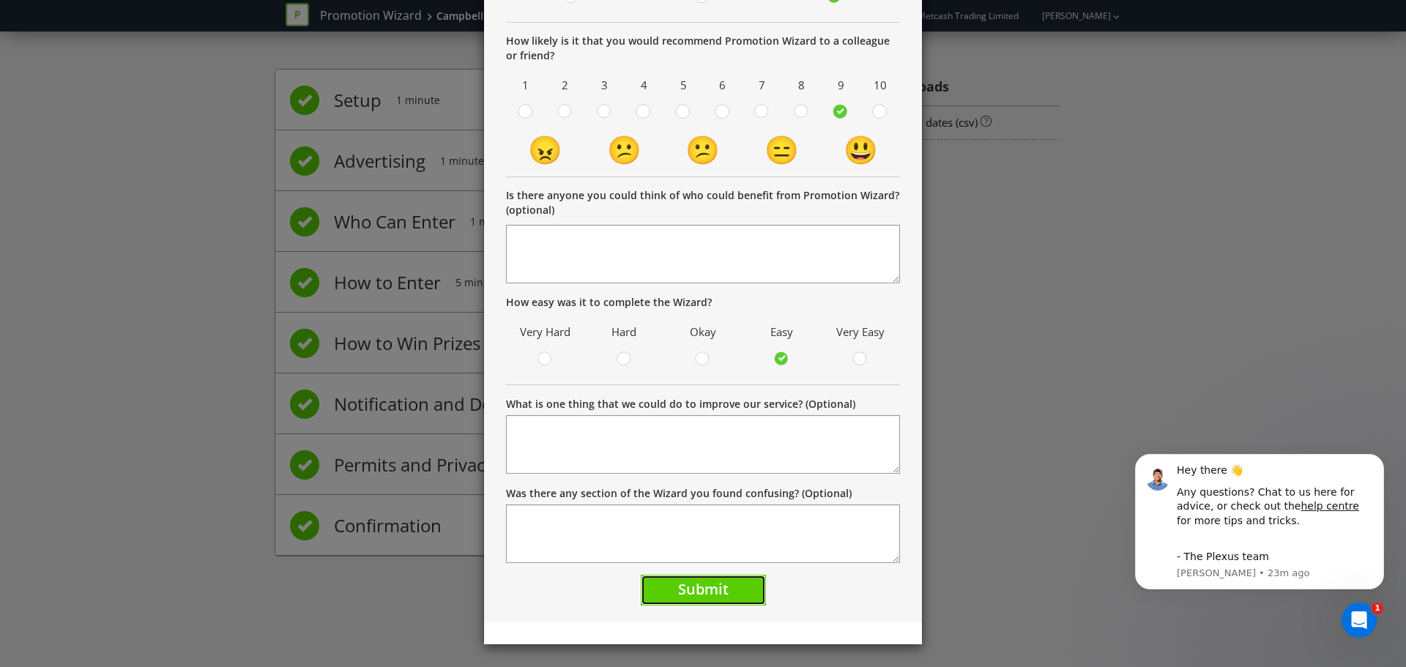
click at [718, 585] on span "Submit" at bounding box center [703, 589] width 51 height 20
